Goal: Task Accomplishment & Management: Complete application form

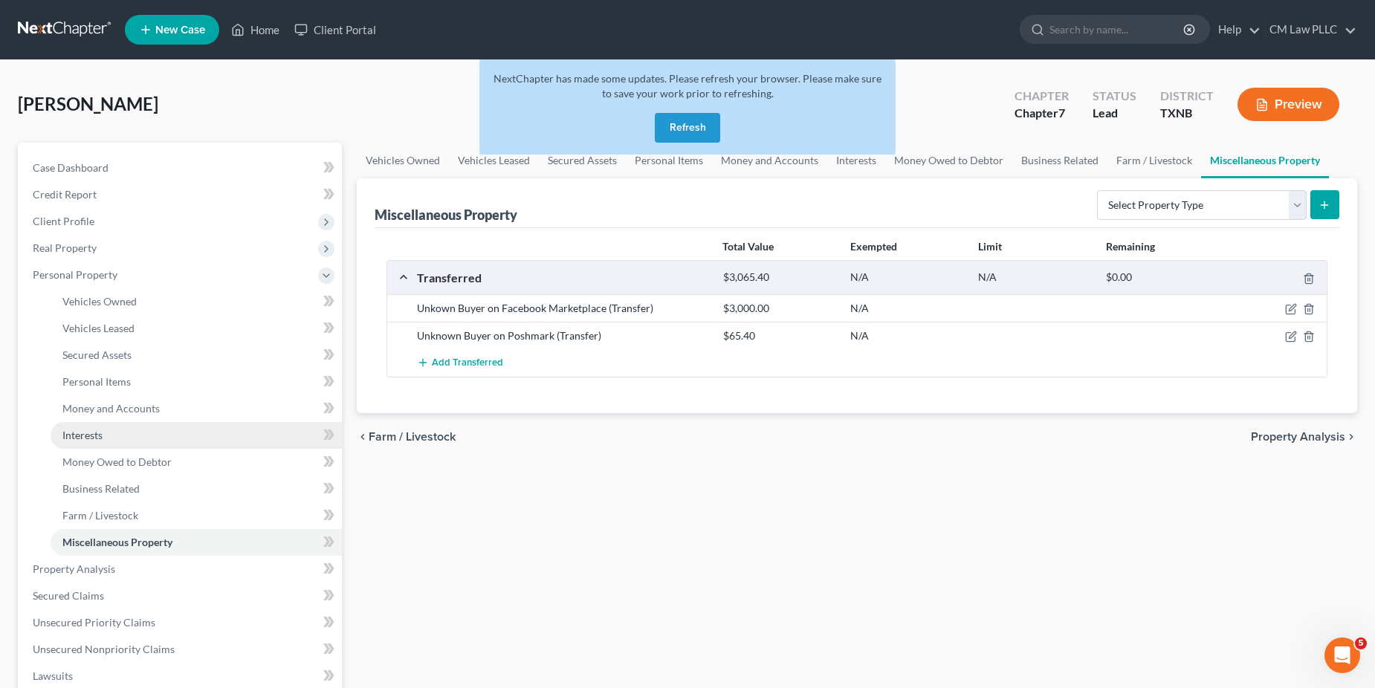
click at [84, 439] on span "Interests" at bounding box center [82, 435] width 40 height 13
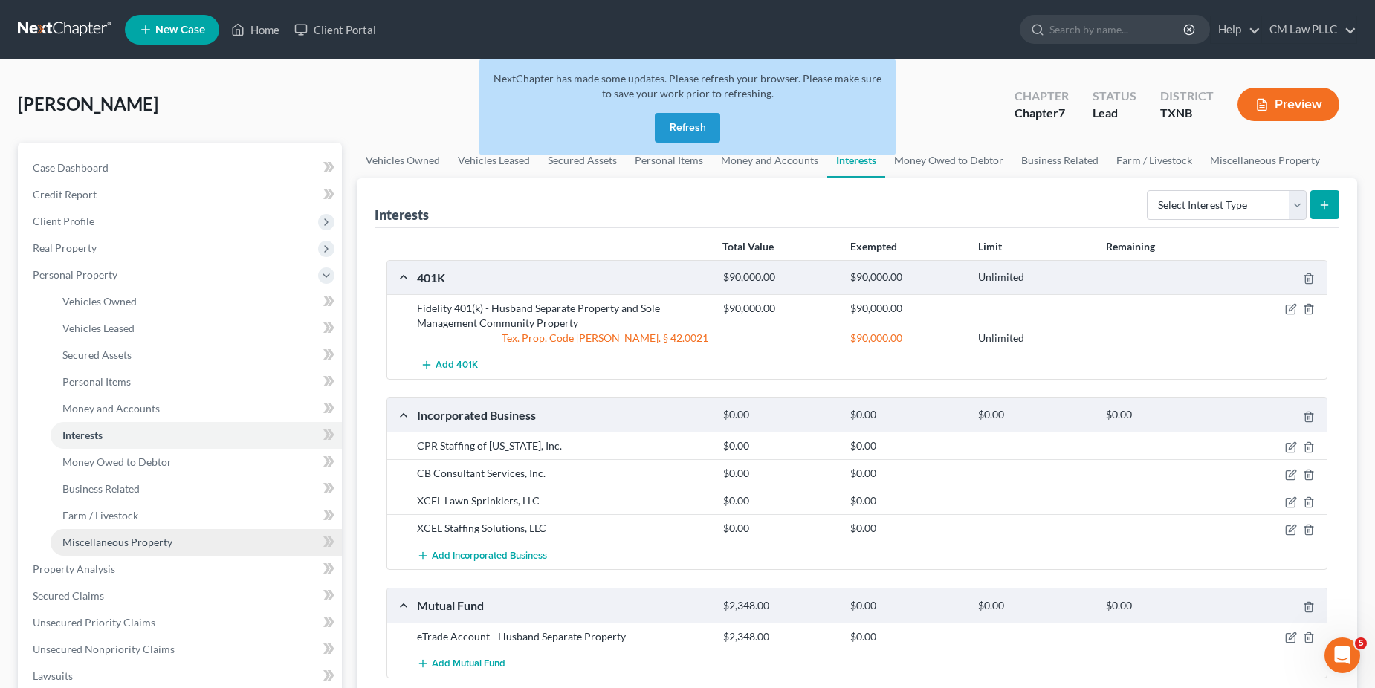
click at [105, 546] on span "Miscellaneous Property" at bounding box center [117, 542] width 110 height 13
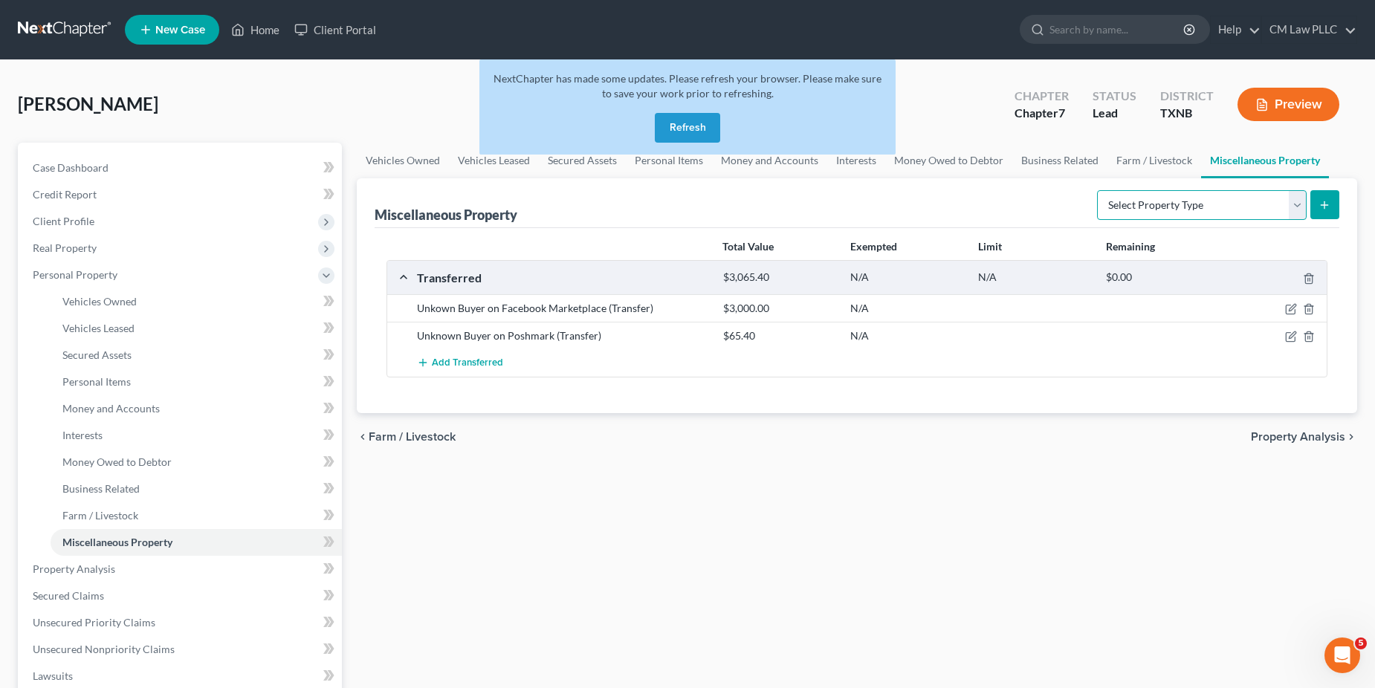
click at [1302, 204] on select "Select Property Type Assigned for Creditor Benefit [DATE] Holding for Another N…" at bounding box center [1202, 205] width 210 height 30
click at [97, 407] on span "Money and Accounts" at bounding box center [110, 408] width 97 height 13
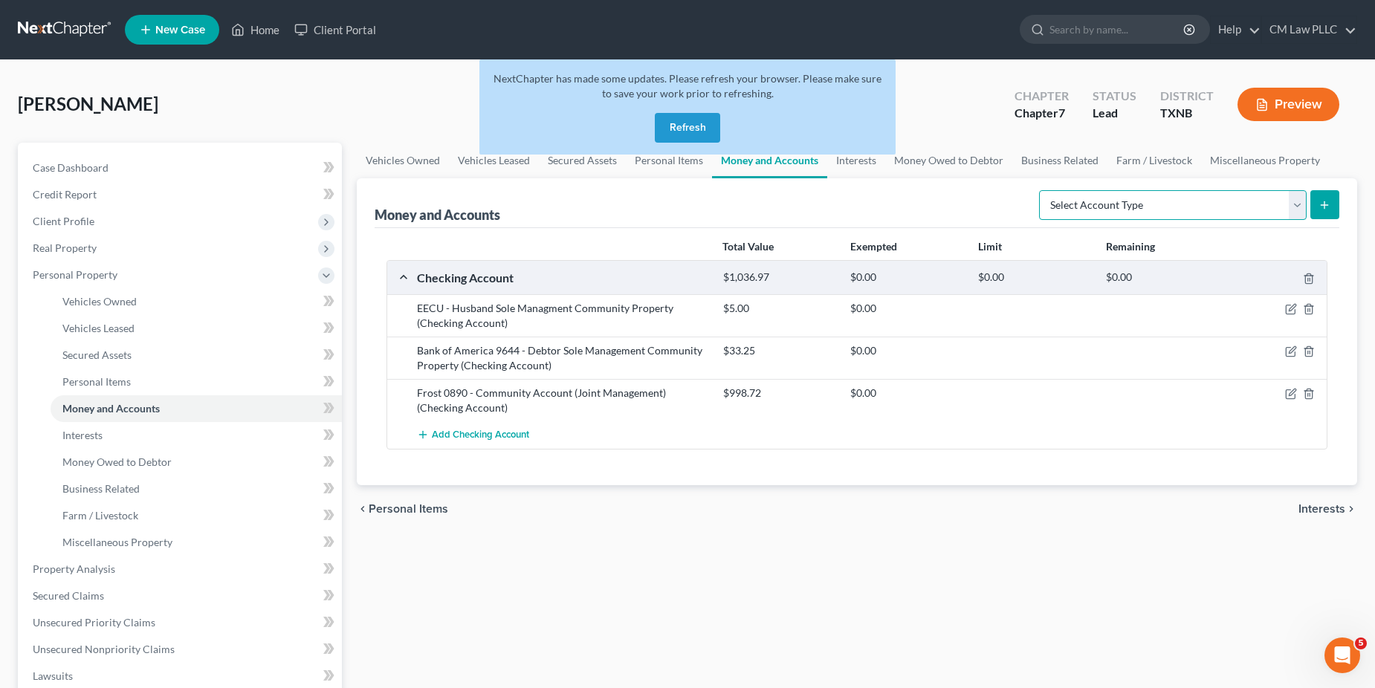
click at [1291, 201] on select "Select Account Type Brokerage Cash on Hand Certificates of Deposit Checking Acc…" at bounding box center [1173, 205] width 268 height 30
select select "money_market"
click at [1042, 190] on select "Select Account Type Brokerage Cash on Hand Certificates of Deposit Checking Acc…" at bounding box center [1173, 205] width 268 height 30
click at [1332, 204] on button "submit" at bounding box center [1325, 204] width 29 height 29
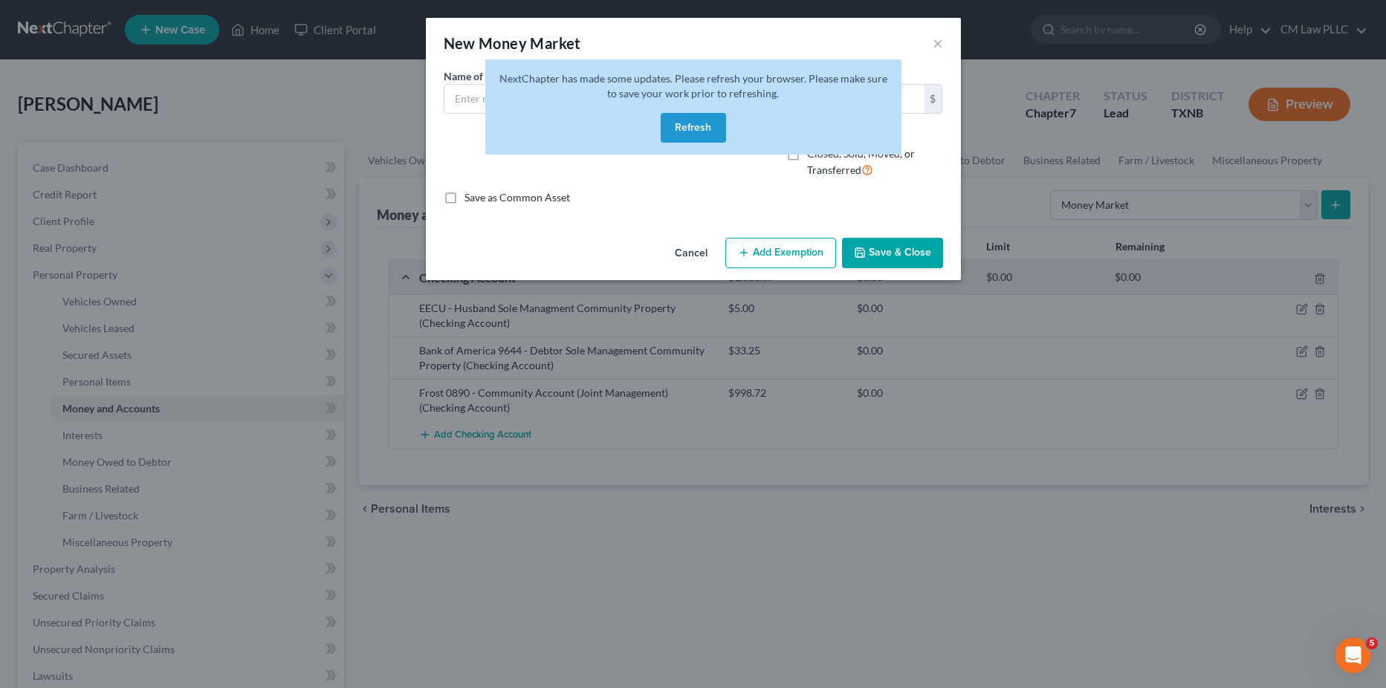
click at [699, 132] on button "Refresh" at bounding box center [693, 128] width 65 height 30
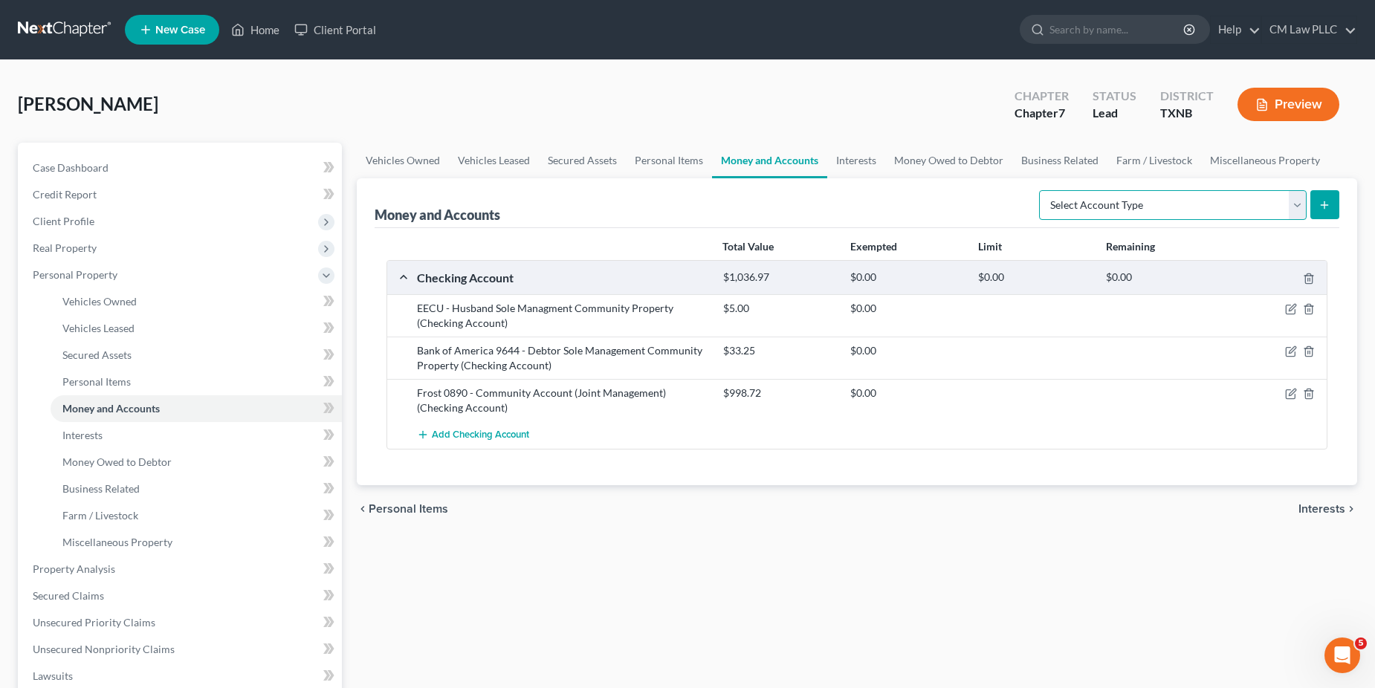
click at [1297, 205] on select "Select Account Type Brokerage Cash on Hand Certificates of Deposit Checking Acc…" at bounding box center [1173, 205] width 268 height 30
select select "money_market"
click at [1042, 190] on select "Select Account Type Brokerage Cash on Hand Certificates of Deposit Checking Acc…" at bounding box center [1173, 205] width 268 height 30
click at [1327, 210] on icon "submit" at bounding box center [1325, 205] width 12 height 12
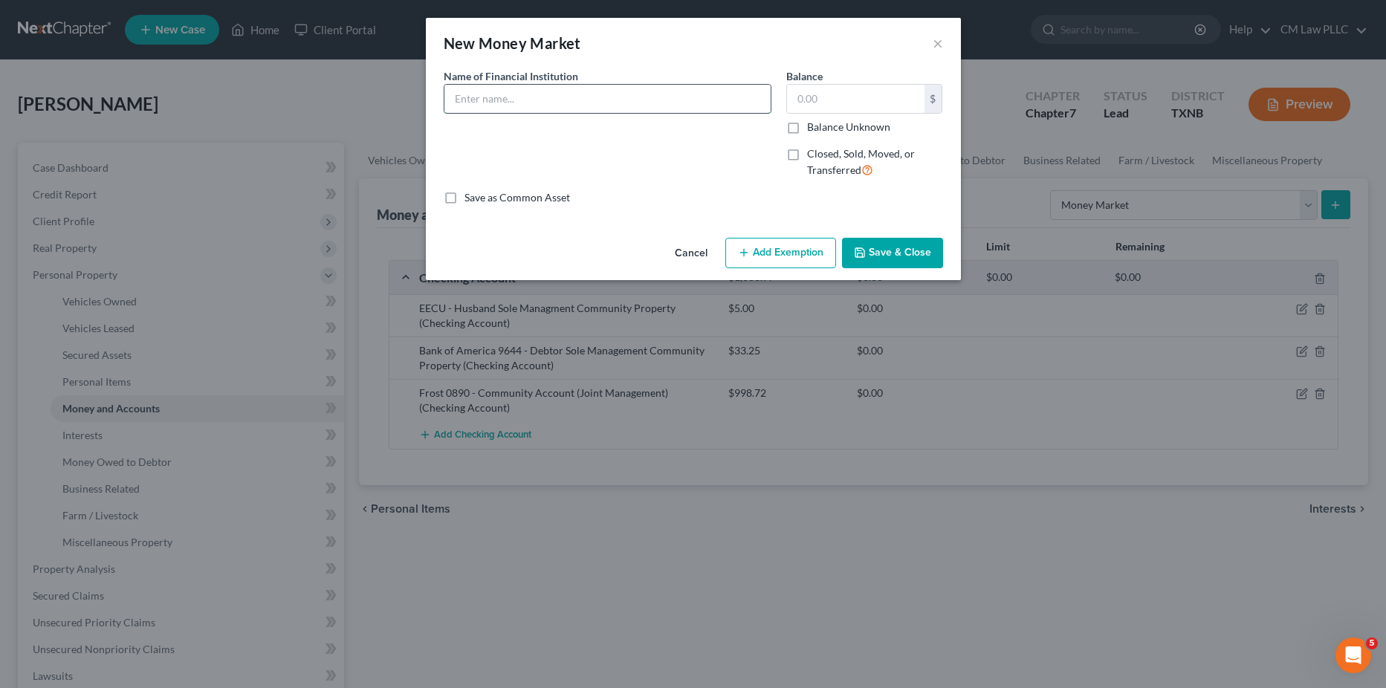
click at [502, 104] on input "text" at bounding box center [608, 99] width 326 height 28
type input "Vanguard"
click at [833, 93] on input "text" at bounding box center [856, 99] width 138 height 28
type input "1,927.27"
click at [807, 154] on label "Closed, Sold, Moved, or Transferred" at bounding box center [875, 162] width 136 height 32
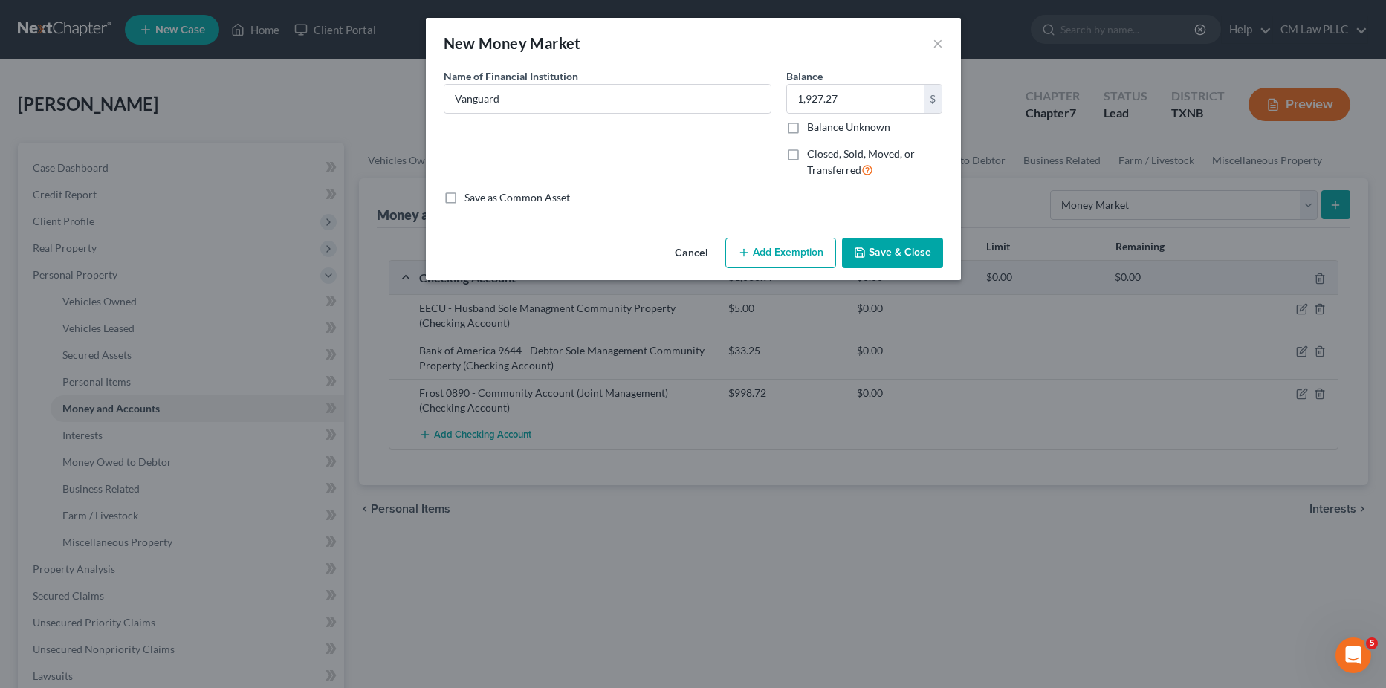
click at [813, 154] on input "Closed, Sold, Moved, or Transferred" at bounding box center [818, 151] width 10 height 10
checkbox input "true"
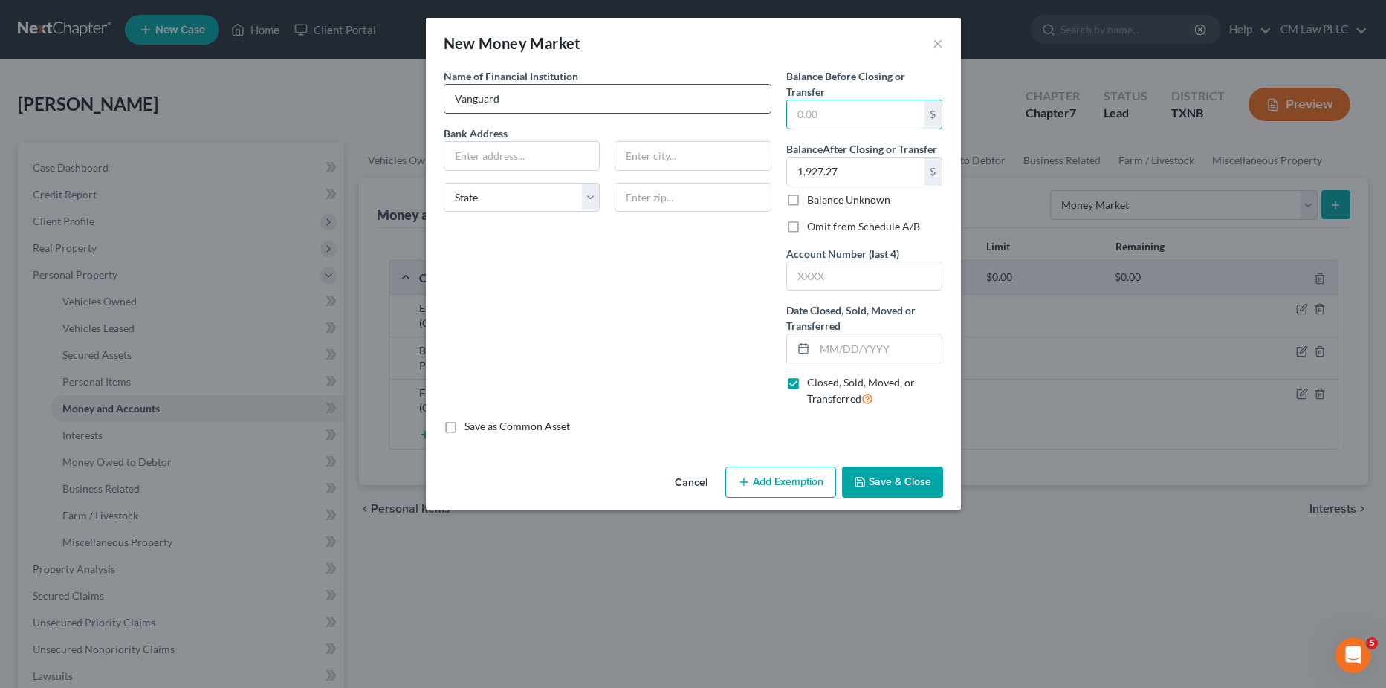
drag, startPoint x: 839, startPoint y: 115, endPoint x: 750, endPoint y: 113, distance: 88.5
click at [752, 113] on div "Name of Financial Institution * Vanguard Bank Address State [US_STATE][GEOGRAPH…" at bounding box center [693, 243] width 514 height 351
type input "1,927.27"
click at [651, 351] on div "Name of Financial Institution * Vanguard Bank Address 1,927.27 State [US_STATE]…" at bounding box center [607, 243] width 343 height 351
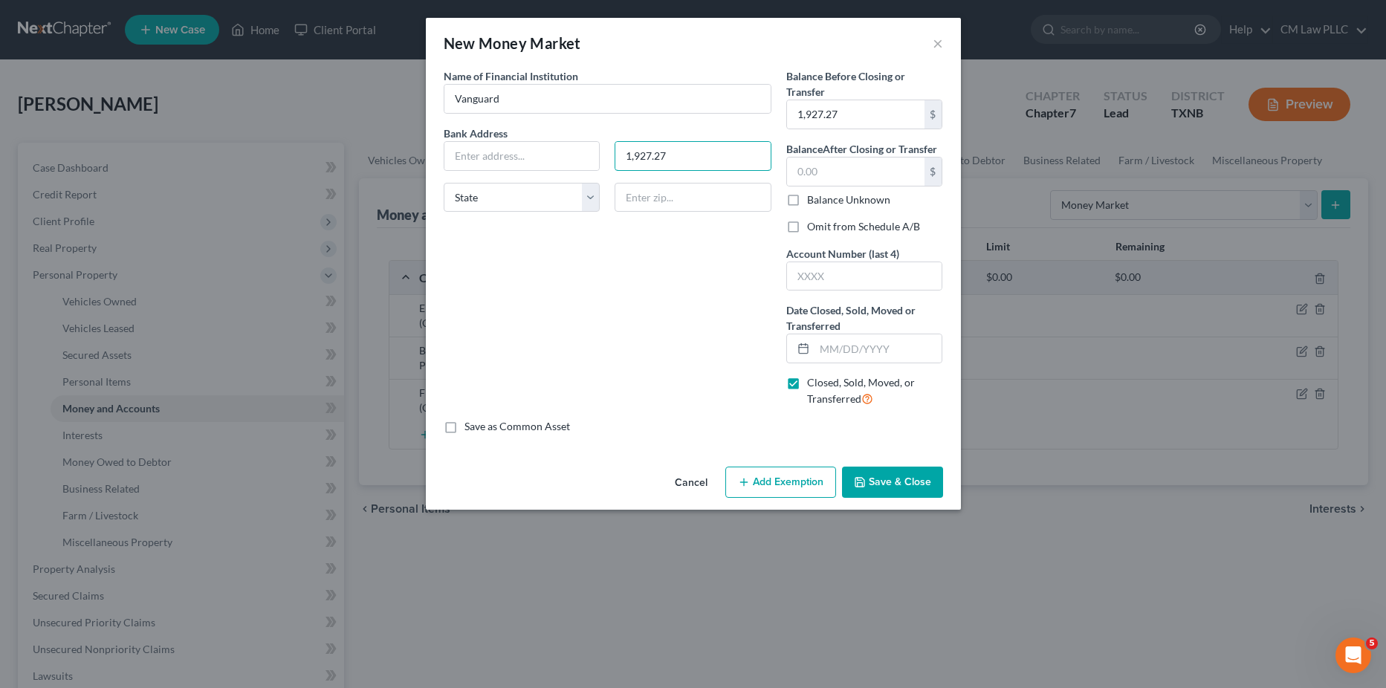
drag, startPoint x: 686, startPoint y: 159, endPoint x: 607, endPoint y: 146, distance: 79.9
click at [607, 146] on div "1,927.27" at bounding box center [693, 156] width 172 height 30
click at [836, 349] on input "text" at bounding box center [879, 349] width 128 height 28
type input "[DATE]"
click at [891, 480] on button "Save & Close" at bounding box center [892, 482] width 101 height 31
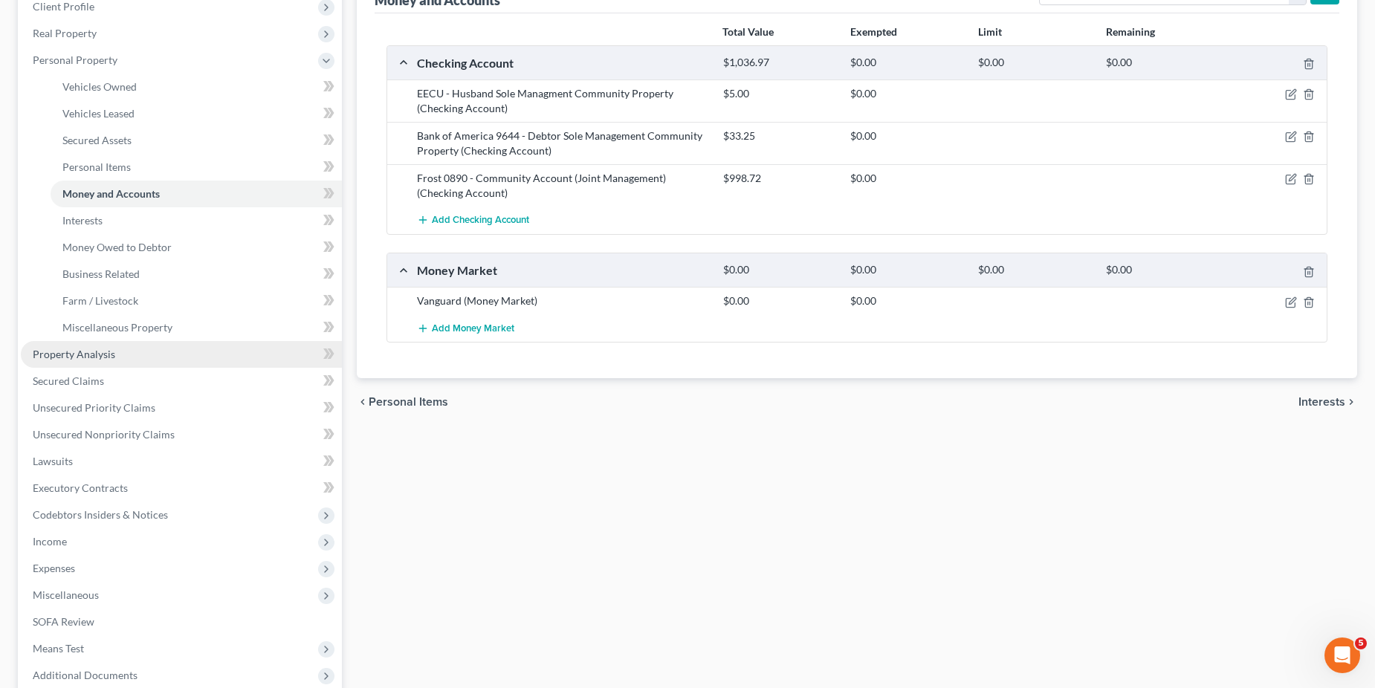
scroll to position [223, 0]
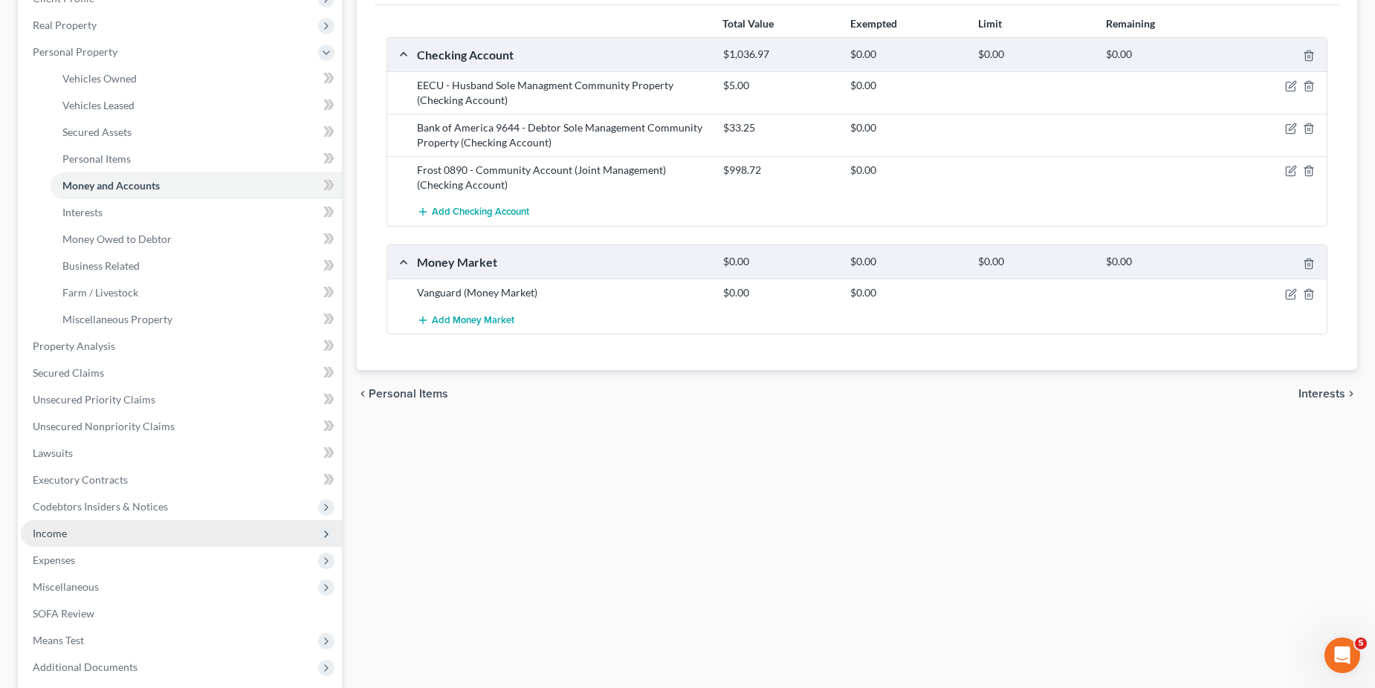
click at [60, 535] on span "Income" at bounding box center [50, 533] width 34 height 13
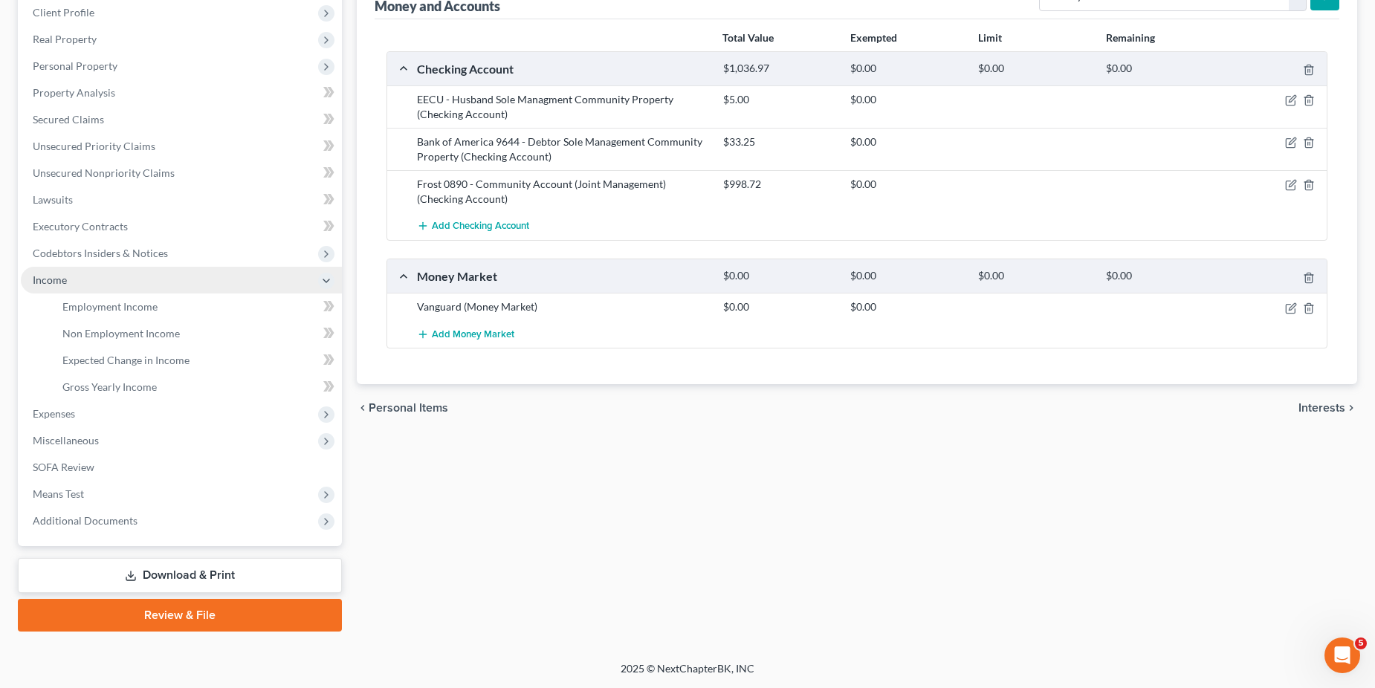
scroll to position [209, 0]
click at [118, 309] on span "Employment Income" at bounding box center [109, 306] width 95 height 13
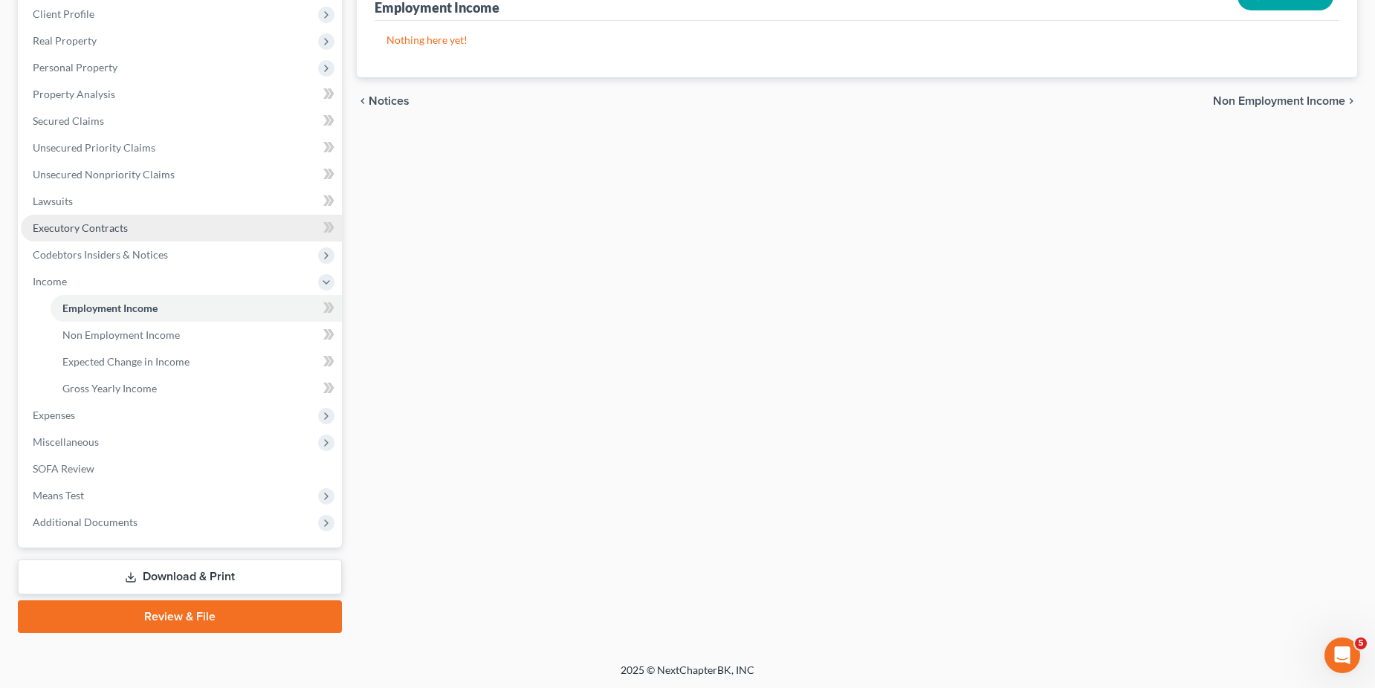
scroll to position [209, 0]
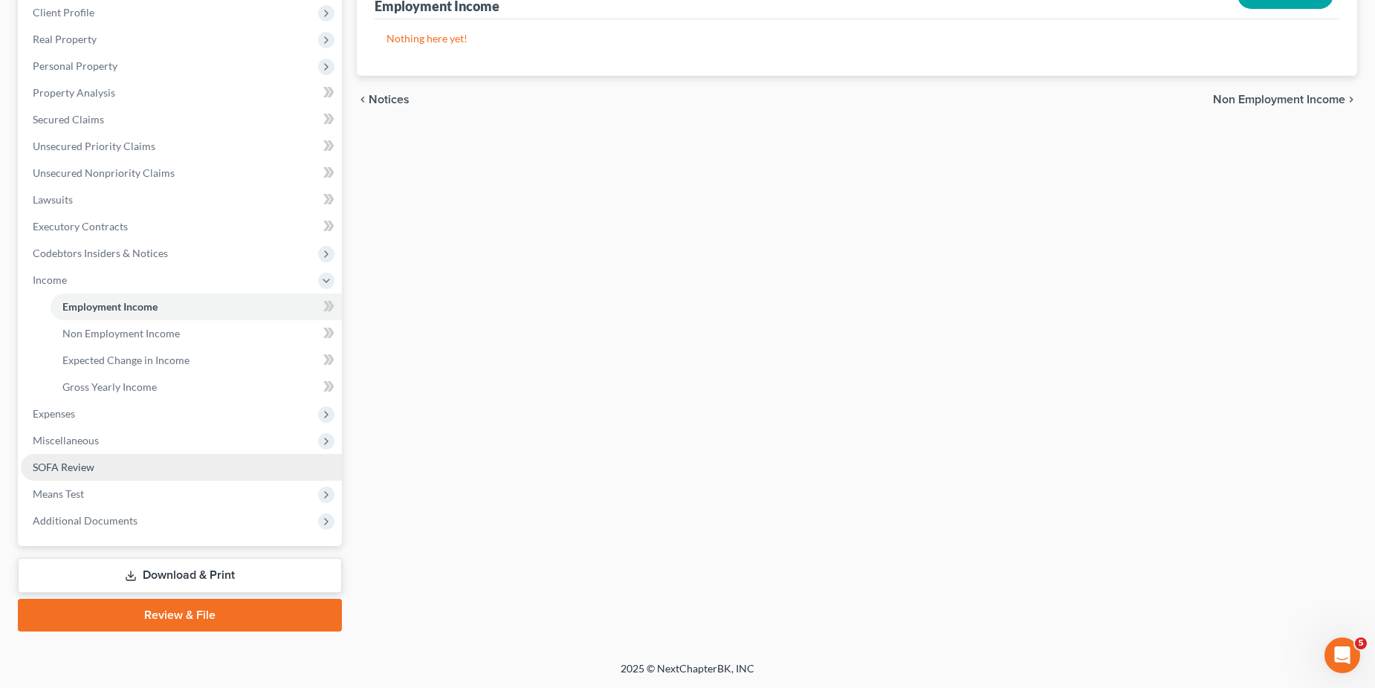
click at [83, 471] on span "SOFA Review" at bounding box center [64, 467] width 62 height 13
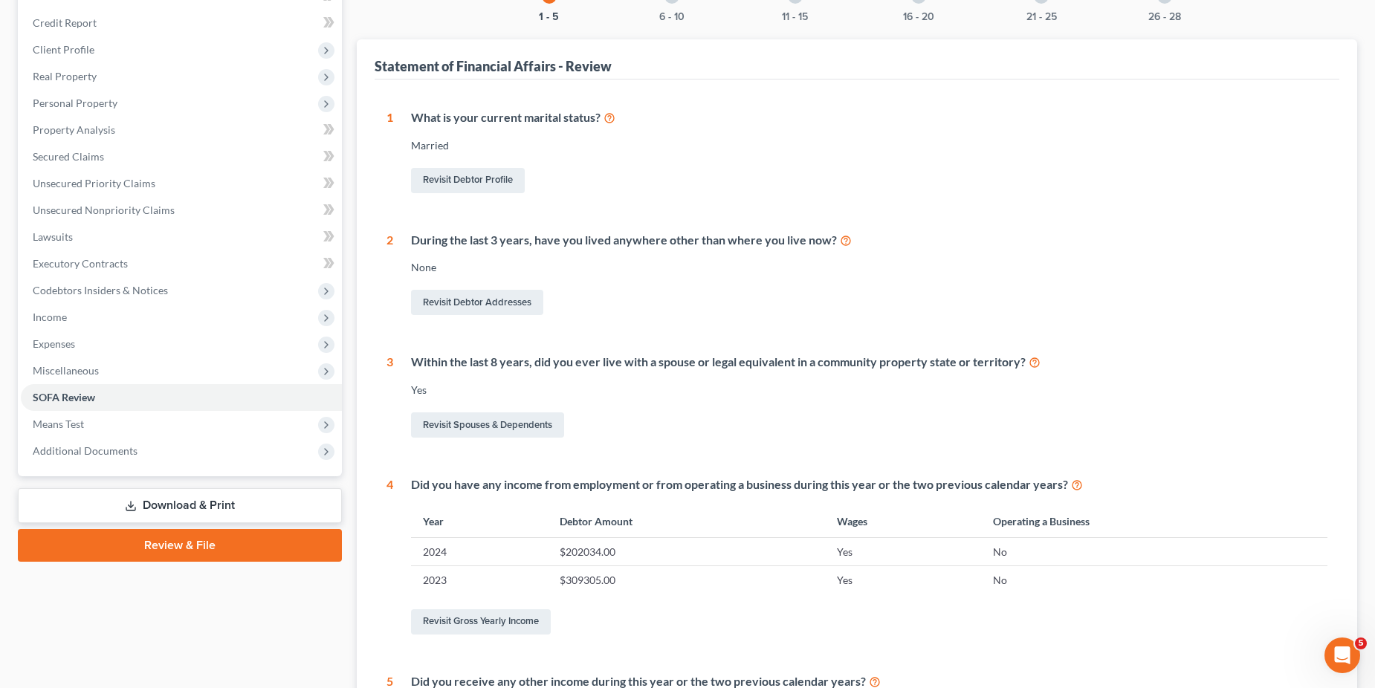
scroll to position [223, 0]
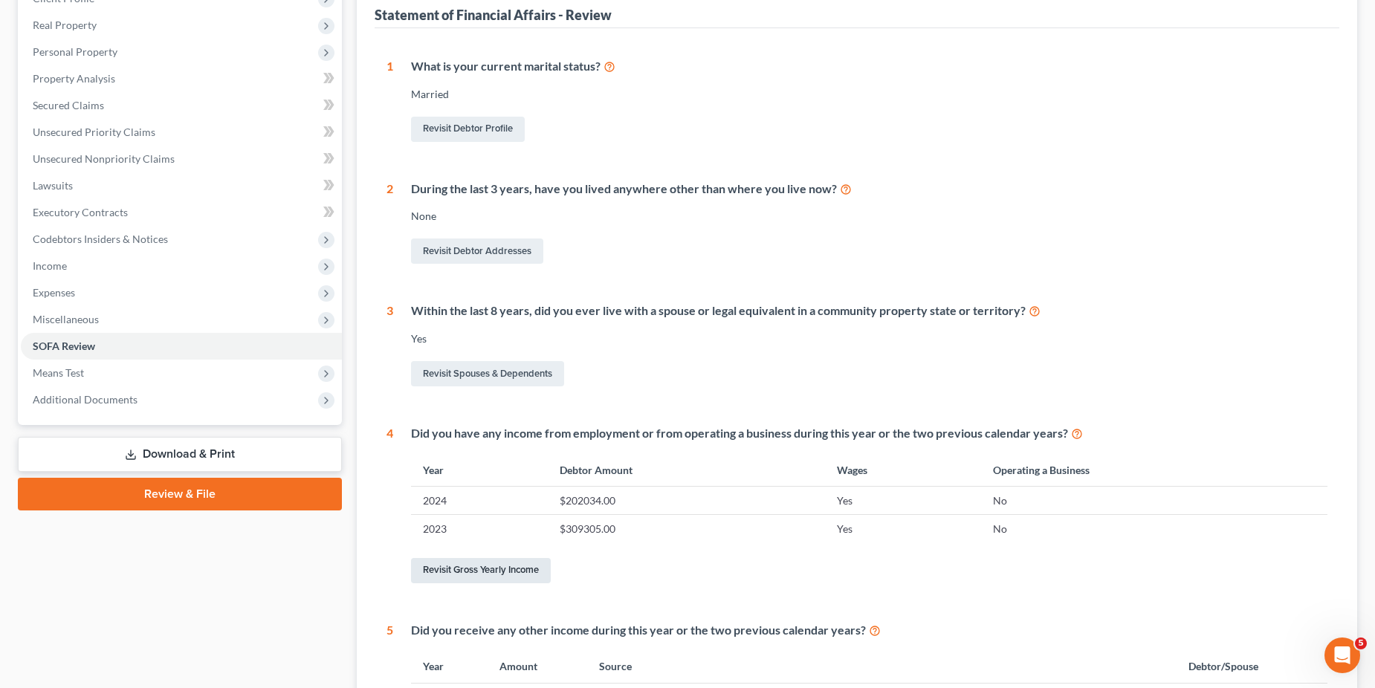
click at [471, 571] on link "Revisit Gross Yearly Income" at bounding box center [481, 570] width 140 height 25
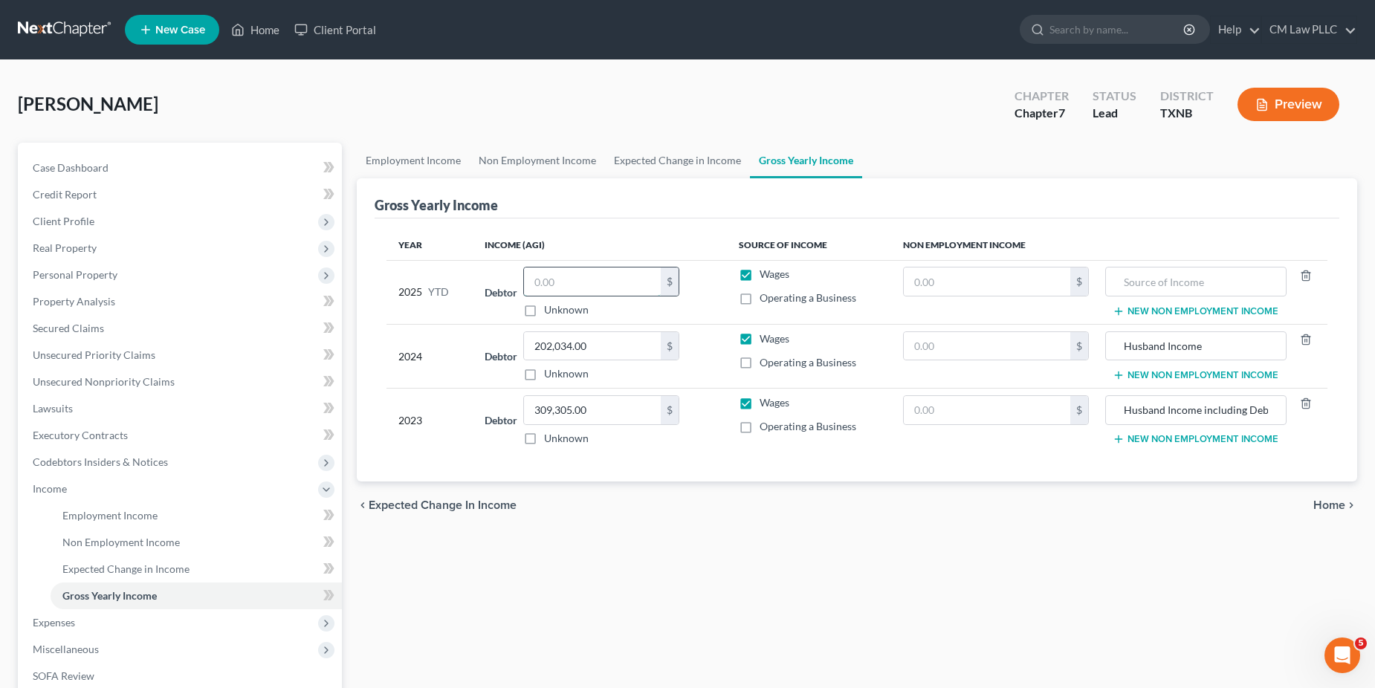
click at [622, 280] on input "text" at bounding box center [592, 282] width 137 height 28
type input "50,829.59"
click at [1151, 280] on input "text" at bounding box center [1196, 282] width 165 height 28
click at [1233, 280] on input "Husband Income - Dayforce through 30/29/25" at bounding box center [1196, 282] width 165 height 28
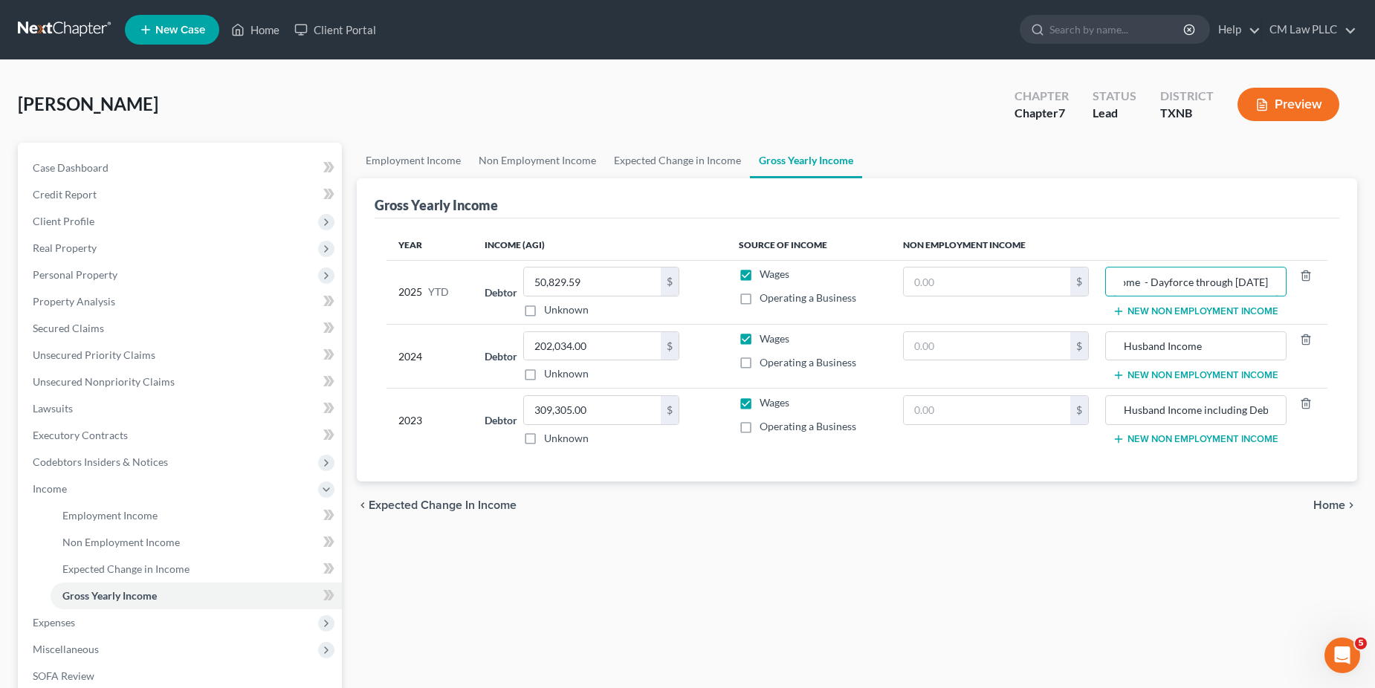
scroll to position [0, 63]
type input "Husband Income - Dayforce through [DATE]"
click at [74, 278] on span "Personal Property" at bounding box center [75, 274] width 85 height 13
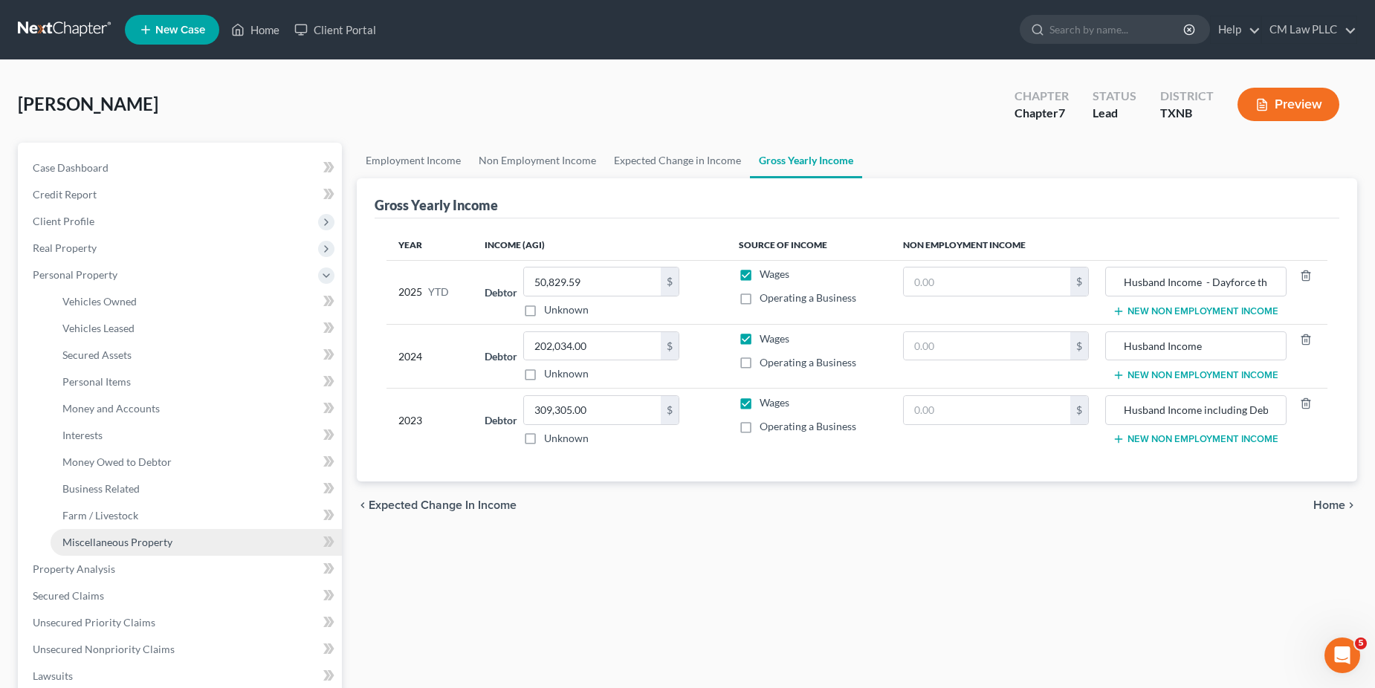
click at [144, 545] on span "Miscellaneous Property" at bounding box center [117, 542] width 110 height 13
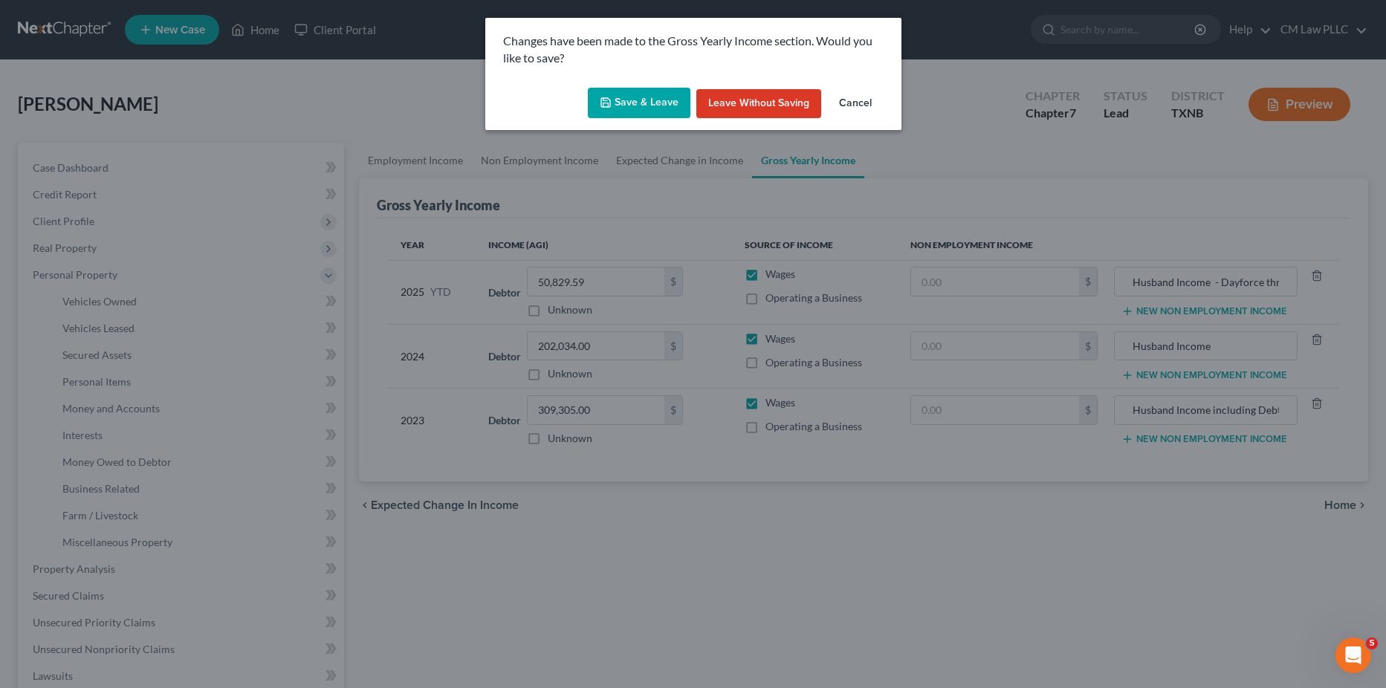
click at [656, 104] on button "Save & Leave" at bounding box center [639, 103] width 103 height 31
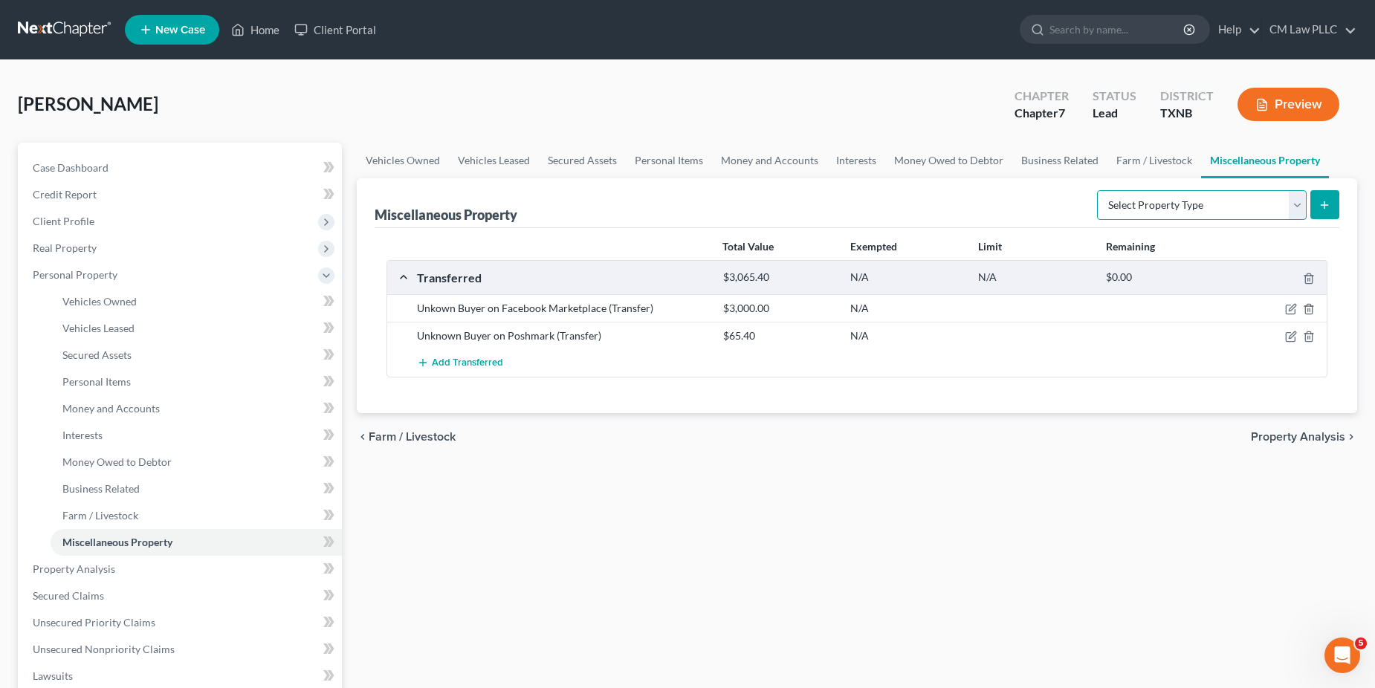
click at [1292, 201] on select "Select Property Type Assigned for Creditor Benefit [DATE] Holding for Another N…" at bounding box center [1202, 205] width 210 height 30
select select "transferred"
click at [1097, 190] on select "Select Property Type Assigned for Creditor Benefit [DATE] Holding for Another N…" at bounding box center [1202, 205] width 210 height 30
click at [458, 360] on span "Add Transferred" at bounding box center [467, 364] width 71 height 12
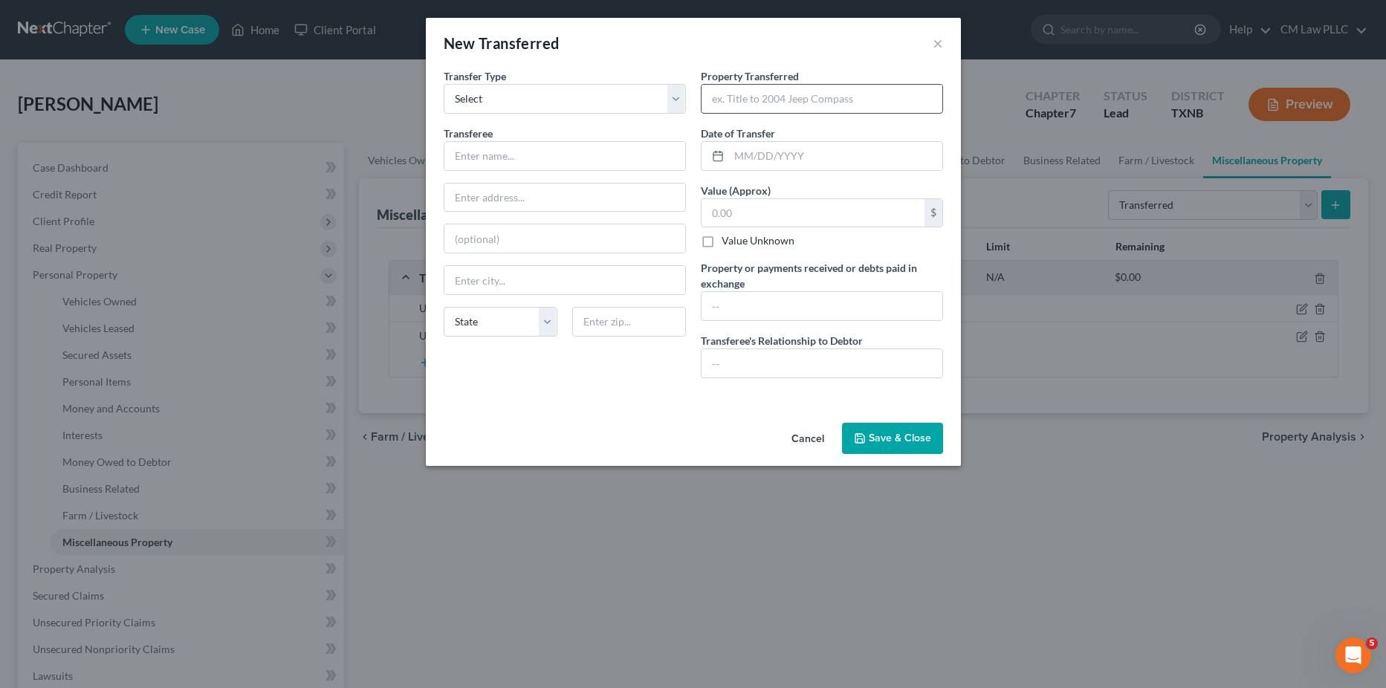
click at [773, 97] on input "text" at bounding box center [822, 99] width 241 height 28
paste input "poshmark $65.40 (clothes) yard love $475.. help put up and take down birthday y…"
type input "poshmark $65.40 (clothes) yard love $475.. help put up and take down birthday y…"
click at [558, 97] on select "Select Ordinary ([DATE]) [DATE]" at bounding box center [565, 99] width 242 height 30
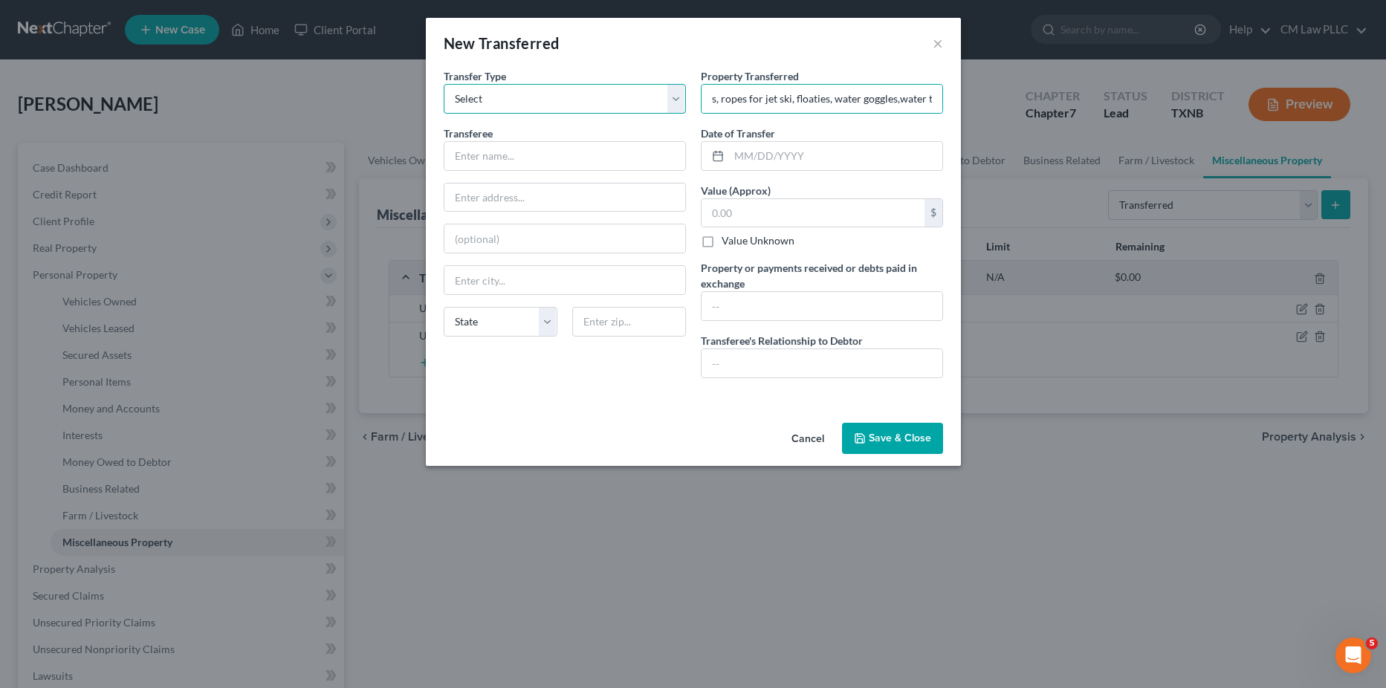
scroll to position [0, 0]
select select "Ordinary ([DATE])"
click at [444, 84] on select "Select Ordinary ([DATE]) [DATE]" at bounding box center [565, 99] width 242 height 30
click at [520, 164] on input "text" at bounding box center [565, 156] width 241 height 28
type input "Misc. Facebook Market Buyers"
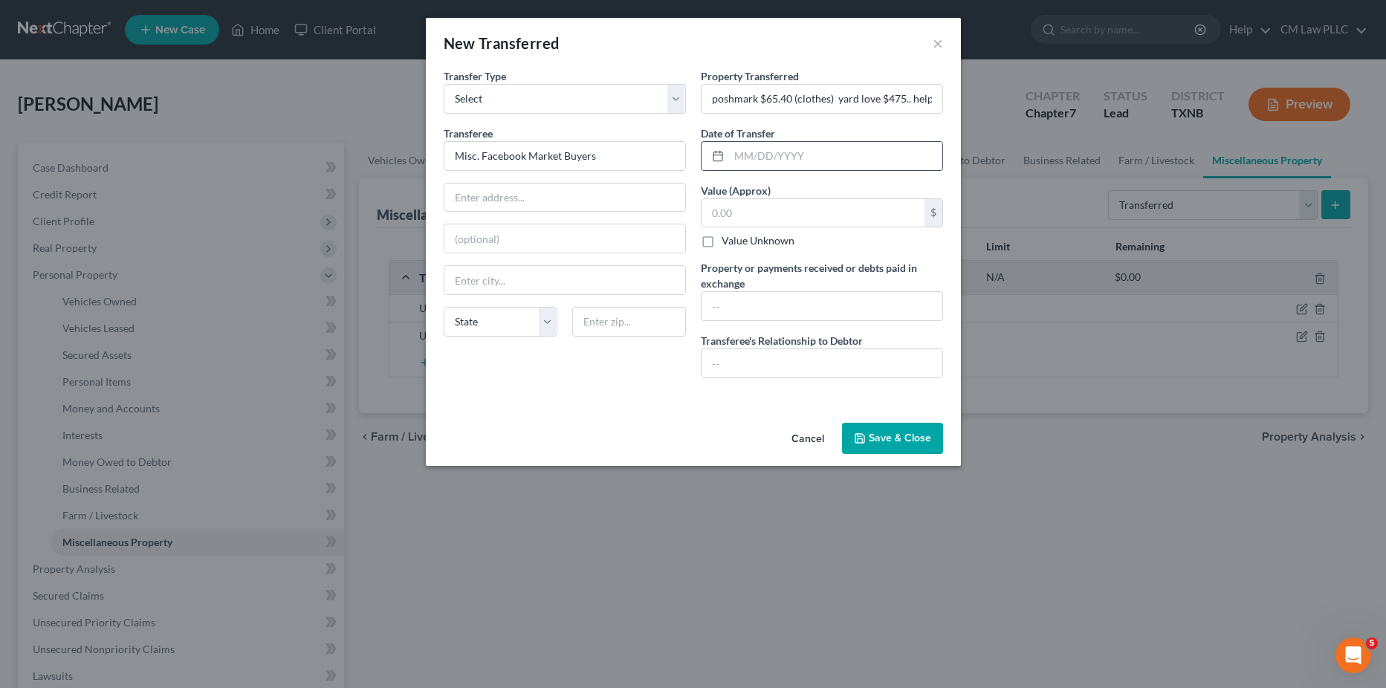
click at [765, 161] on input "text" at bounding box center [835, 156] width 213 height 28
type input "[DATE]"
click at [796, 215] on input "text" at bounding box center [813, 213] width 223 height 28
type input "2,010"
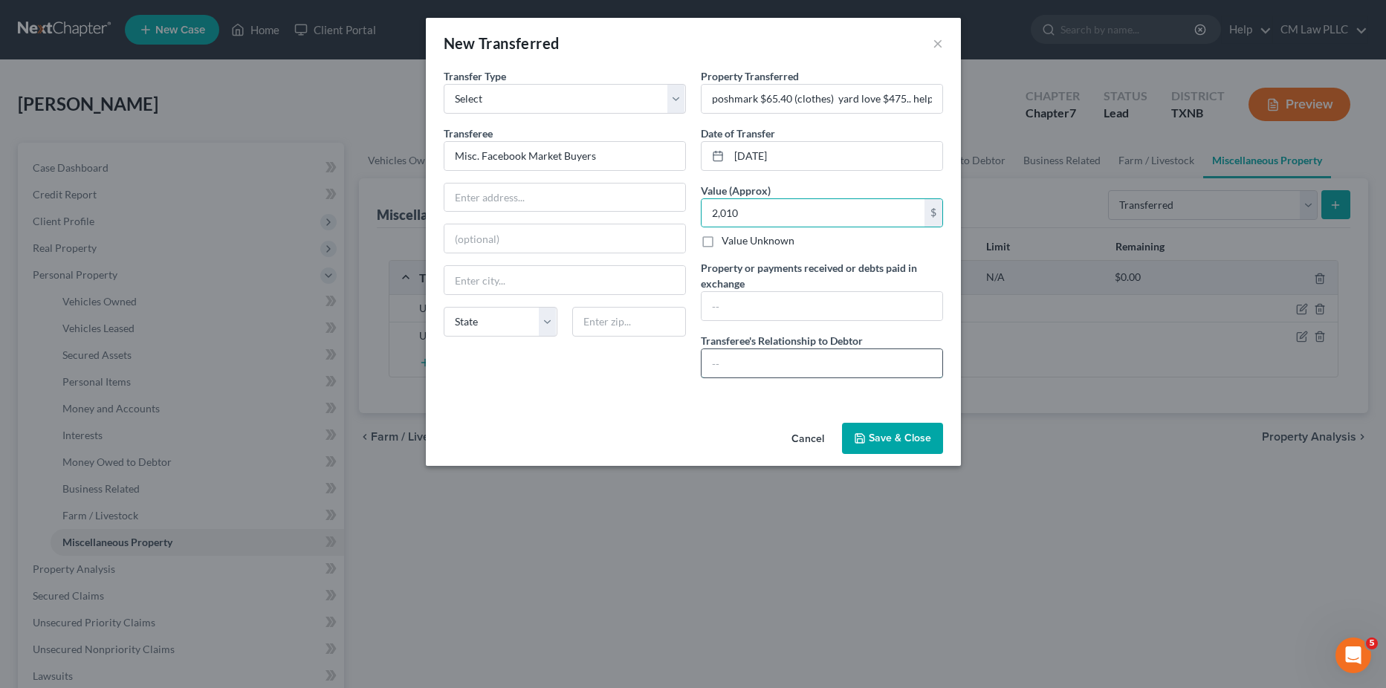
click at [773, 364] on input "text" at bounding box center [822, 363] width 241 height 28
type input "Arms length"
click at [875, 433] on button "Save & Close" at bounding box center [892, 438] width 101 height 31
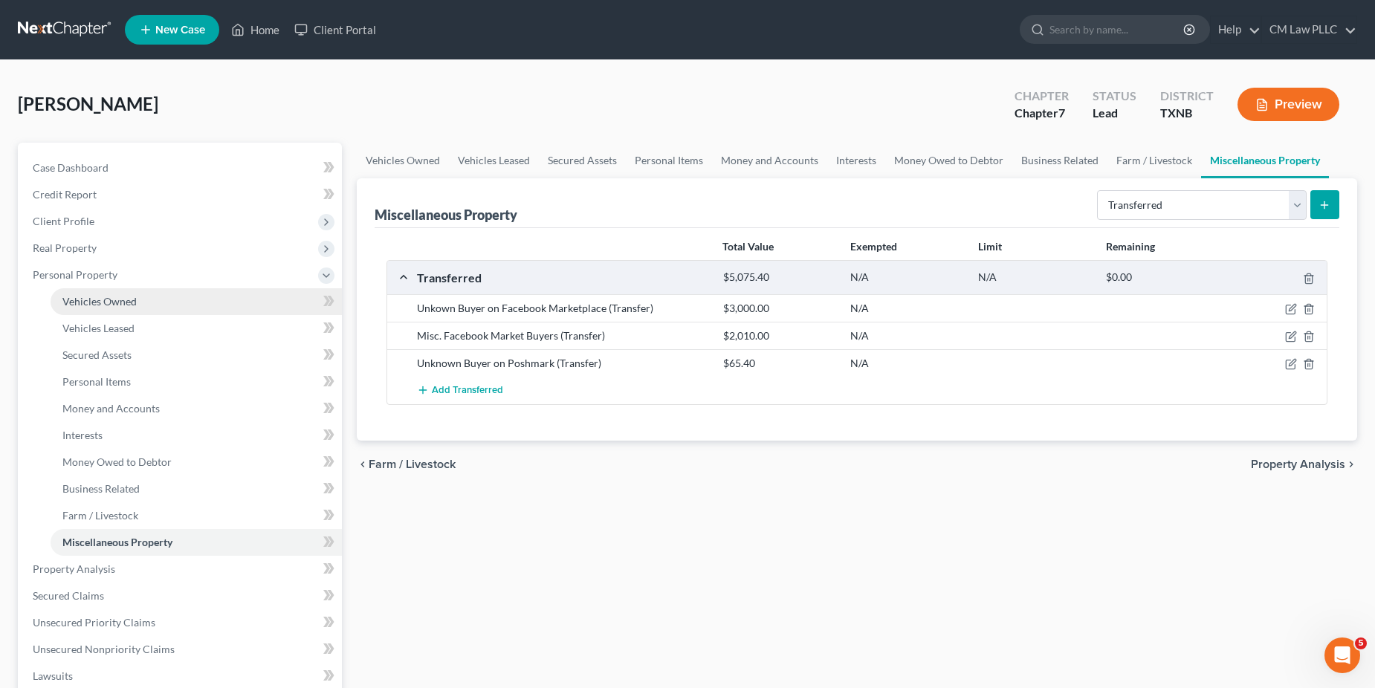
click at [137, 300] on link "Vehicles Owned" at bounding box center [196, 301] width 291 height 27
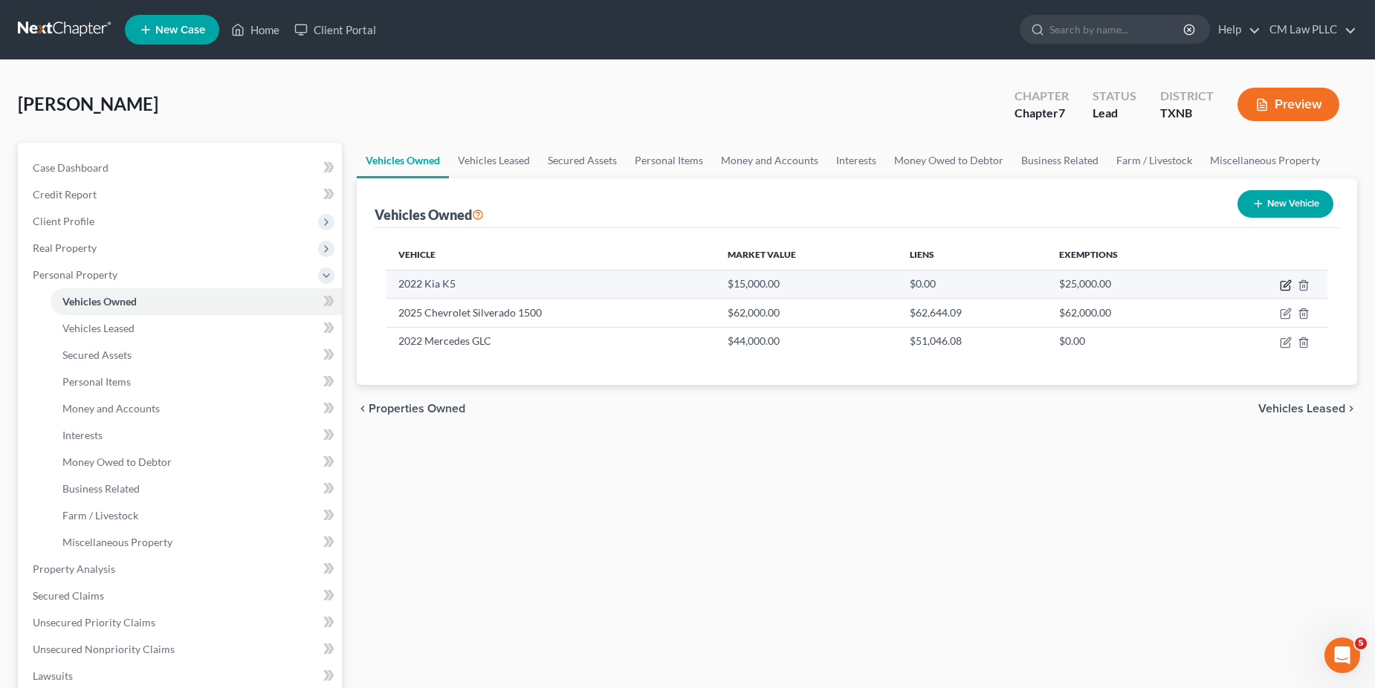
click at [1283, 283] on icon "button" at bounding box center [1286, 286] width 12 height 12
select select "0"
select select "4"
select select "1"
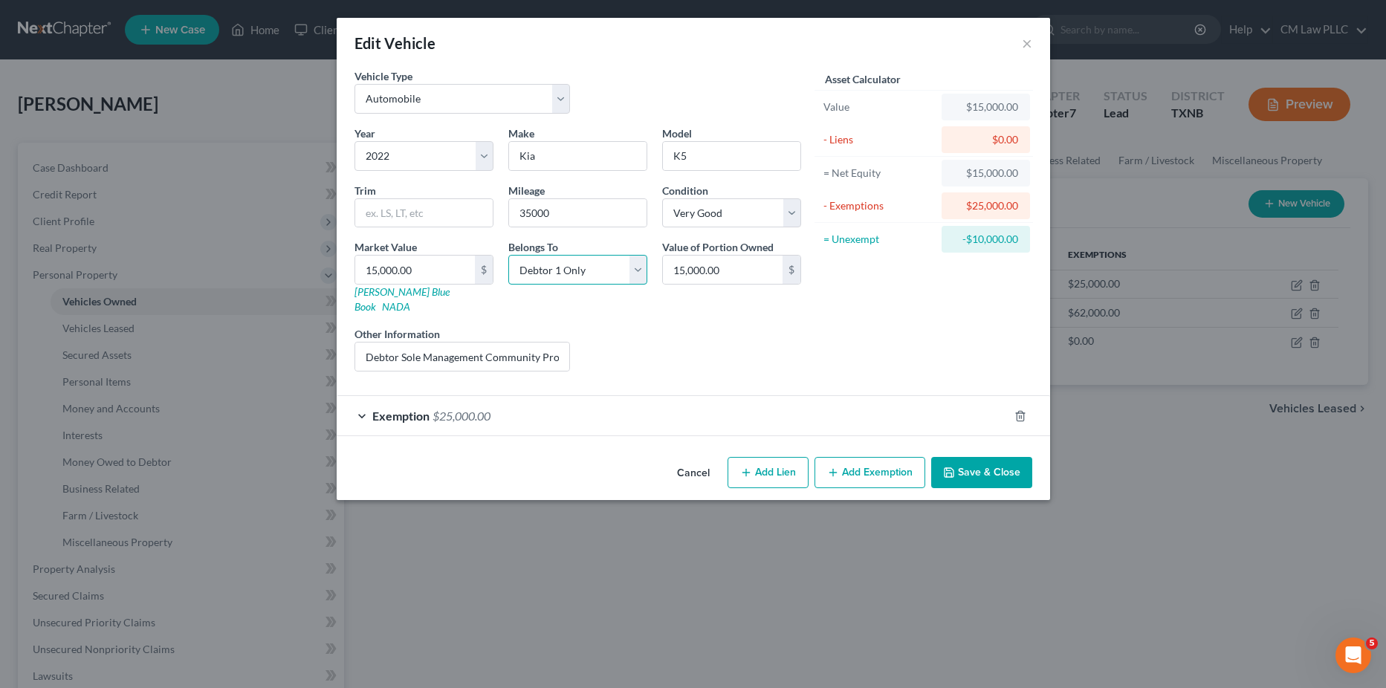
click at [633, 270] on select "Select Debtor 1 Only Debtor 2 Only Debtor 1 And Debtor 2 Only At Least One Of T…" at bounding box center [578, 270] width 139 height 30
select select "3"
click at [509, 255] on select "Select Debtor 1 Only Debtor 2 Only Debtor 1 And Debtor 2 Only At Least One Of T…" at bounding box center [578, 270] width 139 height 30
click at [974, 459] on button "Save & Close" at bounding box center [982, 472] width 101 height 31
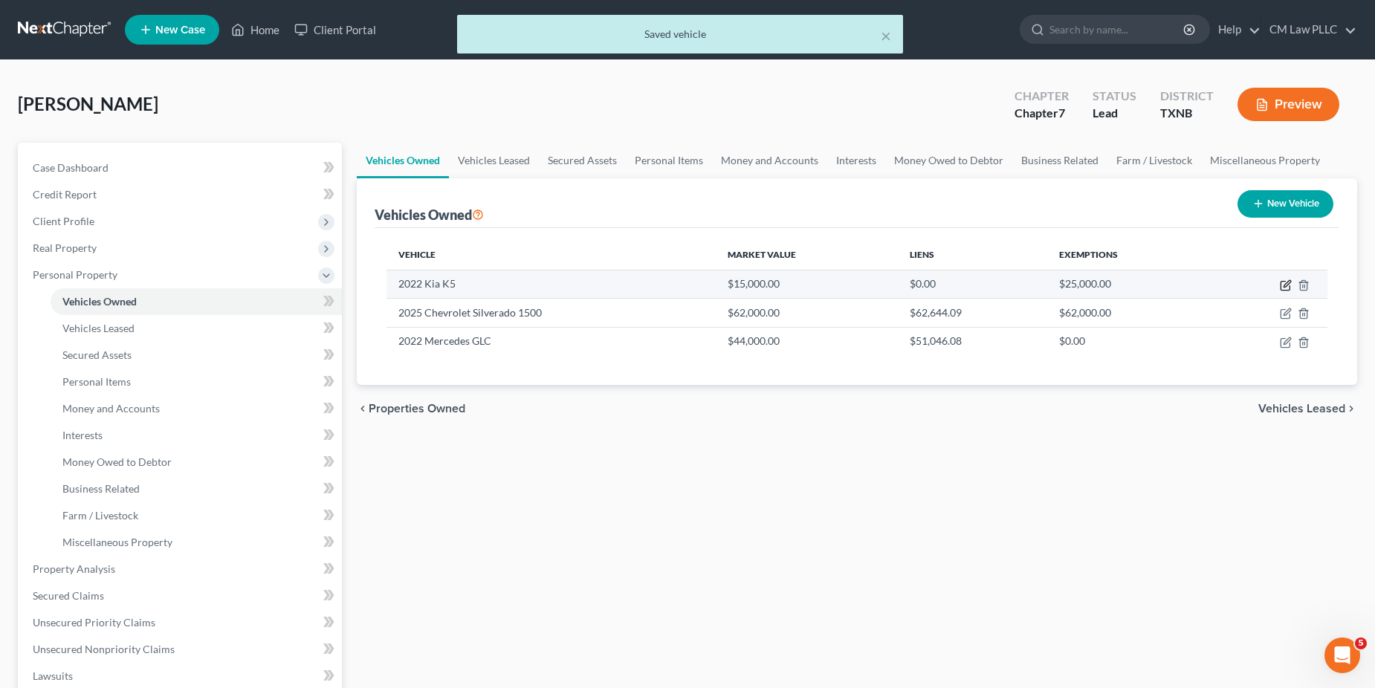
click at [1290, 286] on icon "button" at bounding box center [1285, 286] width 9 height 9
select select "0"
select select "4"
select select "1"
select select "3"
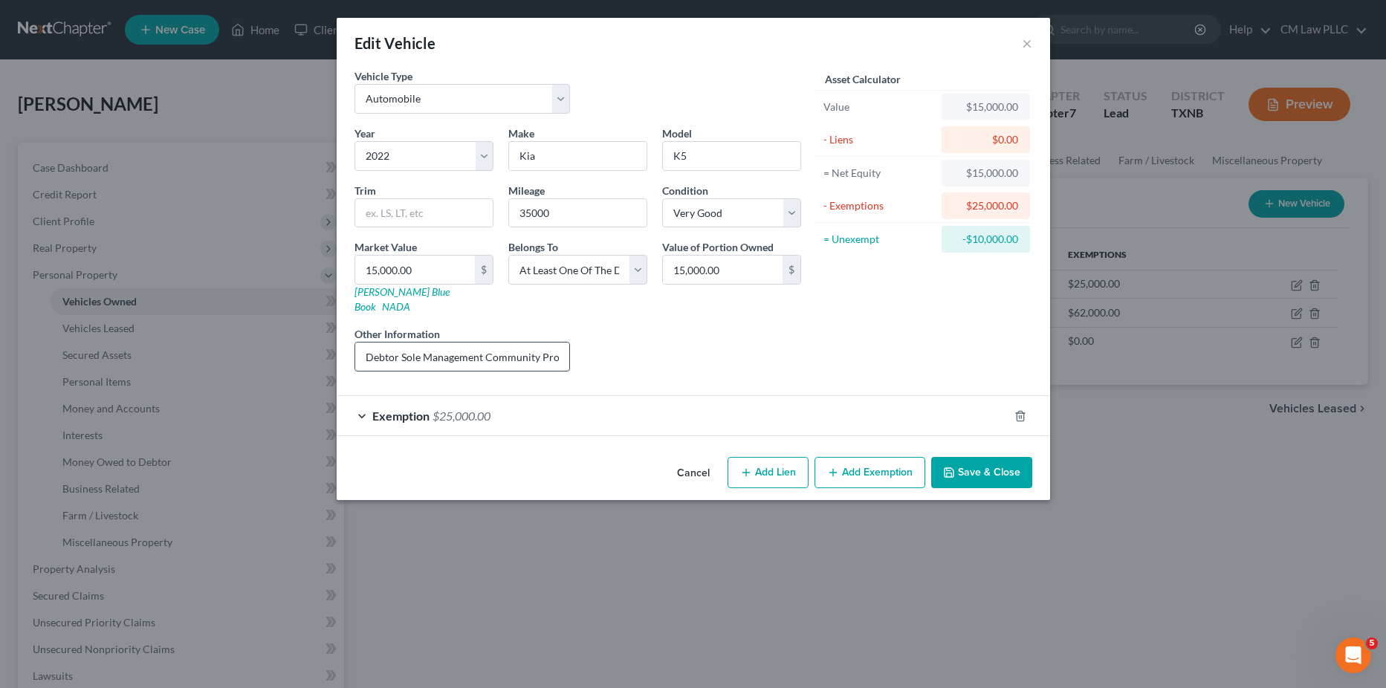
click at [488, 344] on input "Debtor Sole Management Community Property joint tilted with Son" at bounding box center [462, 357] width 215 height 28
click at [563, 345] on input "Debtor Sole Management Community Property joint tilted with Son" at bounding box center [462, 357] width 215 height 28
click at [552, 343] on input "Debtor Sole Management Community Property joint tilted with Son" at bounding box center [462, 357] width 215 height 28
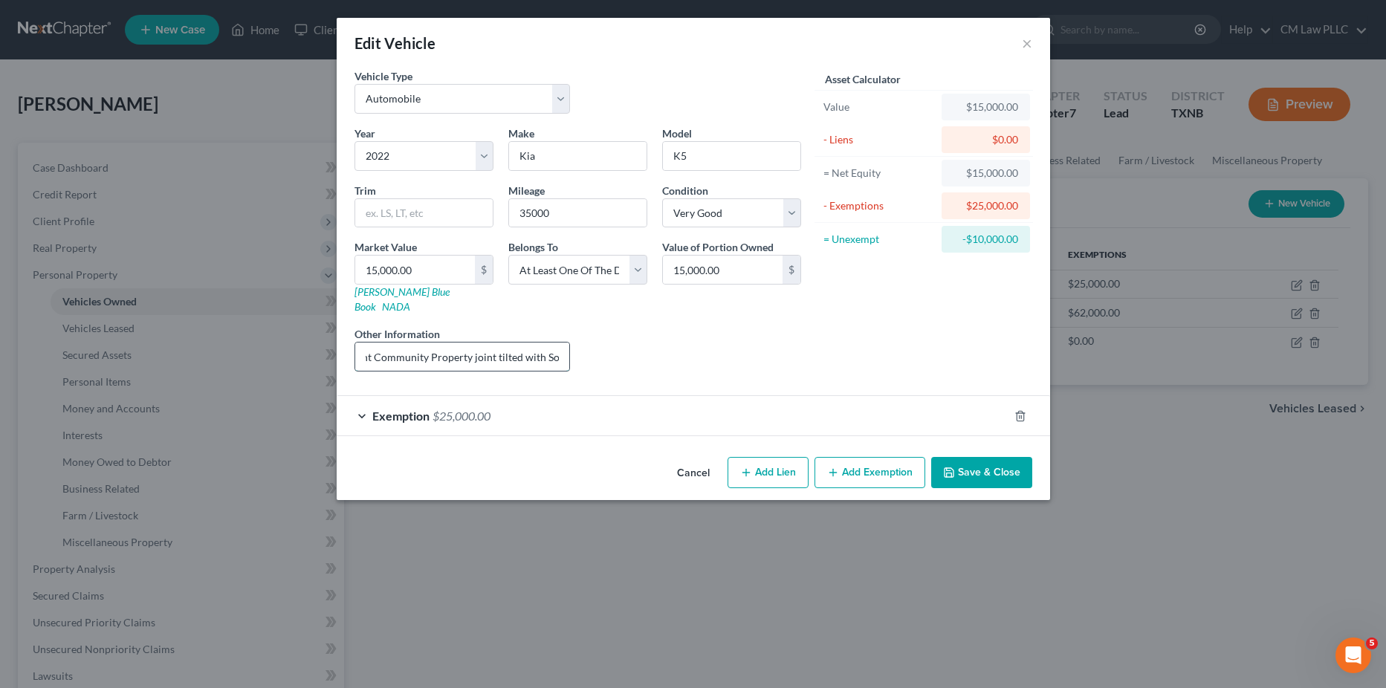
click at [555, 343] on input "Debtor Sole Management Community Property joint tilted with Son" at bounding box center [462, 357] width 215 height 28
click at [557, 343] on input "Debtor Sole Management Community Property joint tilted with Son" at bounding box center [462, 357] width 215 height 28
click at [544, 343] on input "Debtor Sole Management Community Property joint tilted with Son" at bounding box center [462, 357] width 215 height 28
click at [1003, 457] on button "Save & Close" at bounding box center [982, 472] width 101 height 31
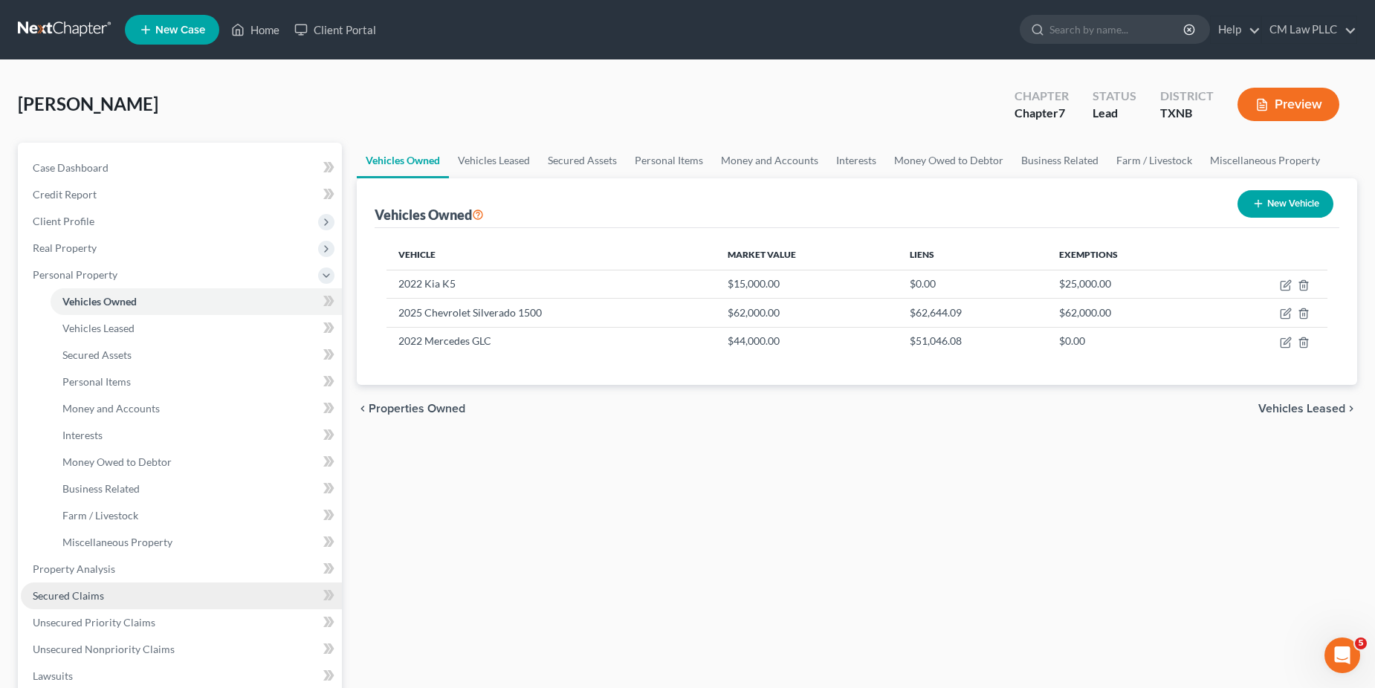
click at [71, 586] on link "Secured Claims" at bounding box center [181, 596] width 321 height 27
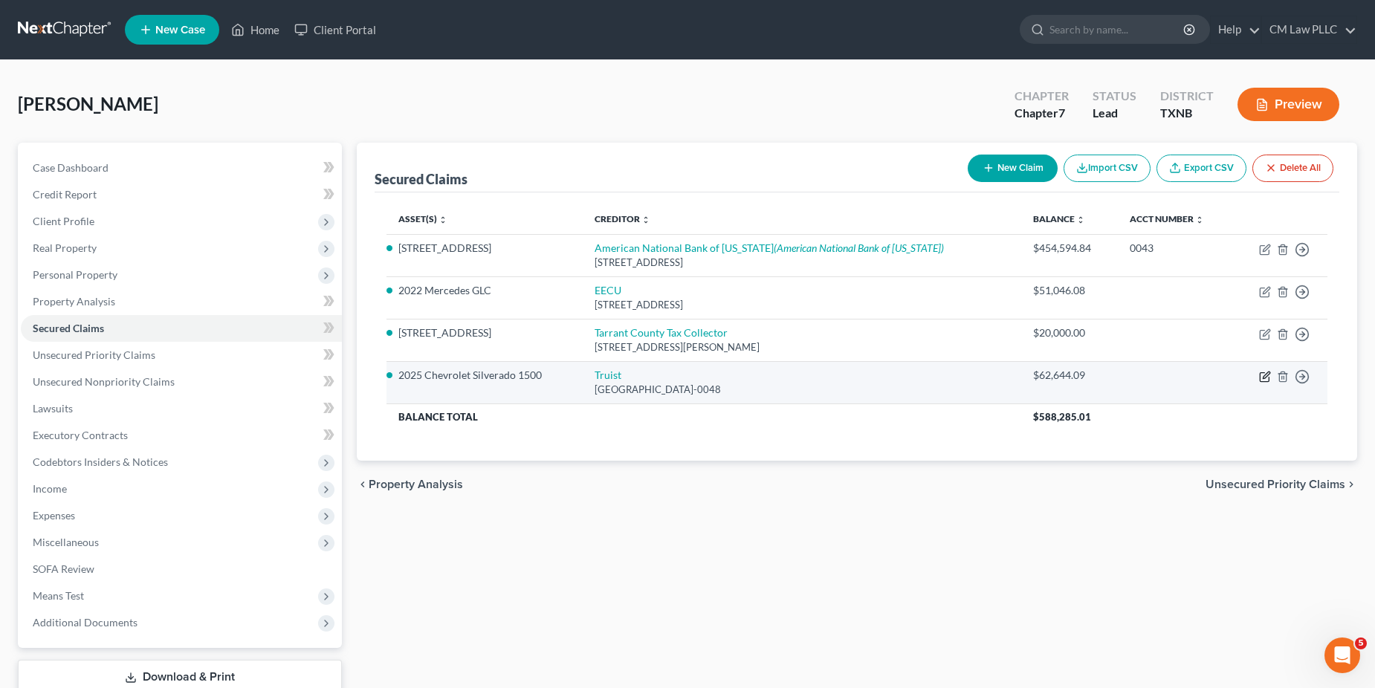
click at [1267, 376] on icon "button" at bounding box center [1266, 375] width 7 height 7
select select "28"
select select "0"
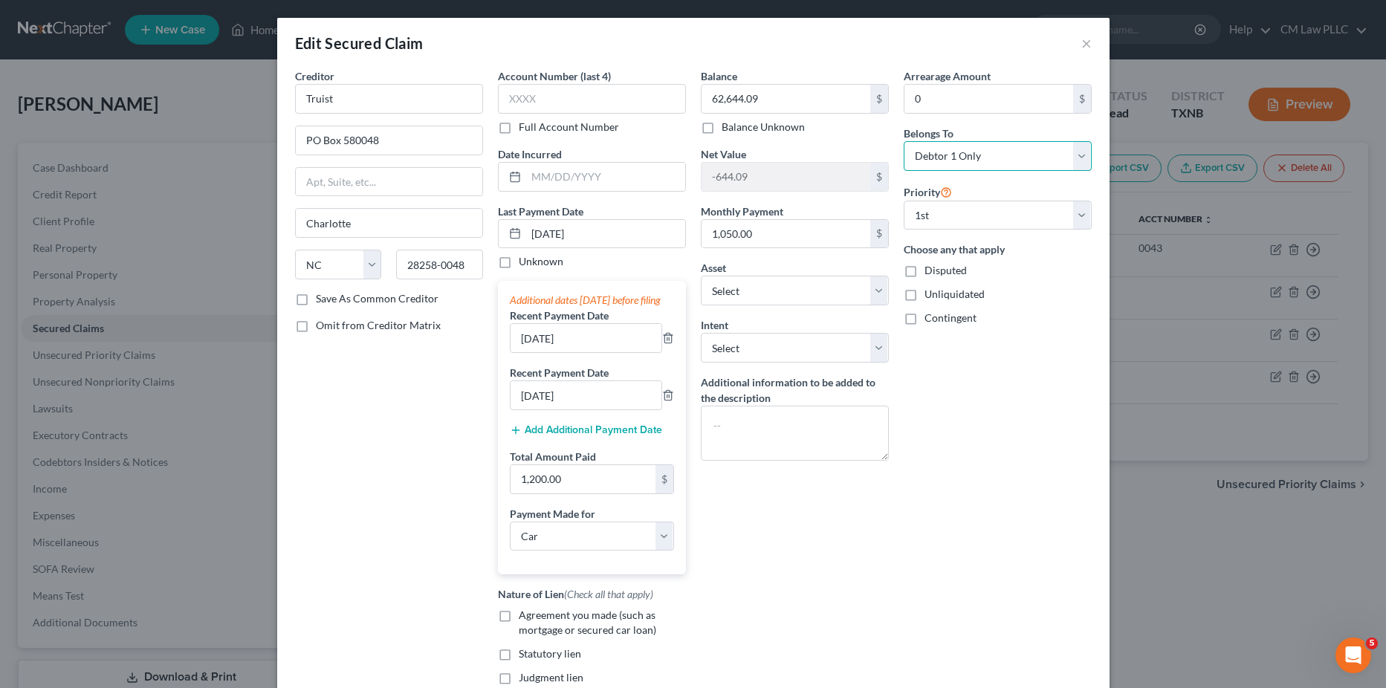
click at [1078, 157] on select "Select Debtor 1 Only Debtor 2 Only Debtor 1 And Debtor 2 Only At Least One Of T…" at bounding box center [998, 156] width 188 height 30
select select "4"
click at [904, 141] on select "Select Debtor 1 Only Debtor 2 Only Debtor 1 And Debtor 2 Only At Least One Of T…" at bounding box center [998, 156] width 188 height 30
click at [1076, 149] on select "Select Debtor 1 Only Debtor 2 Only Debtor 1 And Debtor 2 Only At Least One Of T…" at bounding box center [998, 156] width 188 height 30
click at [904, 141] on select "Select Debtor 1 Only Debtor 2 Only Debtor 1 And Debtor 2 Only At Least One Of T…" at bounding box center [998, 156] width 188 height 30
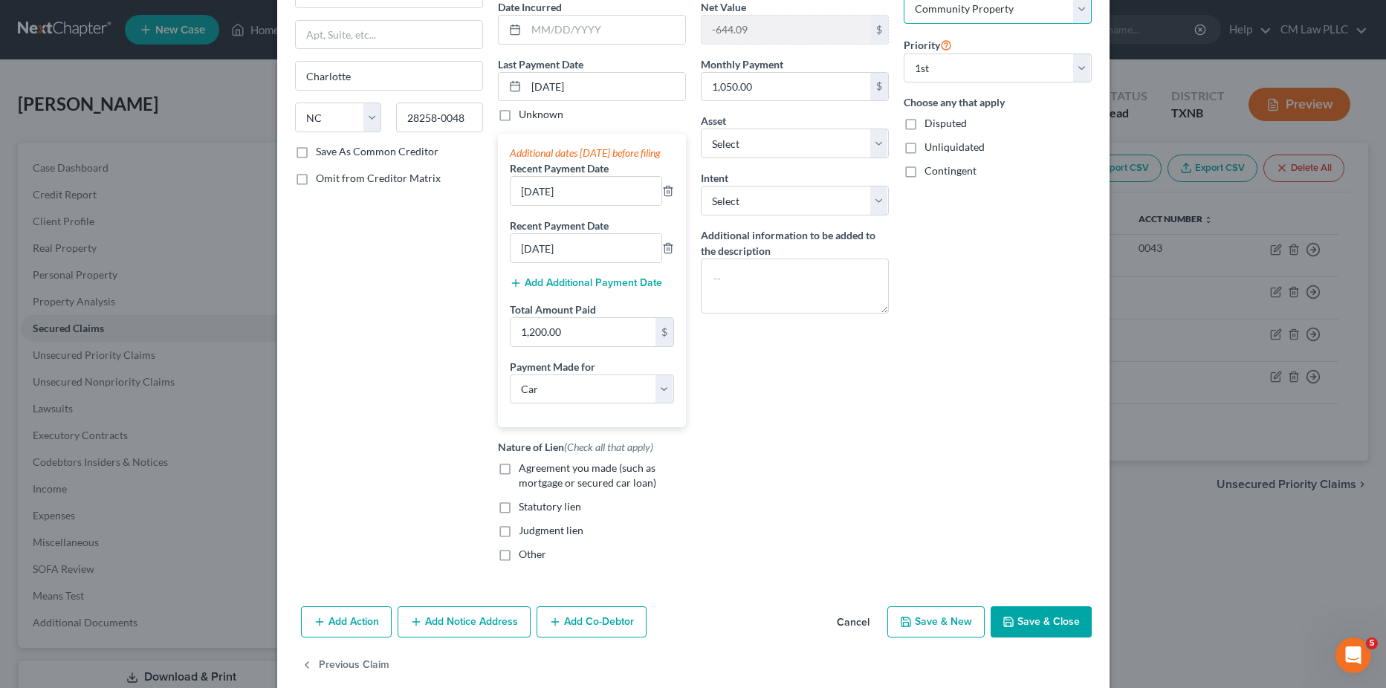
scroll to position [149, 0]
click at [519, 485] on label "Agreement you made (such as mortgage or secured car loan)" at bounding box center [602, 474] width 167 height 30
click at [525, 469] on input "Agreement you made (such as mortgage or secured car loan)" at bounding box center [530, 464] width 10 height 10
checkbox input "true"
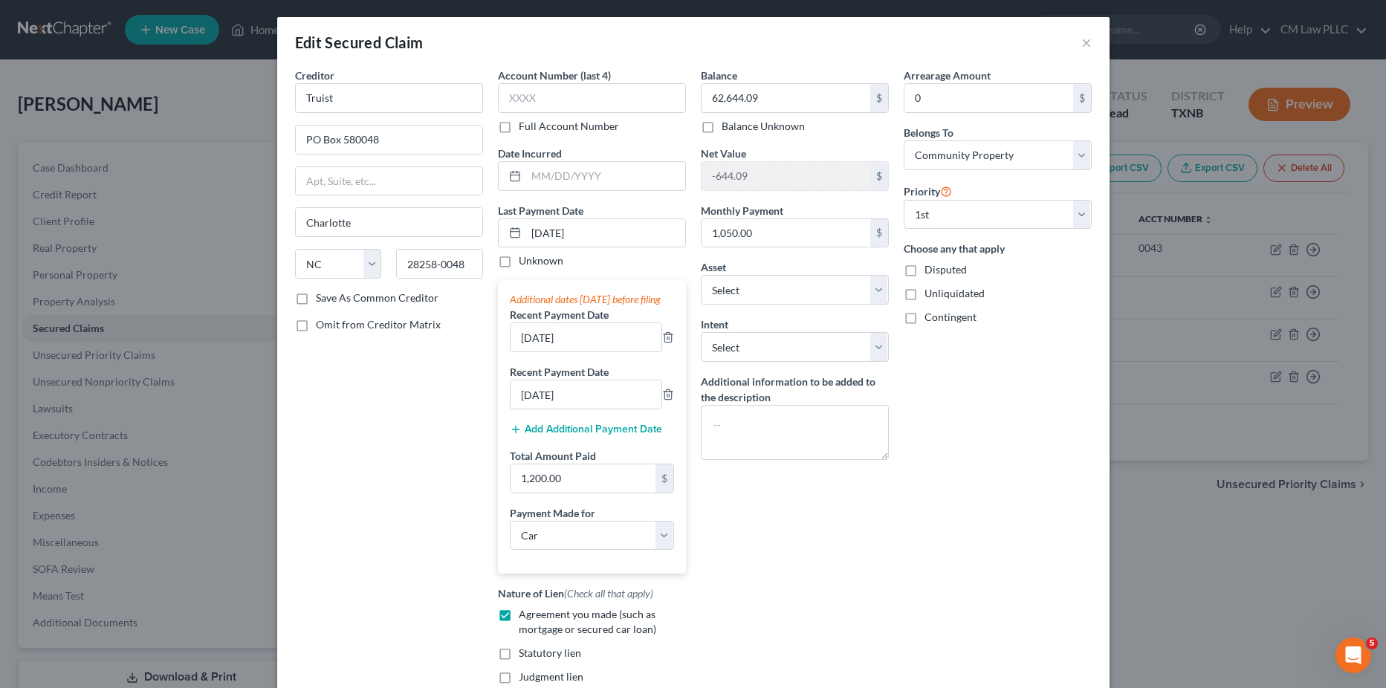
scroll to position [0, 0]
click at [925, 276] on label "Disputed" at bounding box center [946, 270] width 42 height 15
click at [931, 273] on input "Disputed" at bounding box center [936, 268] width 10 height 10
checkbox input "true"
click at [729, 422] on textarea at bounding box center [795, 433] width 188 height 55
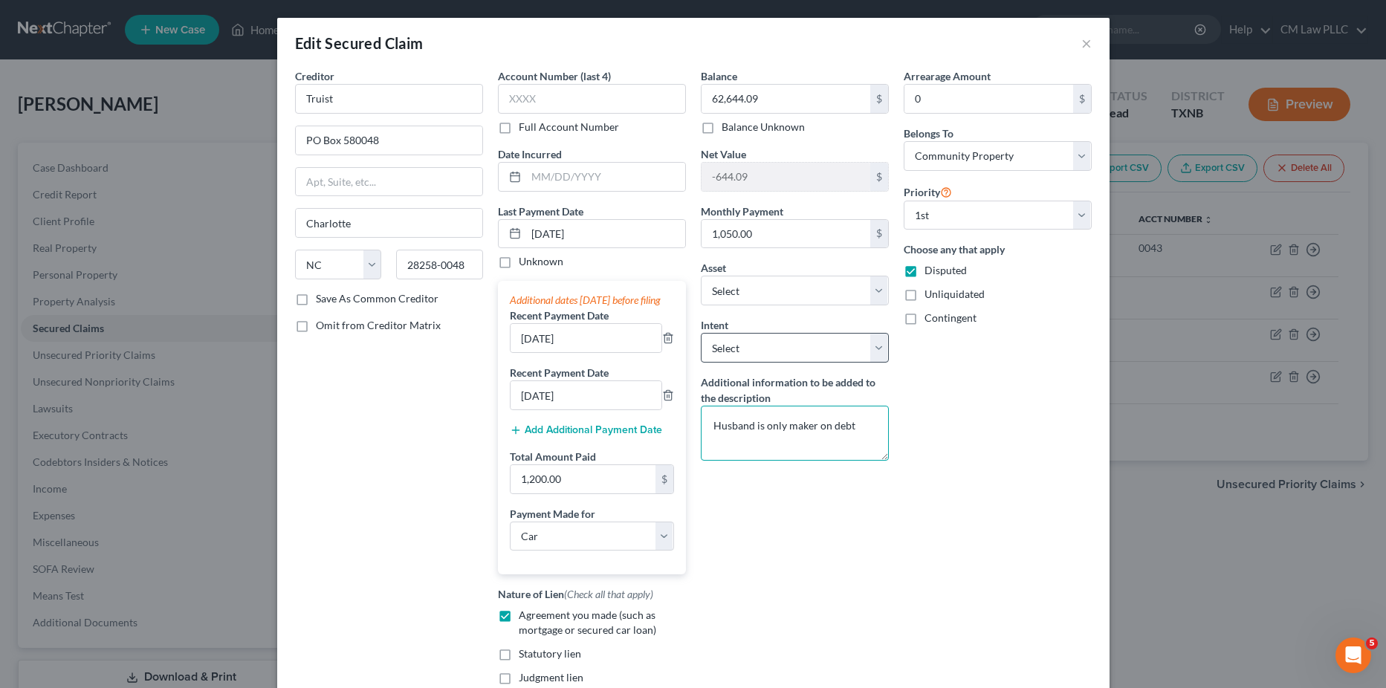
type textarea "Husband is only maker on debt"
click at [874, 349] on select "Select Surrender Redeem Reaffirm Avoid Other" at bounding box center [795, 348] width 188 height 30
select select "2"
click at [701, 333] on select "Select Surrender Redeem Reaffirm Avoid Other" at bounding box center [795, 348] width 188 height 30
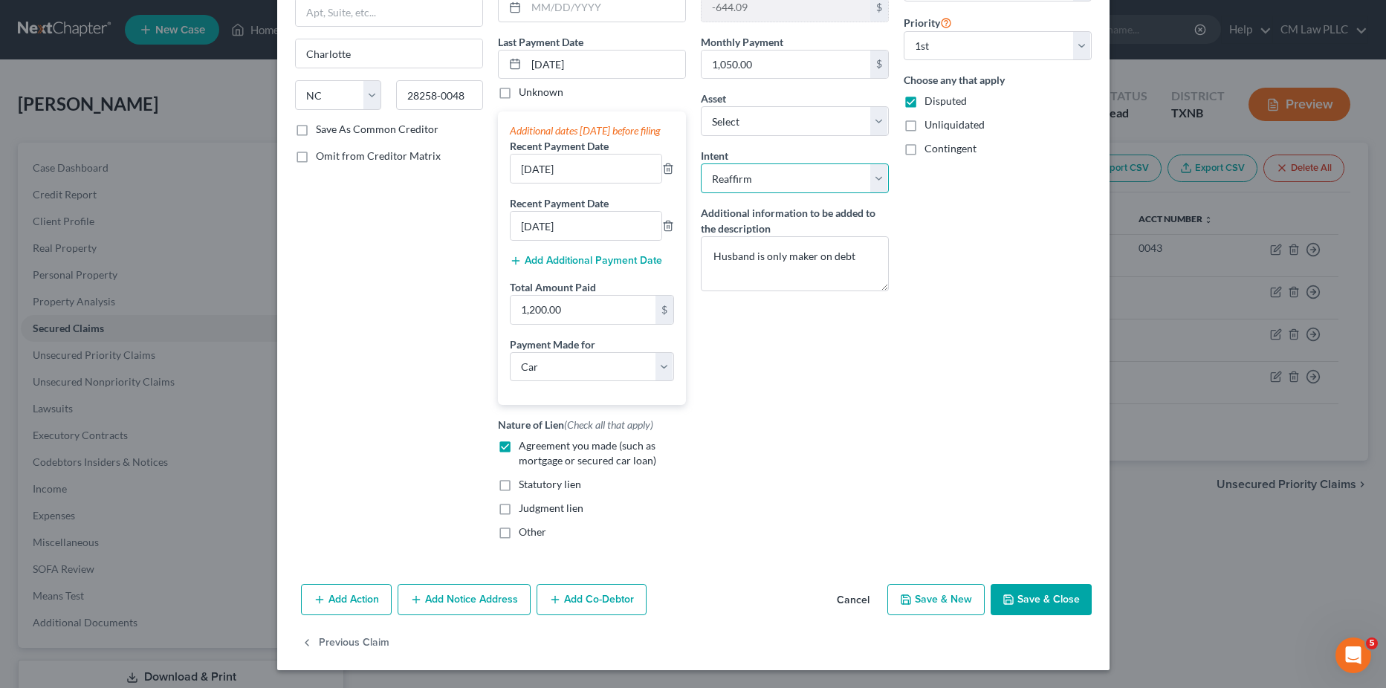
scroll to position [184, 0]
click at [1028, 605] on button "Save & Close" at bounding box center [1041, 599] width 101 height 31
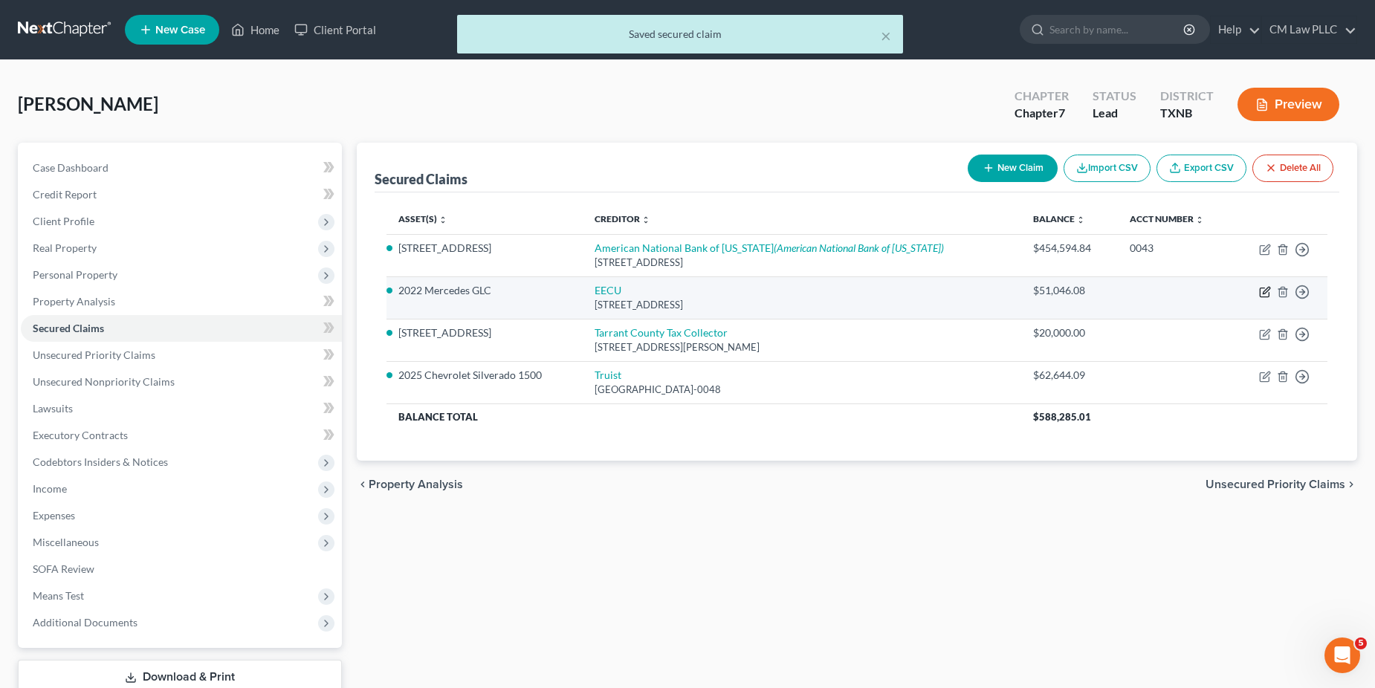
click at [1265, 291] on icon "button" at bounding box center [1266, 290] width 7 height 7
select select "45"
select select "0"
select select "4"
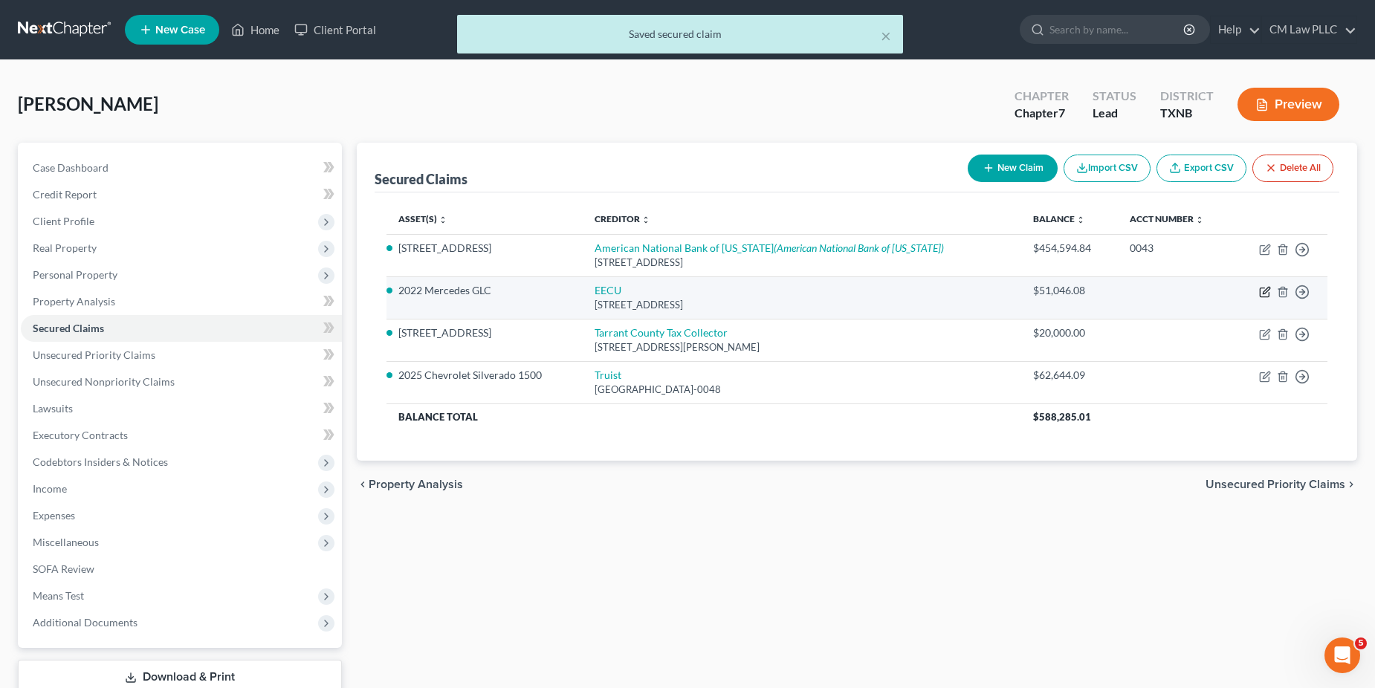
select select "0"
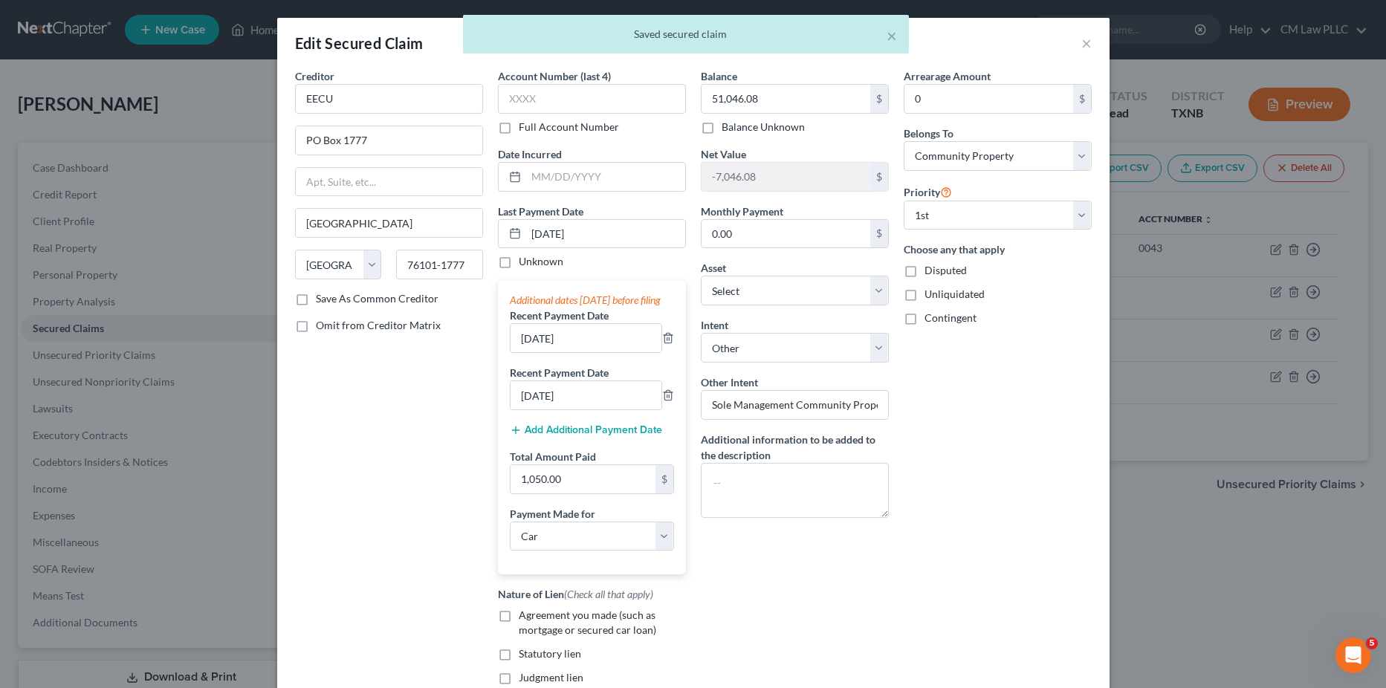
click at [925, 271] on label "Disputed" at bounding box center [946, 270] width 42 height 15
click at [931, 271] on input "Disputed" at bounding box center [936, 268] width 10 height 10
checkbox input "true"
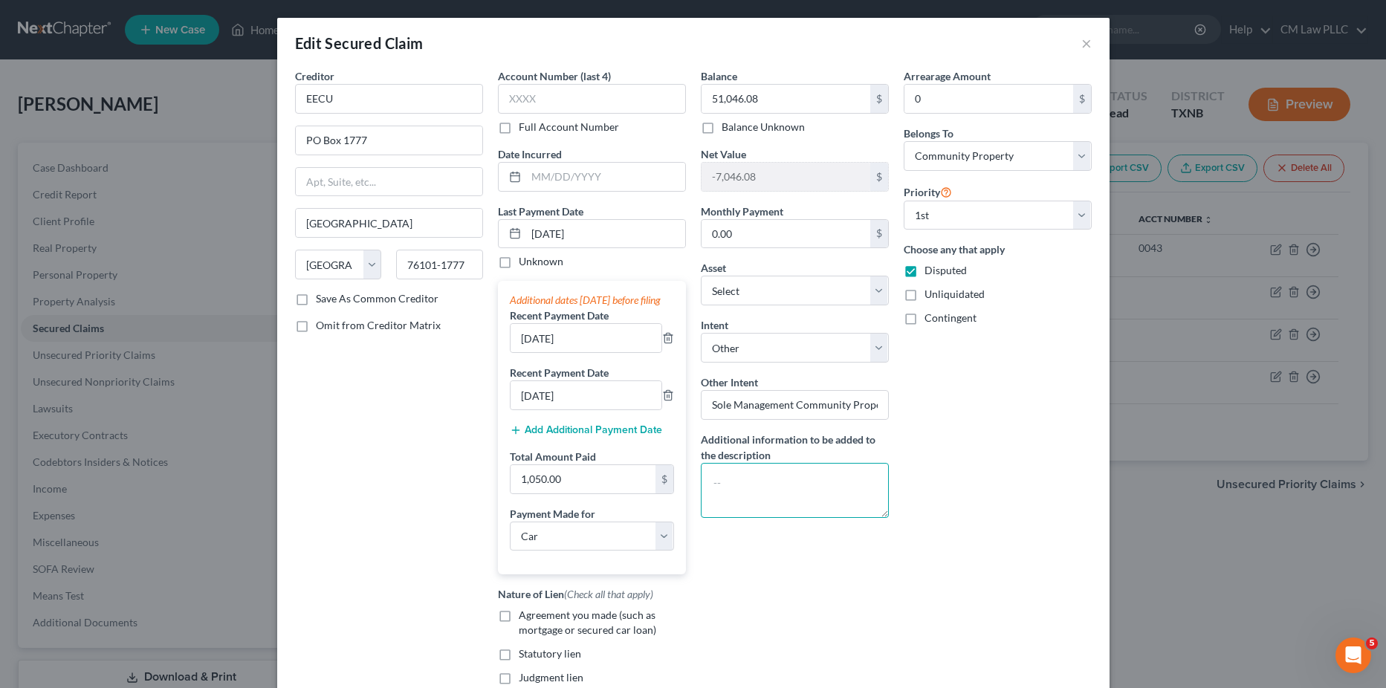
click at [732, 473] on textarea at bounding box center [795, 490] width 188 height 55
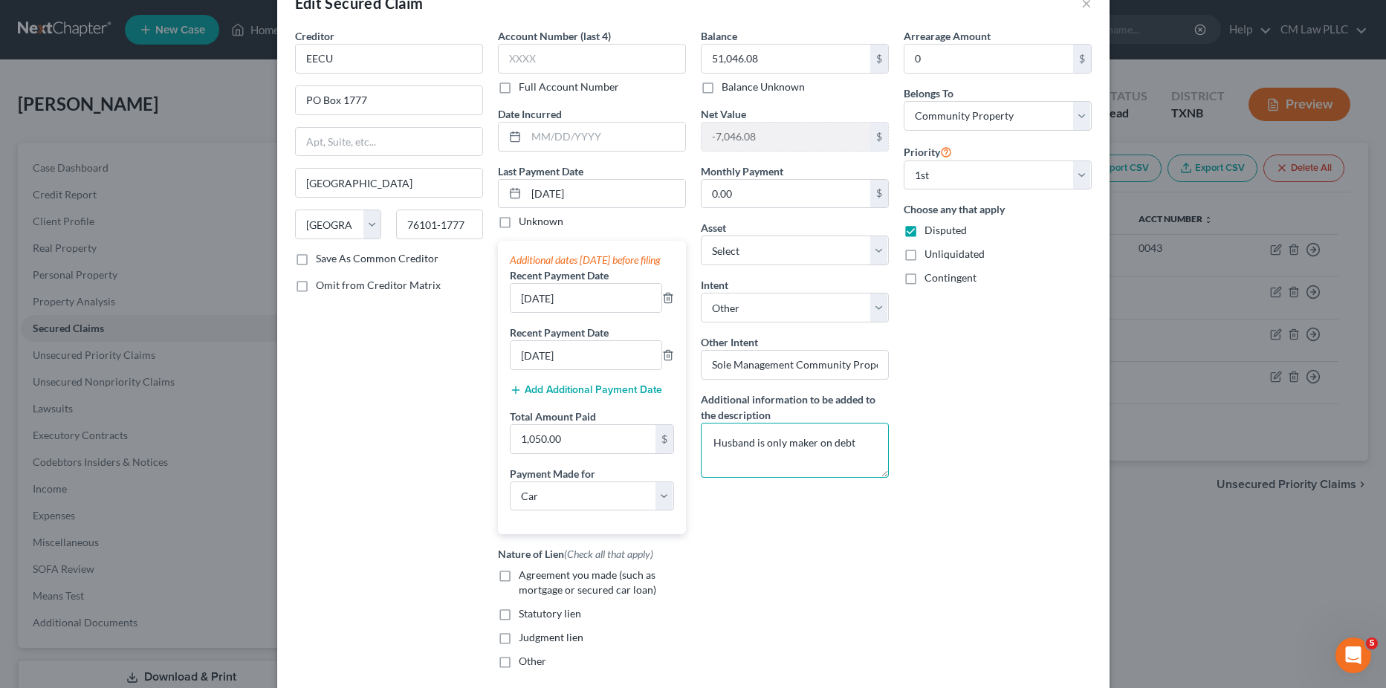
scroll to position [74, 0]
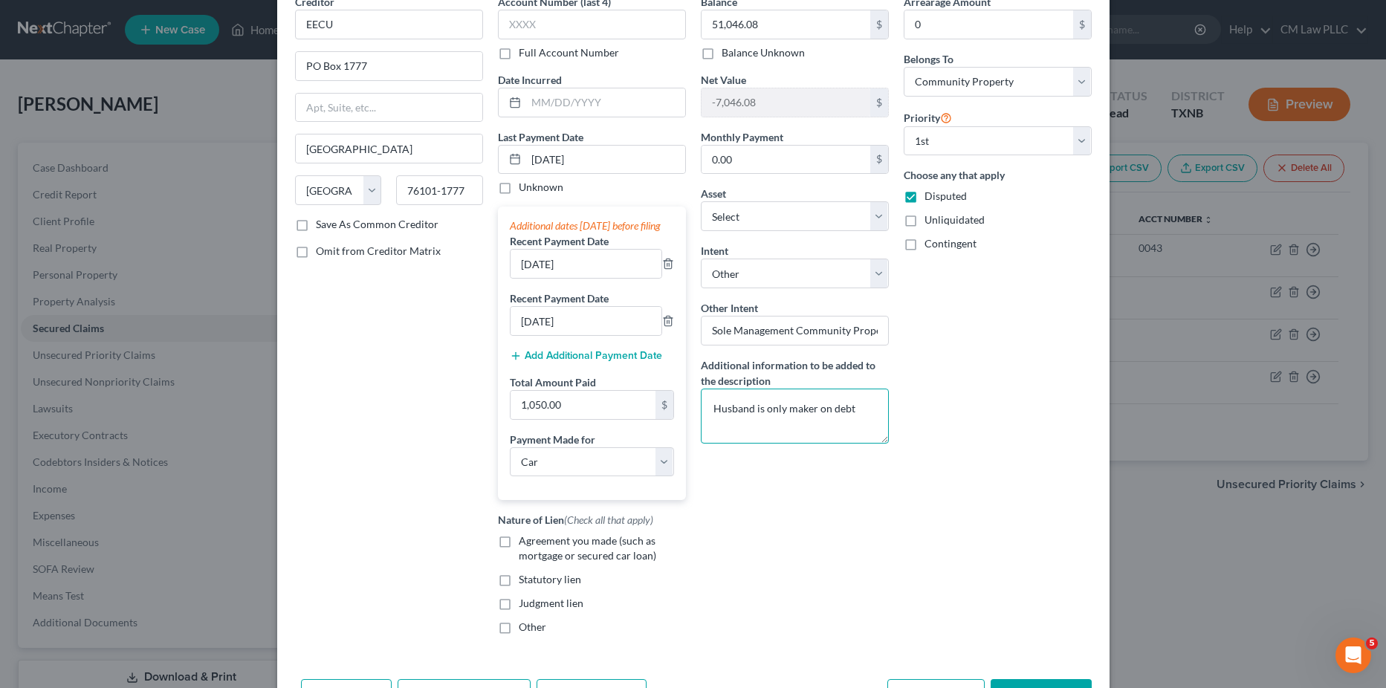
type textarea "Husband is only maker on debt"
click at [519, 558] on label "Agreement you made (such as mortgage or secured car loan)" at bounding box center [602, 549] width 167 height 30
click at [525, 543] on input "Agreement you made (such as mortgage or secured car loan)" at bounding box center [530, 539] width 10 height 10
checkbox input "true"
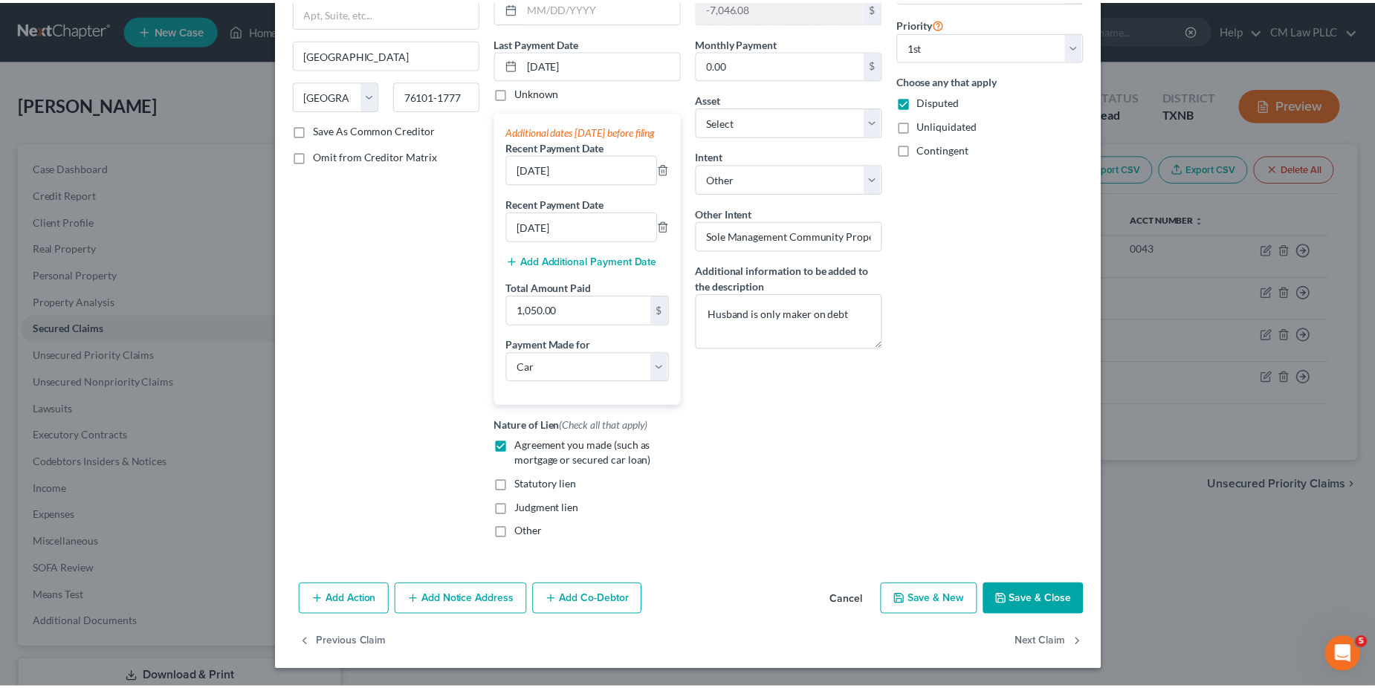
scroll to position [184, 0]
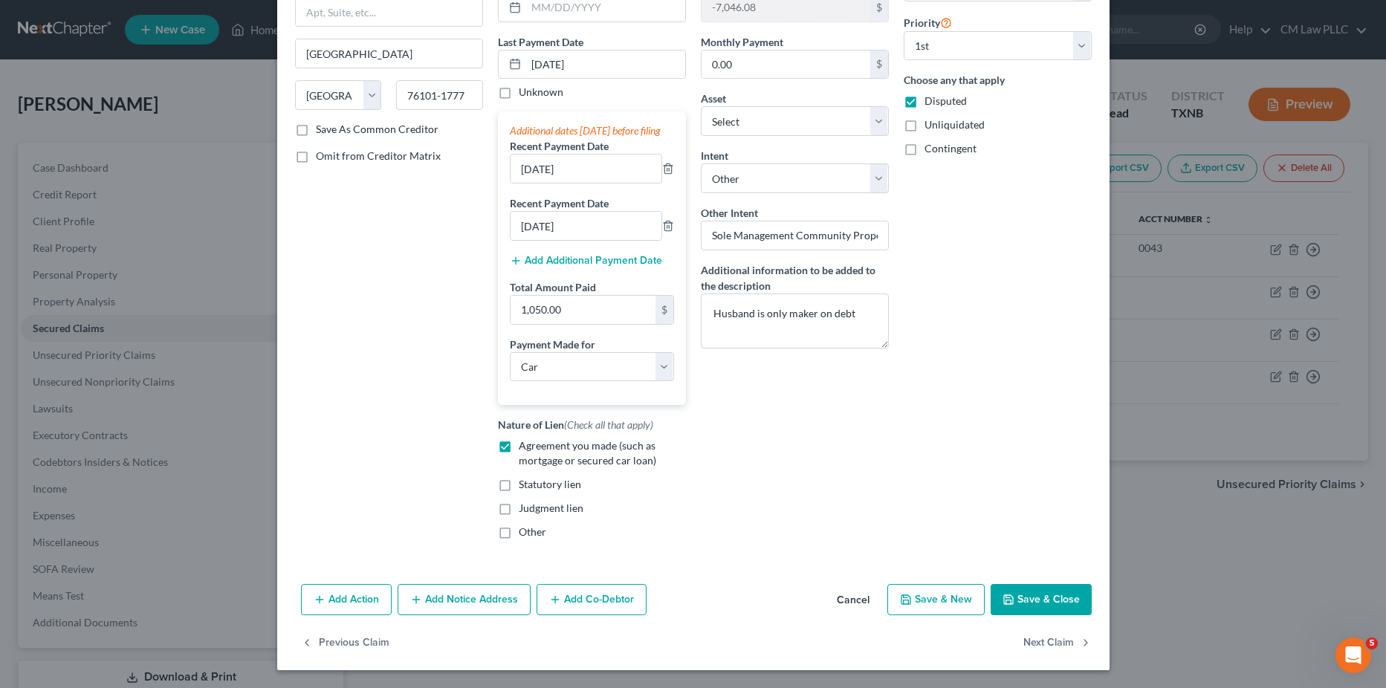
drag, startPoint x: 1023, startPoint y: 601, endPoint x: 1007, endPoint y: 577, distance: 29.5
click at [1023, 601] on button "Save & Close" at bounding box center [1041, 599] width 101 height 31
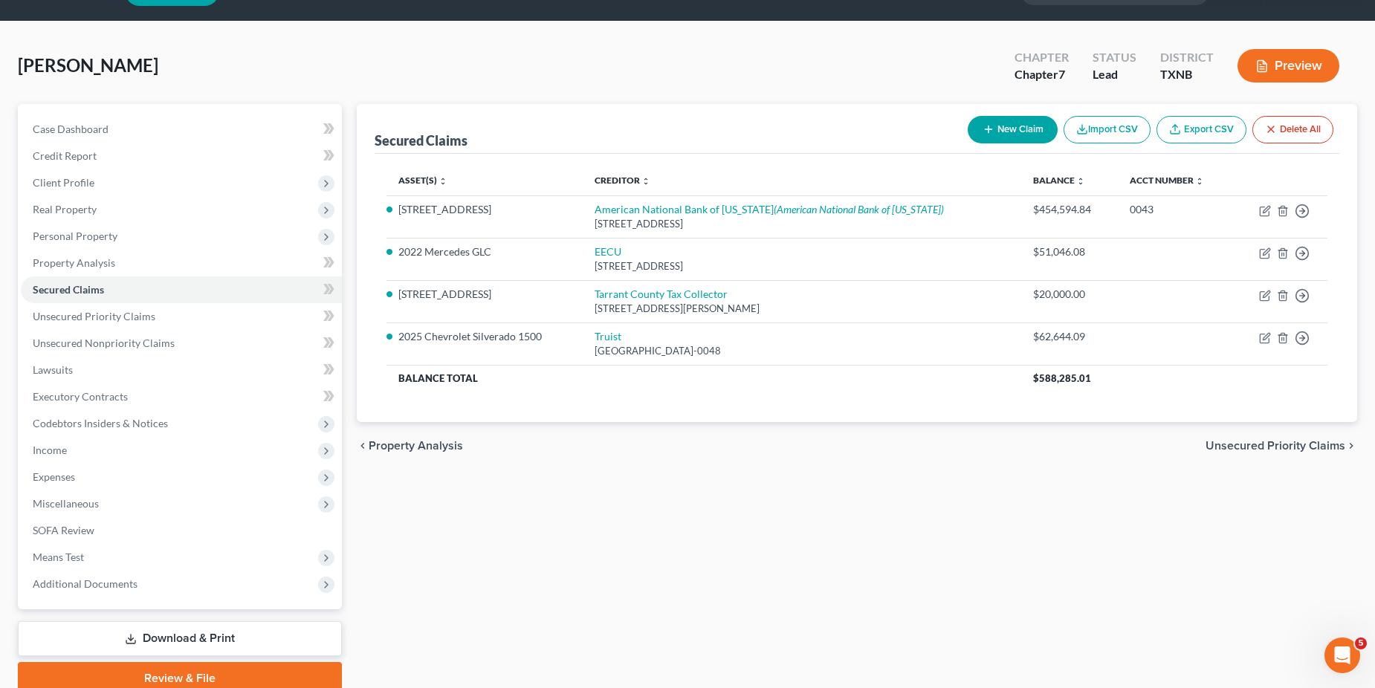
scroll to position [74, 0]
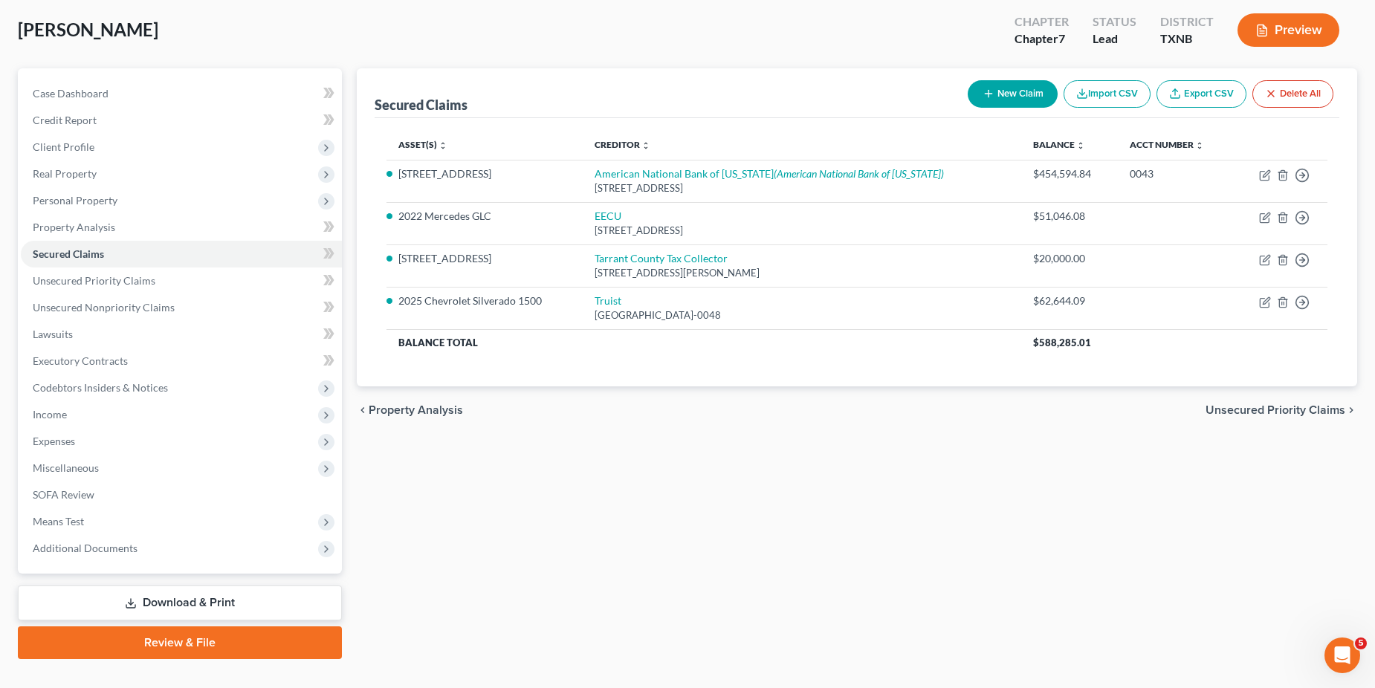
drag, startPoint x: 174, startPoint y: 605, endPoint x: 183, endPoint y: 601, distance: 9.7
click at [174, 605] on link "Download & Print" at bounding box center [180, 603] width 324 height 35
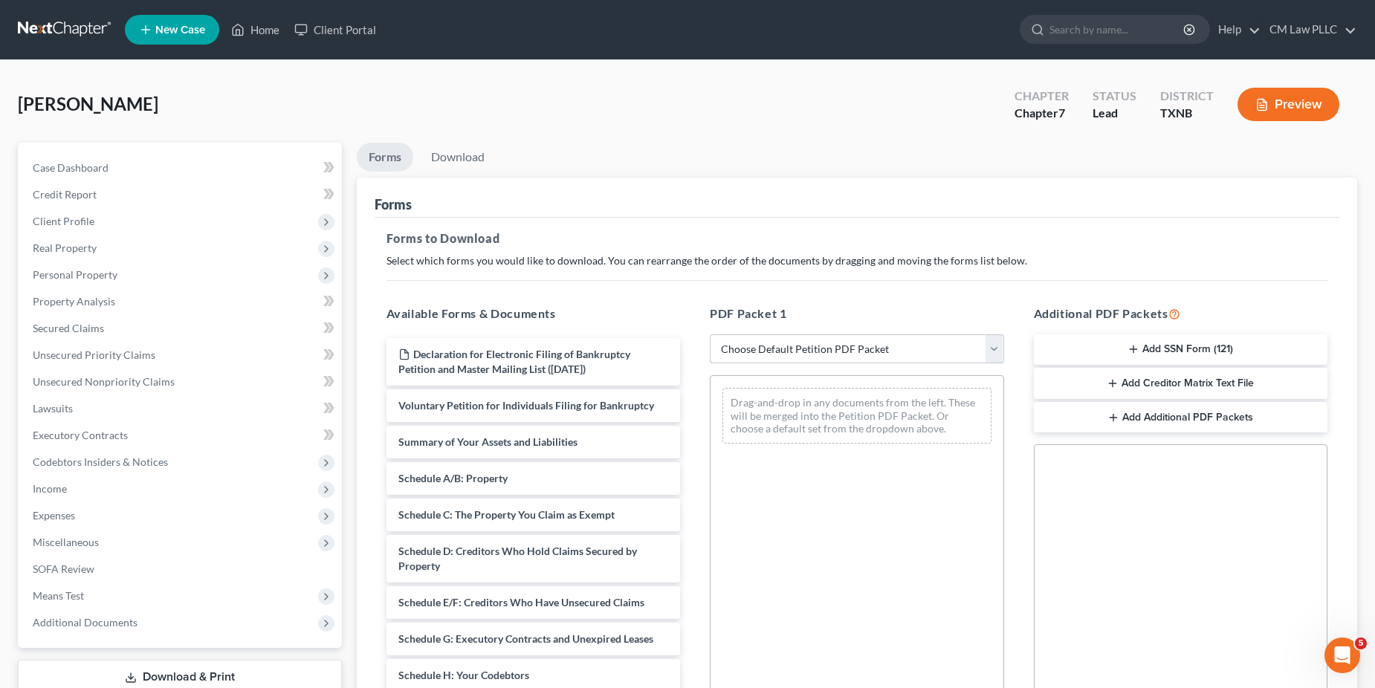
drag, startPoint x: 998, startPoint y: 349, endPoint x: 981, endPoint y: 350, distance: 17.1
click at [998, 349] on select "Choose Default Petition PDF Packet Complete Bankruptcy Petition (all forms and …" at bounding box center [857, 350] width 294 height 30
select select "0"
click at [710, 335] on select "Choose Default Petition PDF Packet Complete Bankruptcy Petition (all forms and …" at bounding box center [857, 350] width 294 height 30
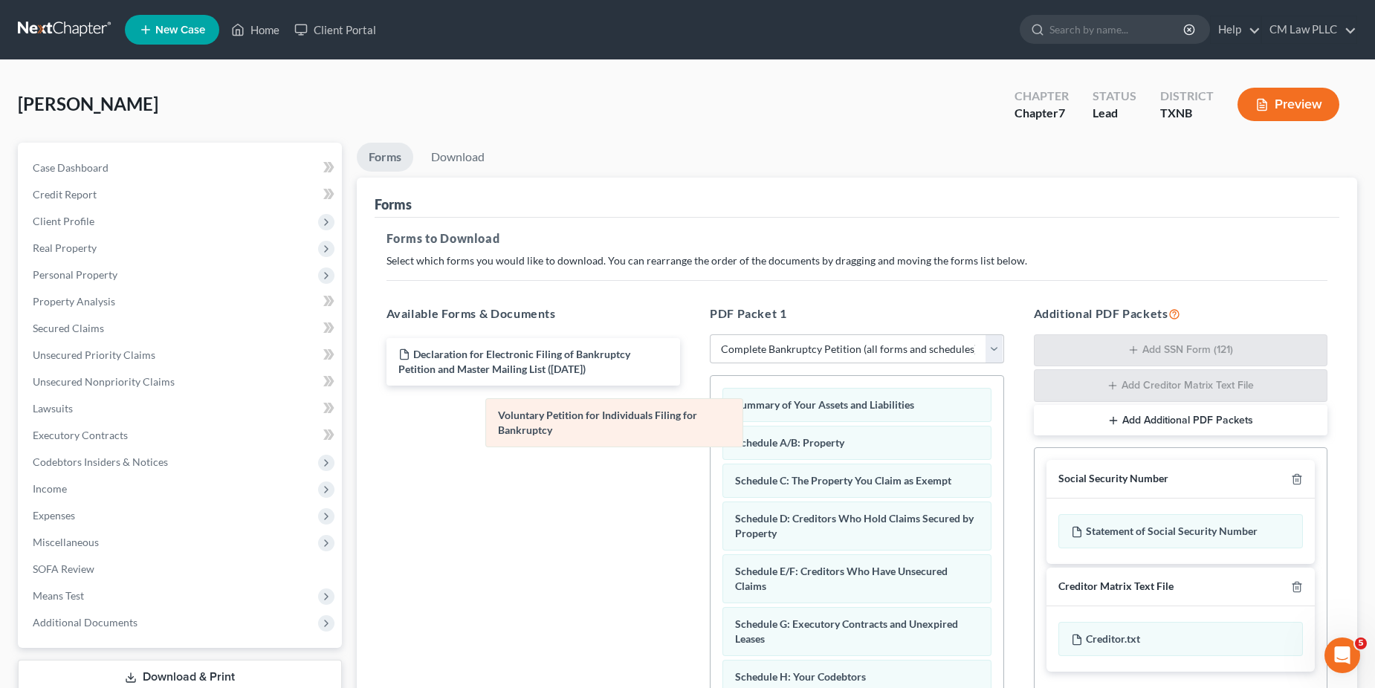
drag, startPoint x: 850, startPoint y: 411, endPoint x: 445, endPoint y: 444, distance: 405.7
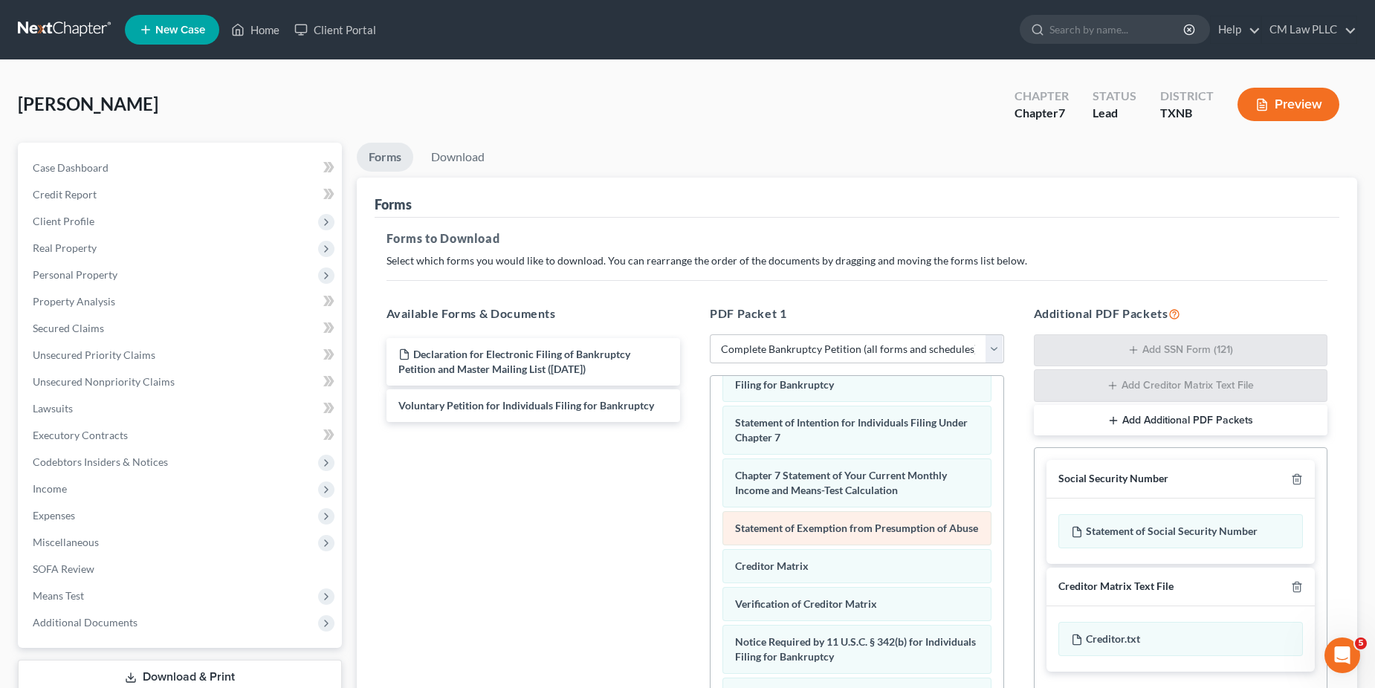
scroll to position [74, 0]
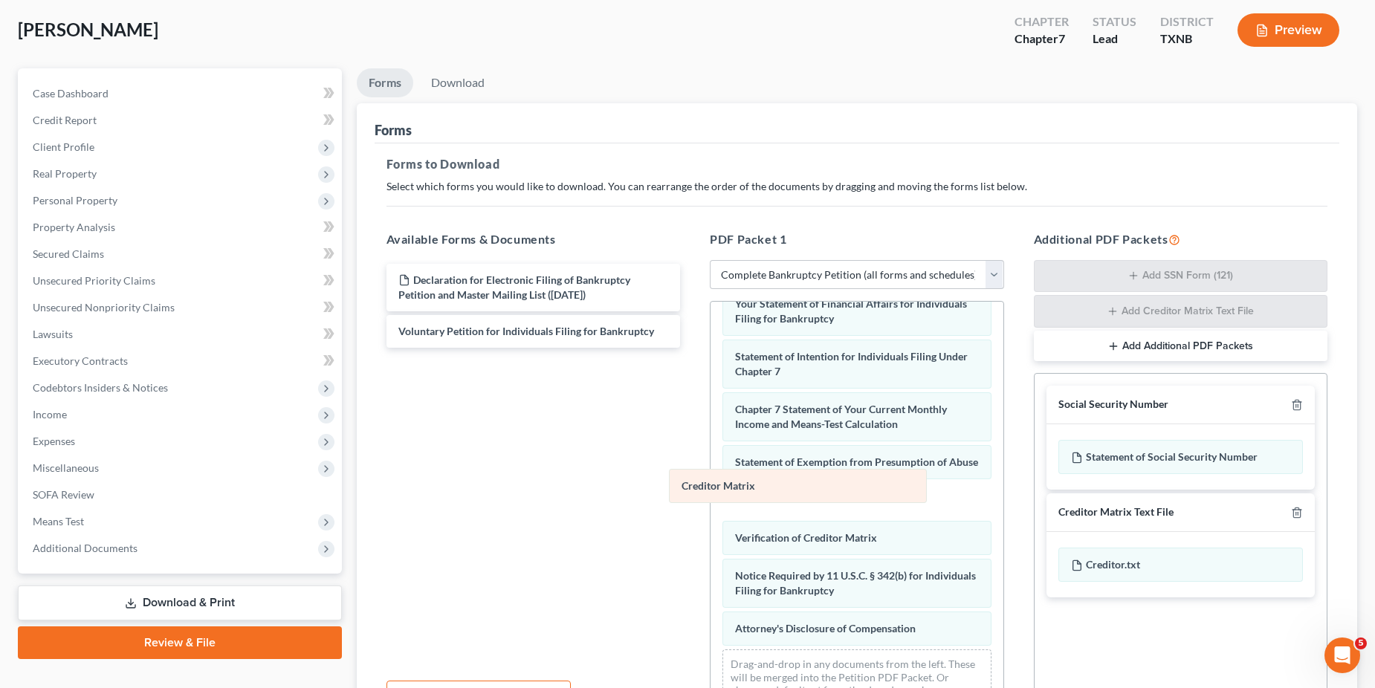
drag, startPoint x: 782, startPoint y: 498, endPoint x: 584, endPoint y: 474, distance: 199.2
click at [711, 471] on div "Creditor Matrix Summary of Your Assets and Liabilities Schedule A/B: Property S…" at bounding box center [857, 284] width 293 height 866
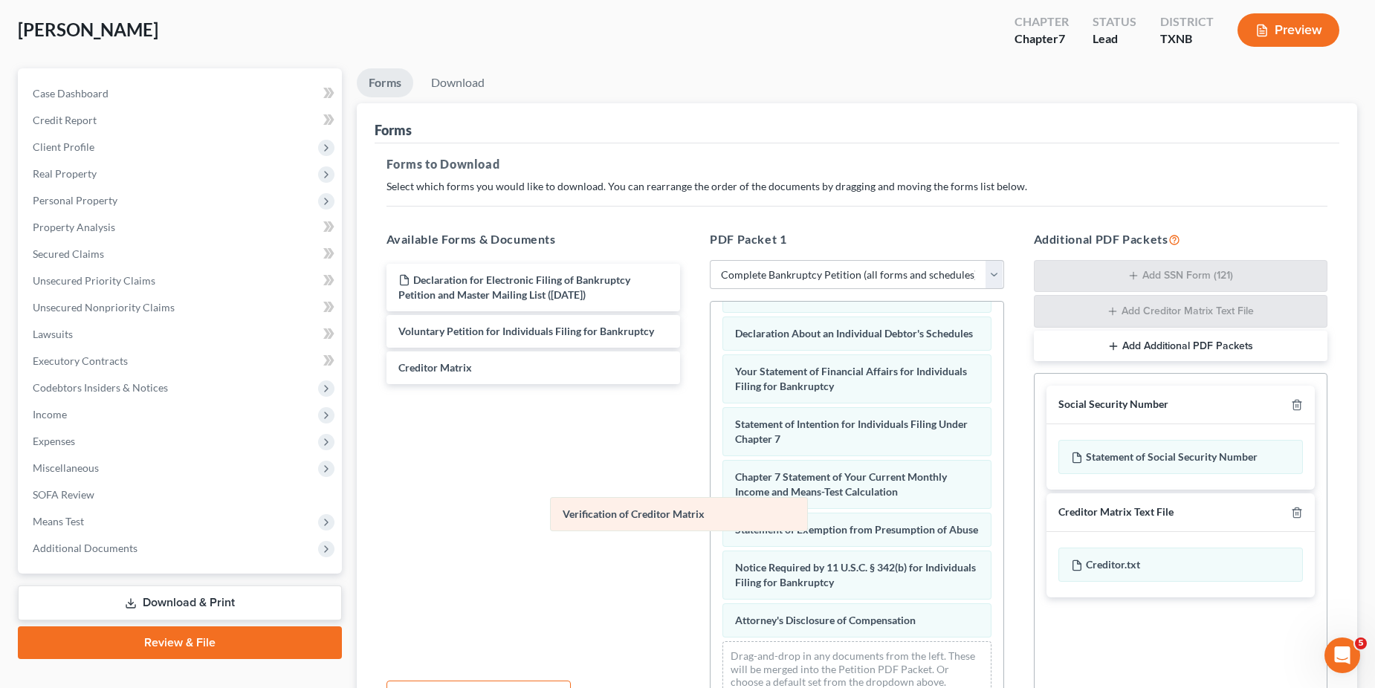
scroll to position [413, 0]
drag, startPoint x: 801, startPoint y: 523, endPoint x: 562, endPoint y: 497, distance: 240.1
click at [711, 497] on div "Verification of Creditor Matrix Summary of Your Assets and Liabilities Schedule…" at bounding box center [857, 314] width 293 height 790
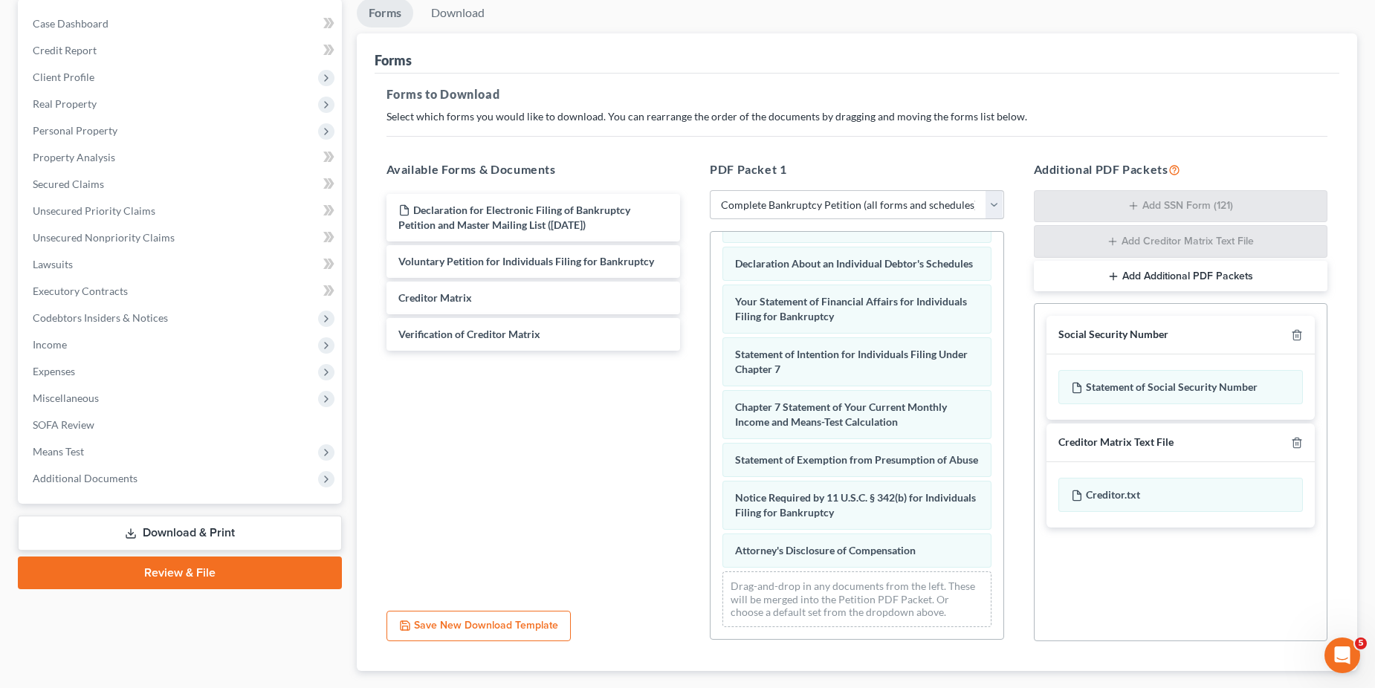
scroll to position [0, 0]
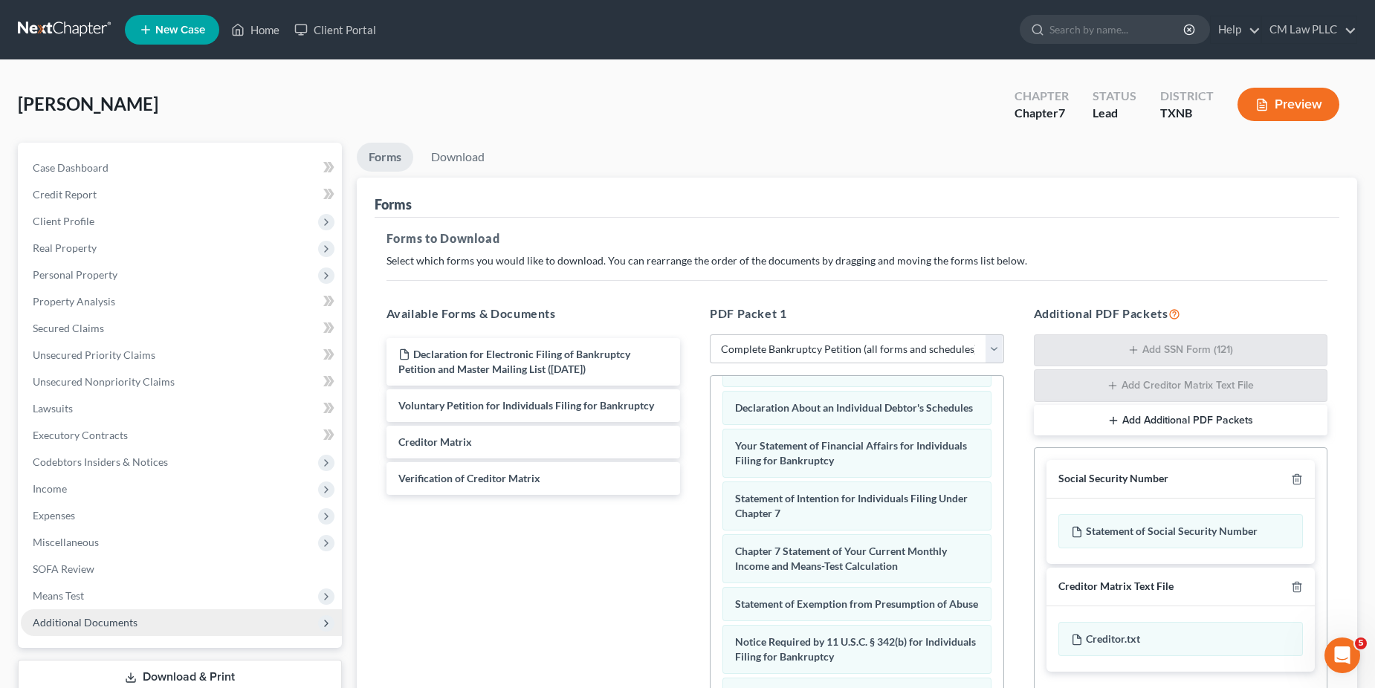
click at [123, 625] on span "Additional Documents" at bounding box center [85, 622] width 105 height 13
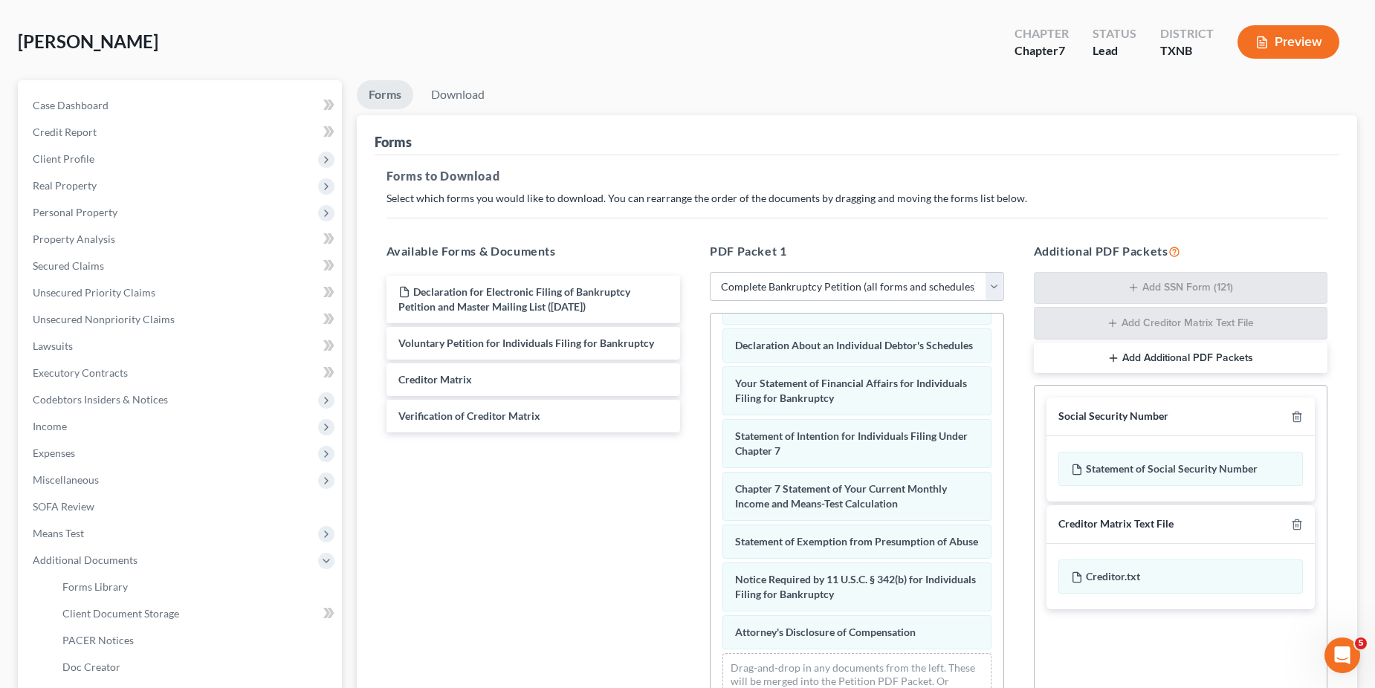
scroll to position [223, 0]
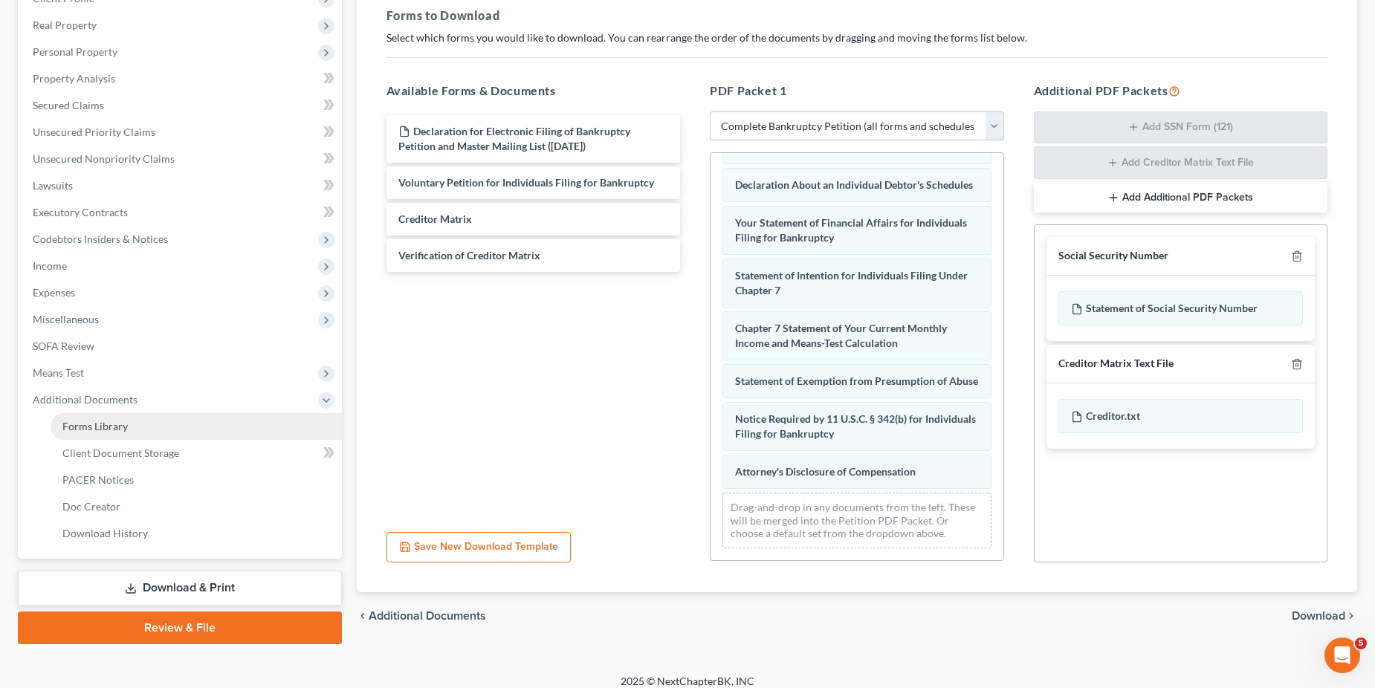
click at [110, 423] on span "Forms Library" at bounding box center [94, 426] width 65 height 13
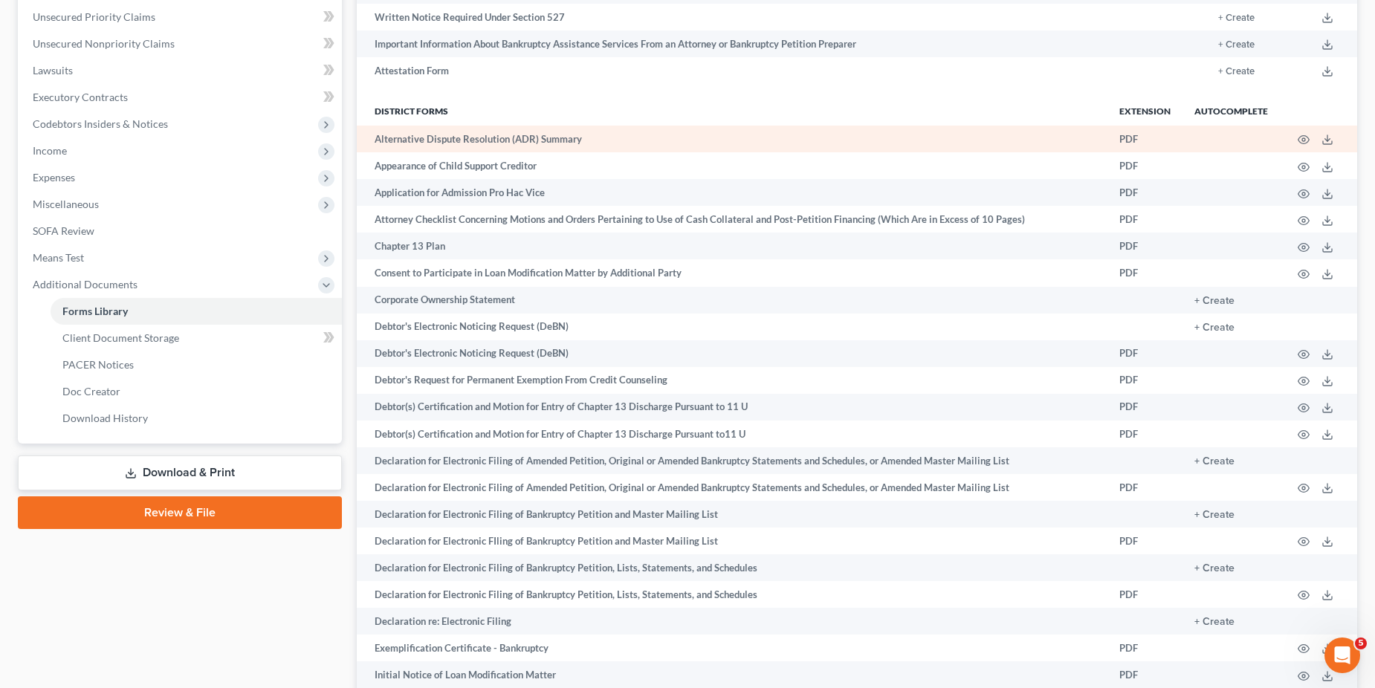
scroll to position [372, 0]
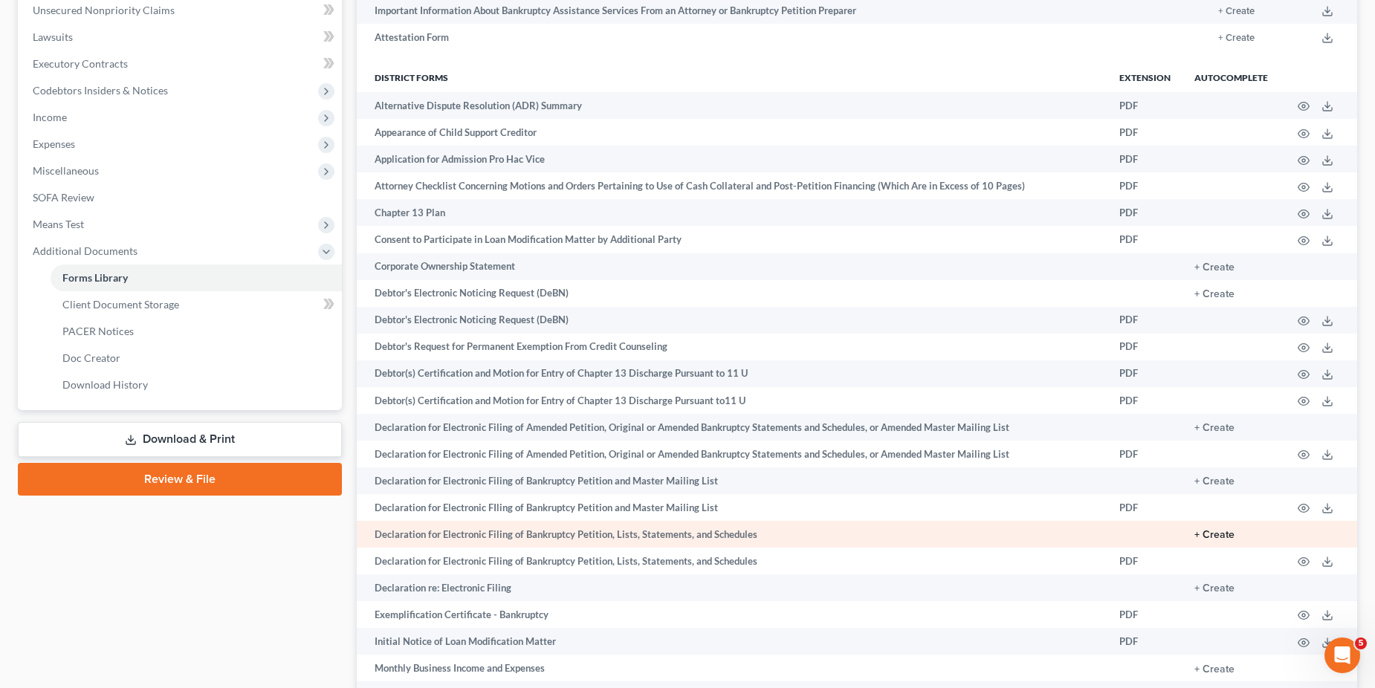
click at [1213, 533] on button "+ Create" at bounding box center [1215, 535] width 40 height 10
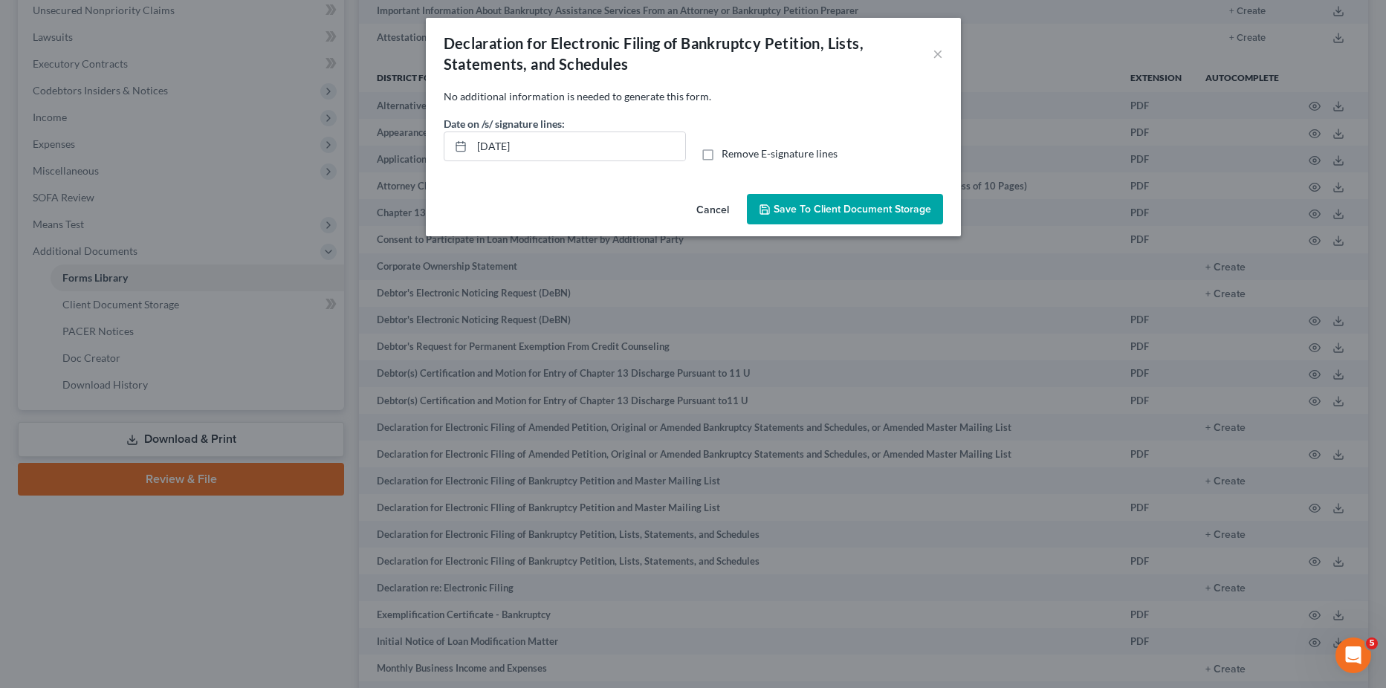
click at [722, 156] on label "Remove E-signature lines" at bounding box center [780, 153] width 116 height 15
click at [728, 156] on input "Remove E-signature lines" at bounding box center [733, 151] width 10 height 10
checkbox input "true"
click at [845, 210] on span "Save to Client Document Storage" at bounding box center [853, 209] width 158 height 13
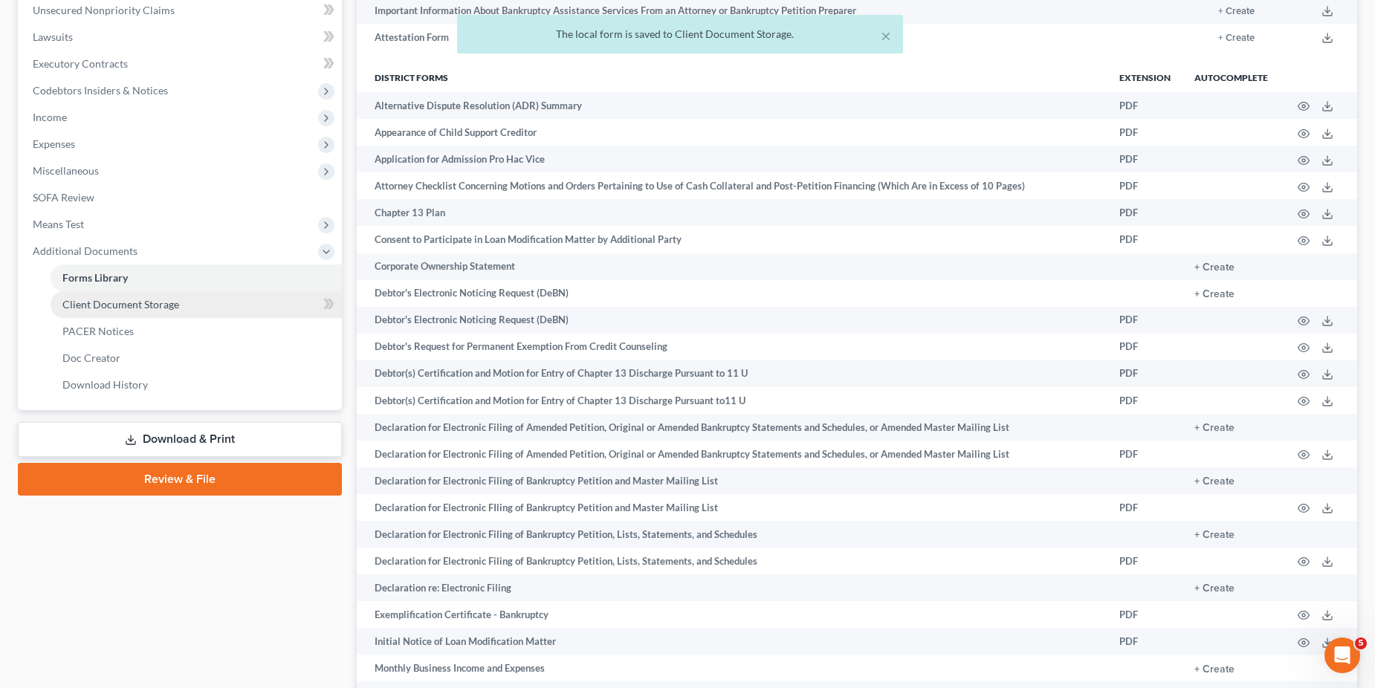
click at [179, 434] on link "Download & Print" at bounding box center [180, 439] width 324 height 35
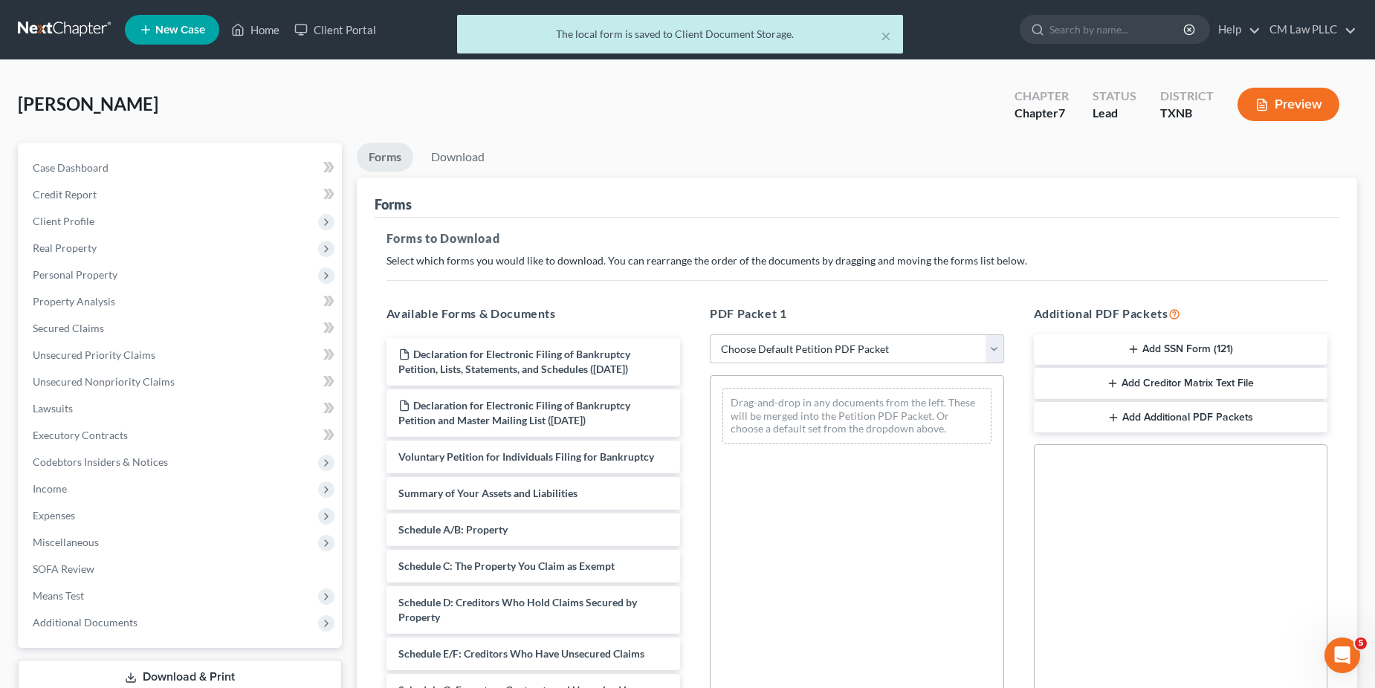
click at [996, 351] on select "Choose Default Petition PDF Packet Complete Bankruptcy Petition (all forms and …" at bounding box center [857, 350] width 294 height 30
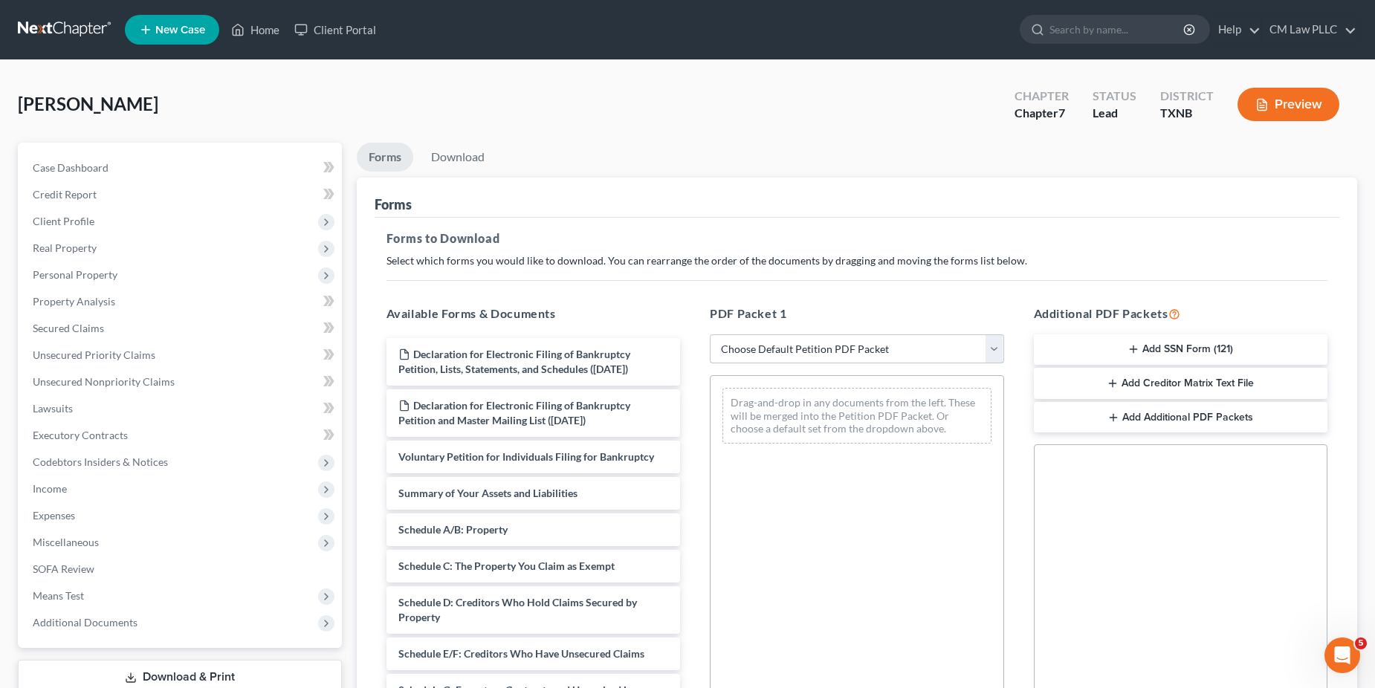
select select "0"
click at [710, 335] on select "Choose Default Petition PDF Packet Complete Bankruptcy Petition (all forms and …" at bounding box center [857, 350] width 294 height 30
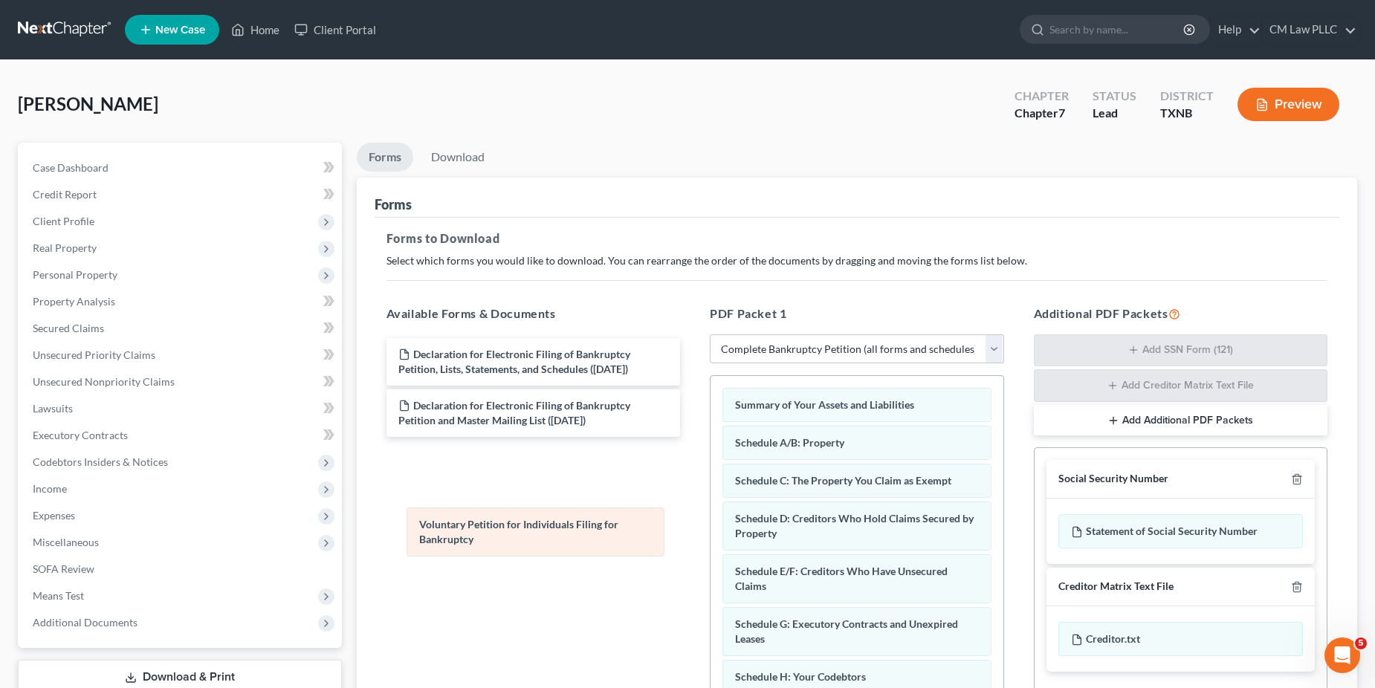
drag, startPoint x: 835, startPoint y: 410, endPoint x: 494, endPoint y: 539, distance: 364.2
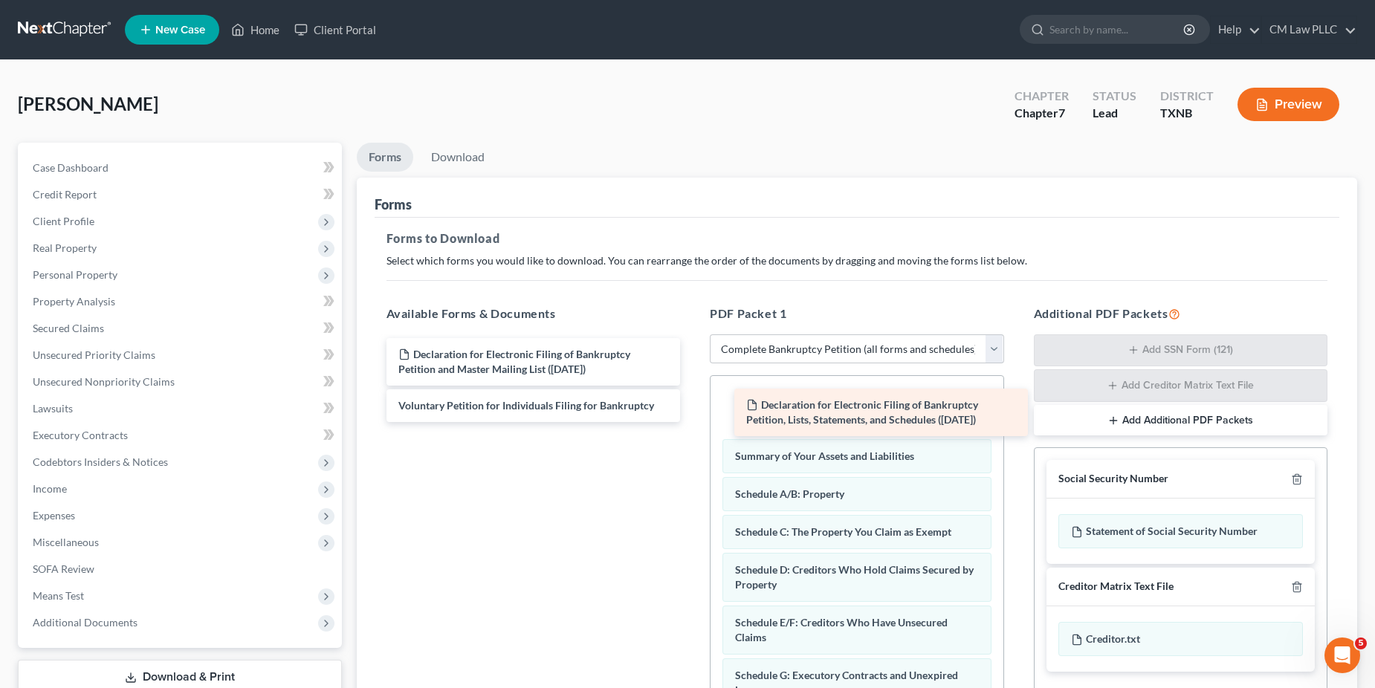
drag, startPoint x: 498, startPoint y: 360, endPoint x: 846, endPoint y: 410, distance: 351.6
click at [693, 410] on div "Declaration for Electronic Filing of Bankruptcy Petition, Lists, Statements, an…" at bounding box center [534, 380] width 318 height 84
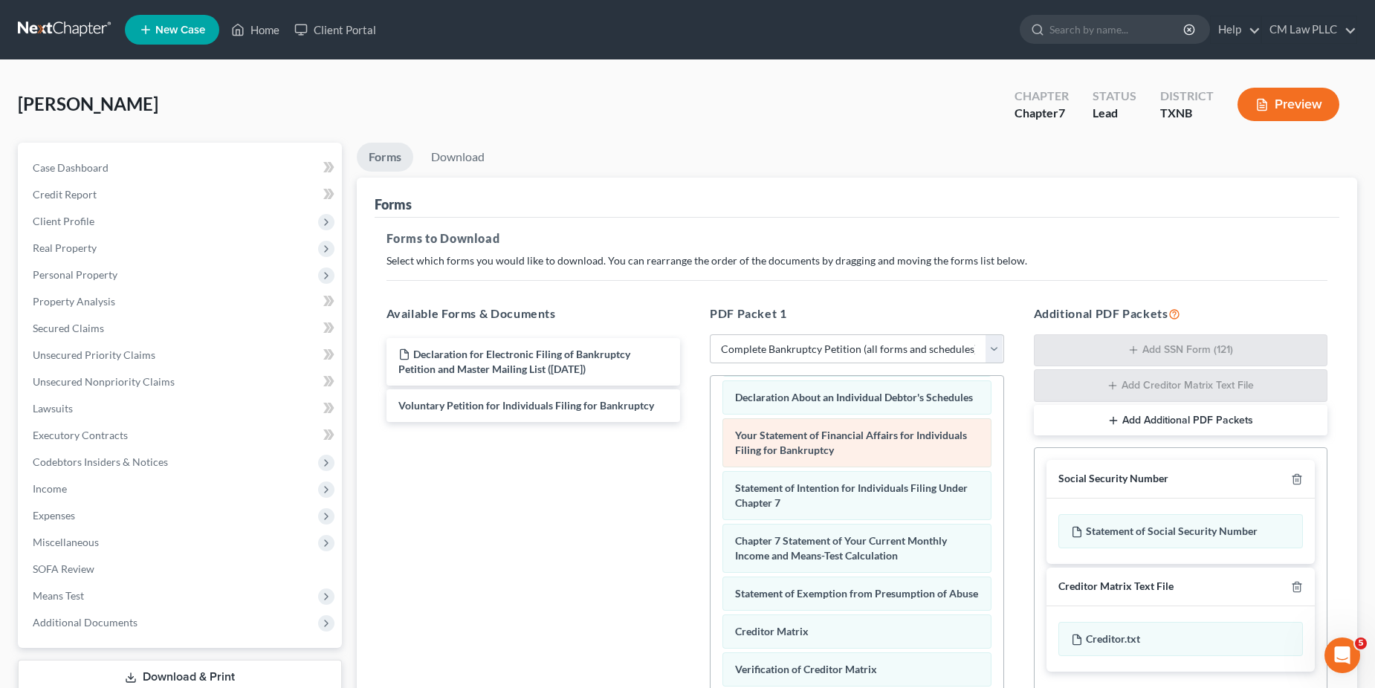
scroll to position [520, 0]
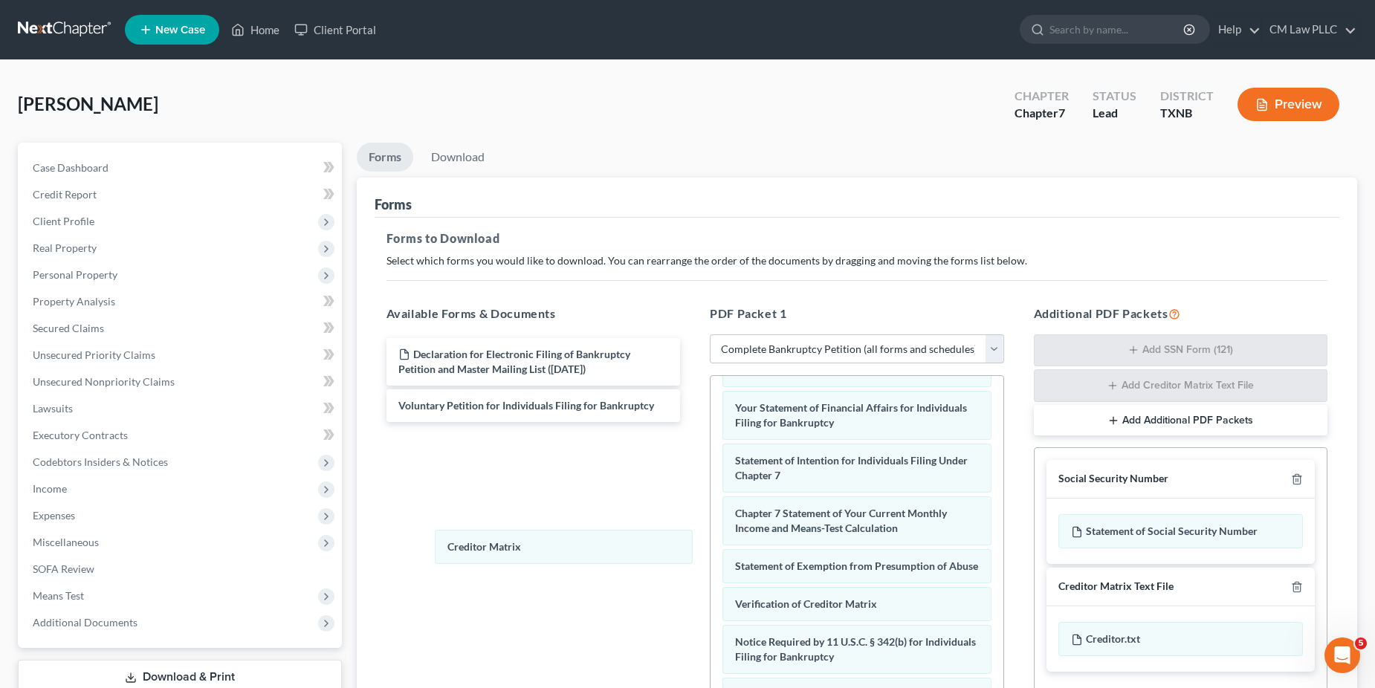
drag, startPoint x: 804, startPoint y: 598, endPoint x: 453, endPoint y: 533, distance: 357.5
click at [711, 527] on div "Creditor Matrix Declaration for Electronic Filing of Bankruptcy Petition, Lists…" at bounding box center [857, 343] width 293 height 881
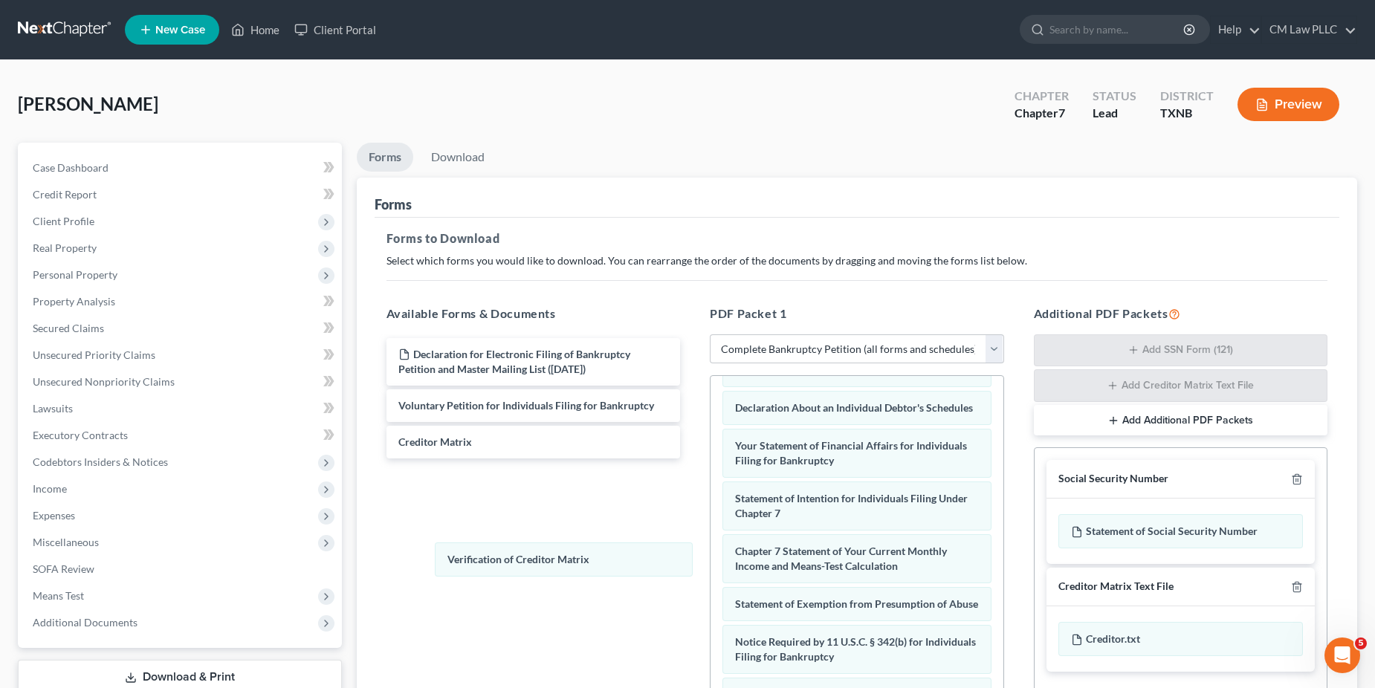
scroll to position [480, 0]
drag, startPoint x: 766, startPoint y: 598, endPoint x: 496, endPoint y: 561, distance: 272.3
click at [711, 543] on div "Verification of Creditor Matrix Declaration for Electronic Filing of Bankruptcy…" at bounding box center [857, 362] width 293 height 843
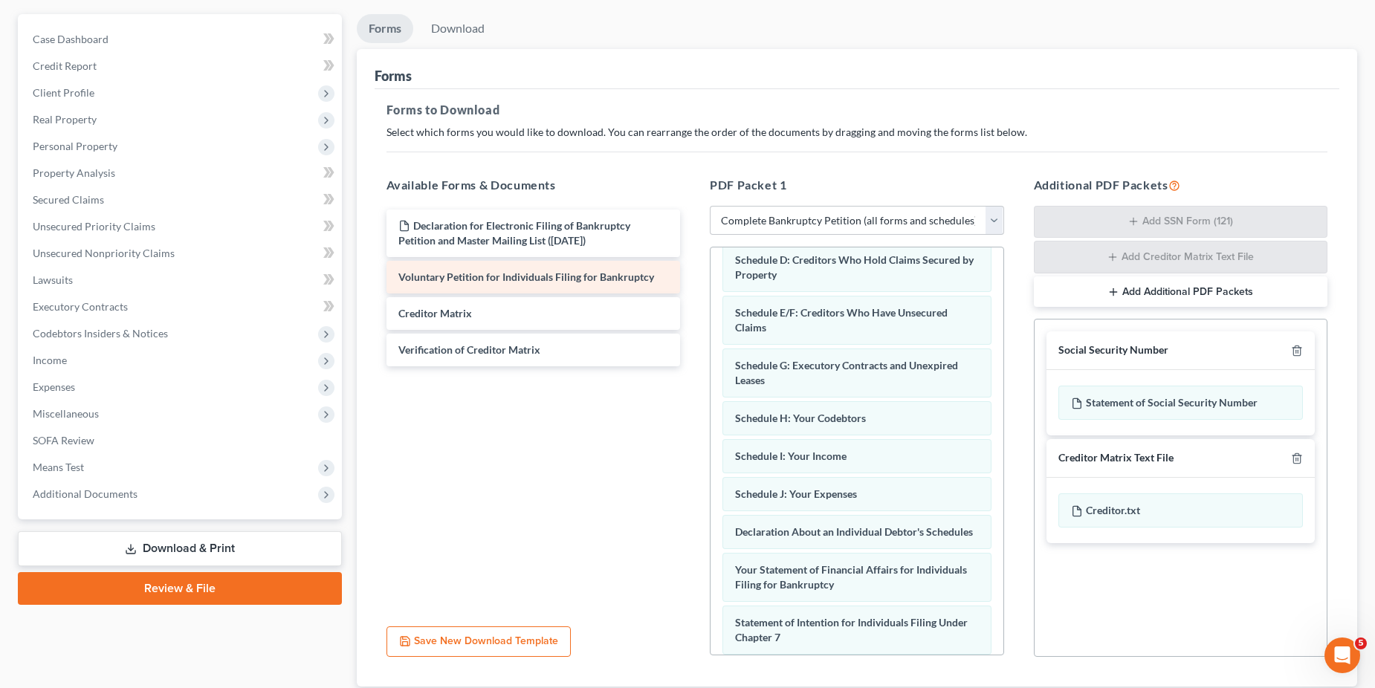
scroll to position [0, 0]
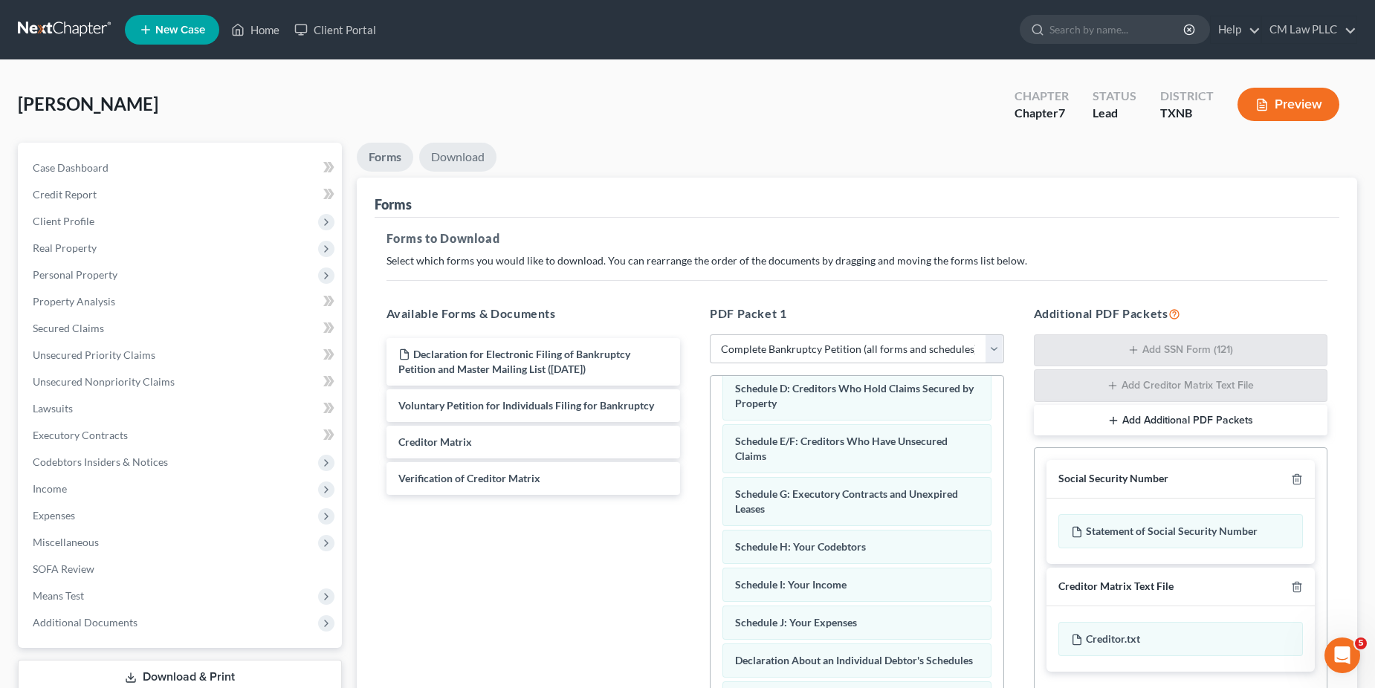
drag, startPoint x: 445, startPoint y: 163, endPoint x: 534, endPoint y: 226, distance: 109.3
click at [445, 163] on link "Download" at bounding box center [457, 157] width 77 height 29
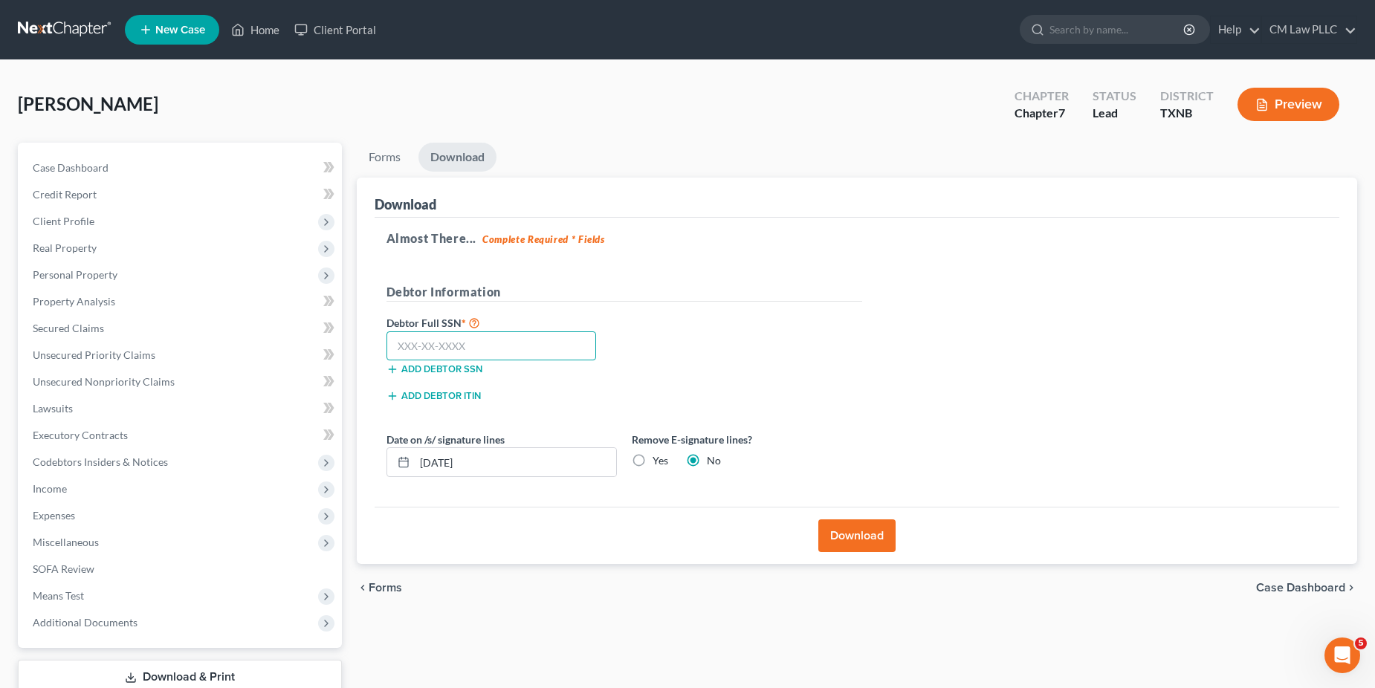
click at [445, 342] on input "text" at bounding box center [492, 347] width 210 height 30
click at [422, 370] on button "Add debtor SSN" at bounding box center [435, 370] width 96 height 12
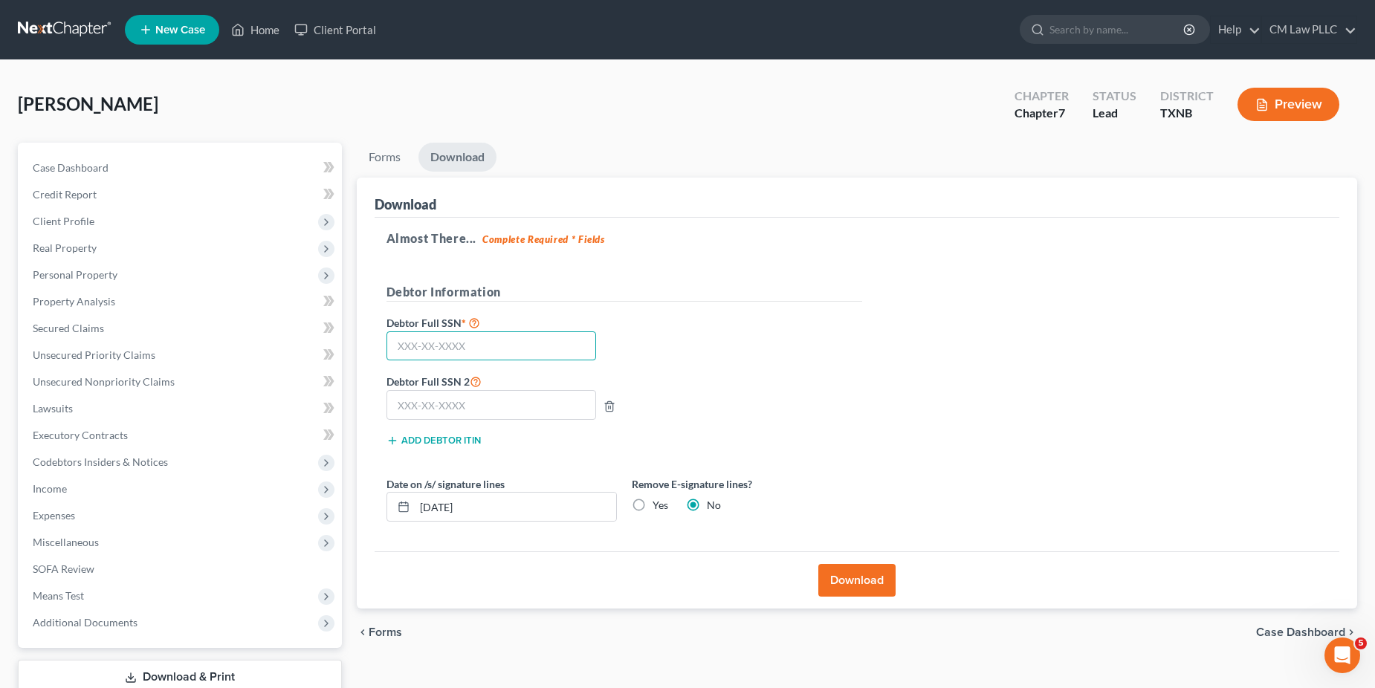
click at [412, 343] on input "text" at bounding box center [492, 347] width 210 height 30
type input "465-71-2953"
click at [653, 506] on label "Yes" at bounding box center [661, 505] width 16 height 15
click at [659, 506] on input "Yes" at bounding box center [664, 503] width 10 height 10
radio input "true"
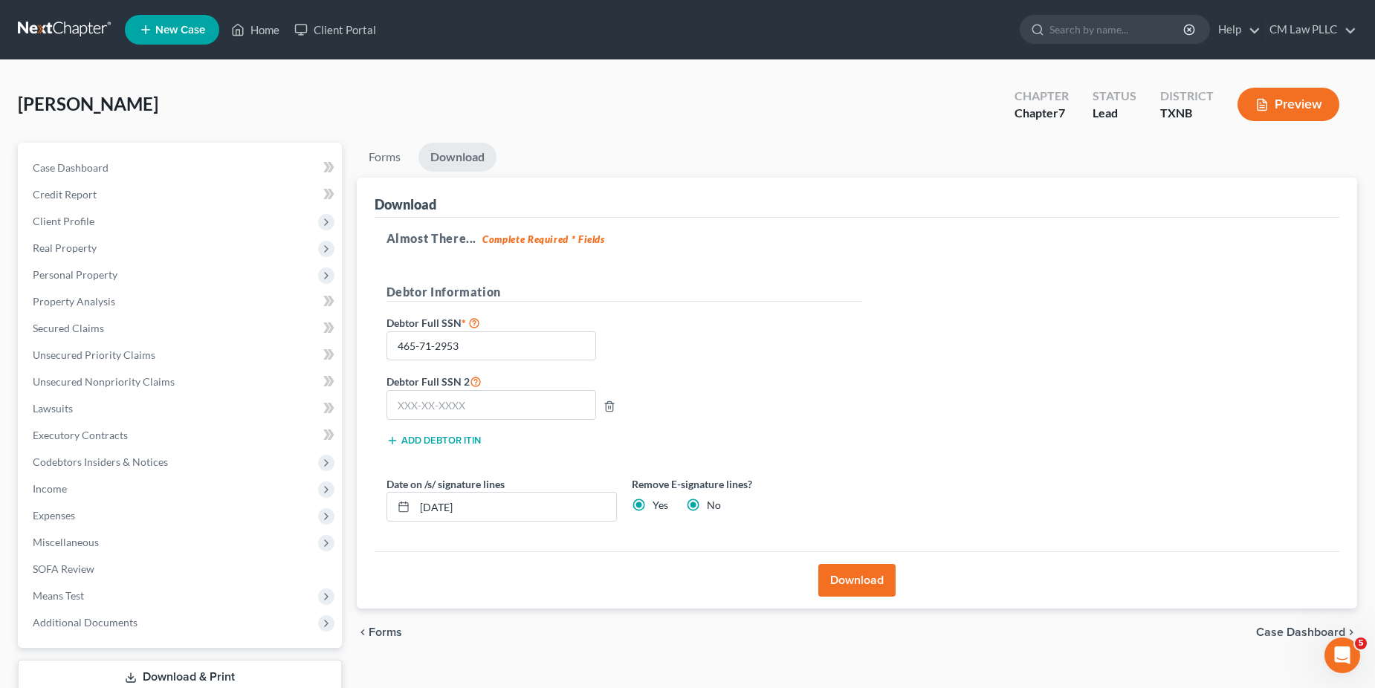
radio input "false"
click at [860, 581] on button "Download" at bounding box center [857, 580] width 77 height 33
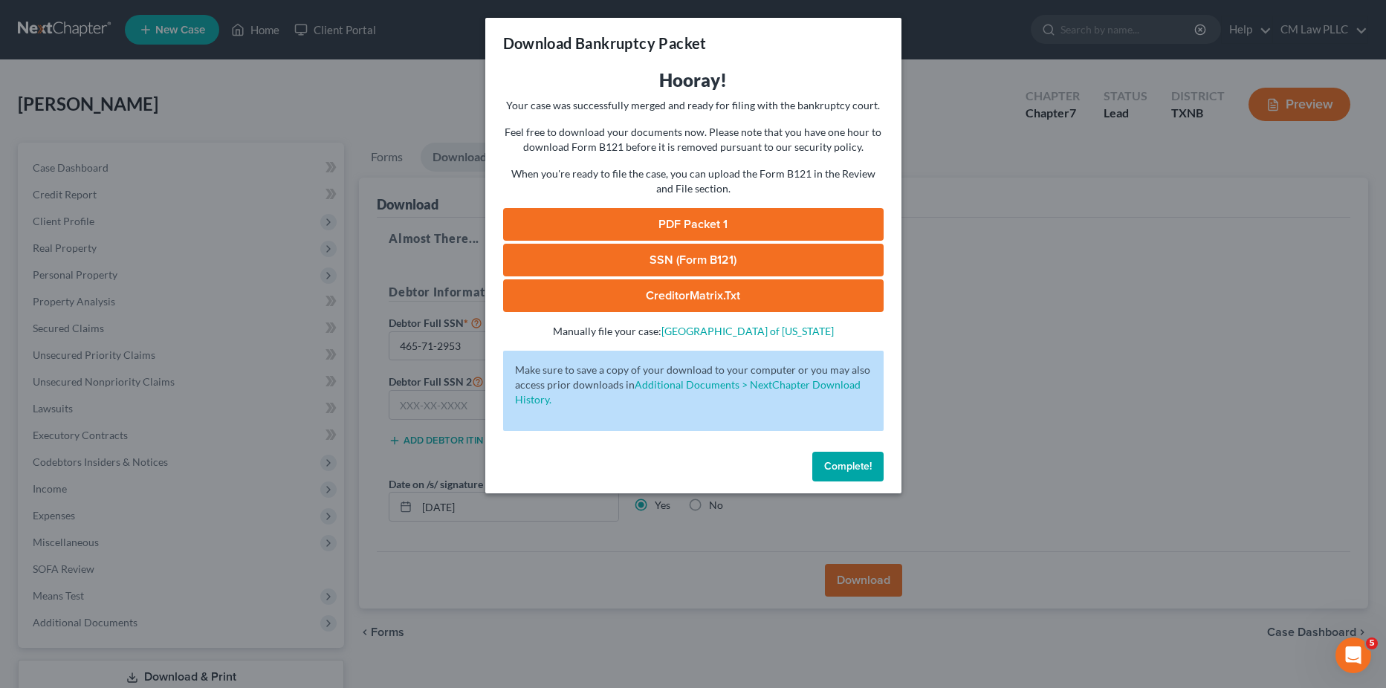
click at [676, 218] on link "PDF Packet 1" at bounding box center [693, 224] width 381 height 33
drag, startPoint x: 866, startPoint y: 469, endPoint x: 768, endPoint y: 445, distance: 101.2
click at [866, 469] on span "Complete!" at bounding box center [848, 466] width 48 height 13
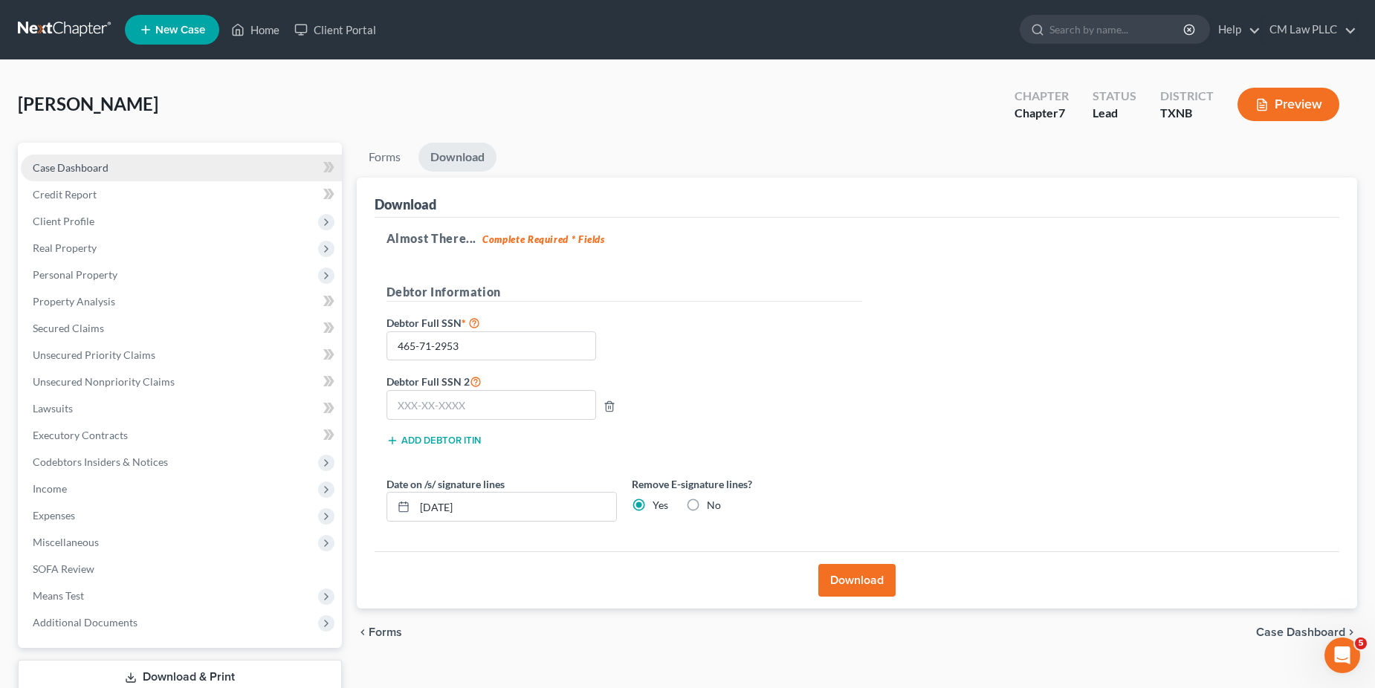
click at [74, 172] on span "Case Dashboard" at bounding box center [71, 167] width 76 height 13
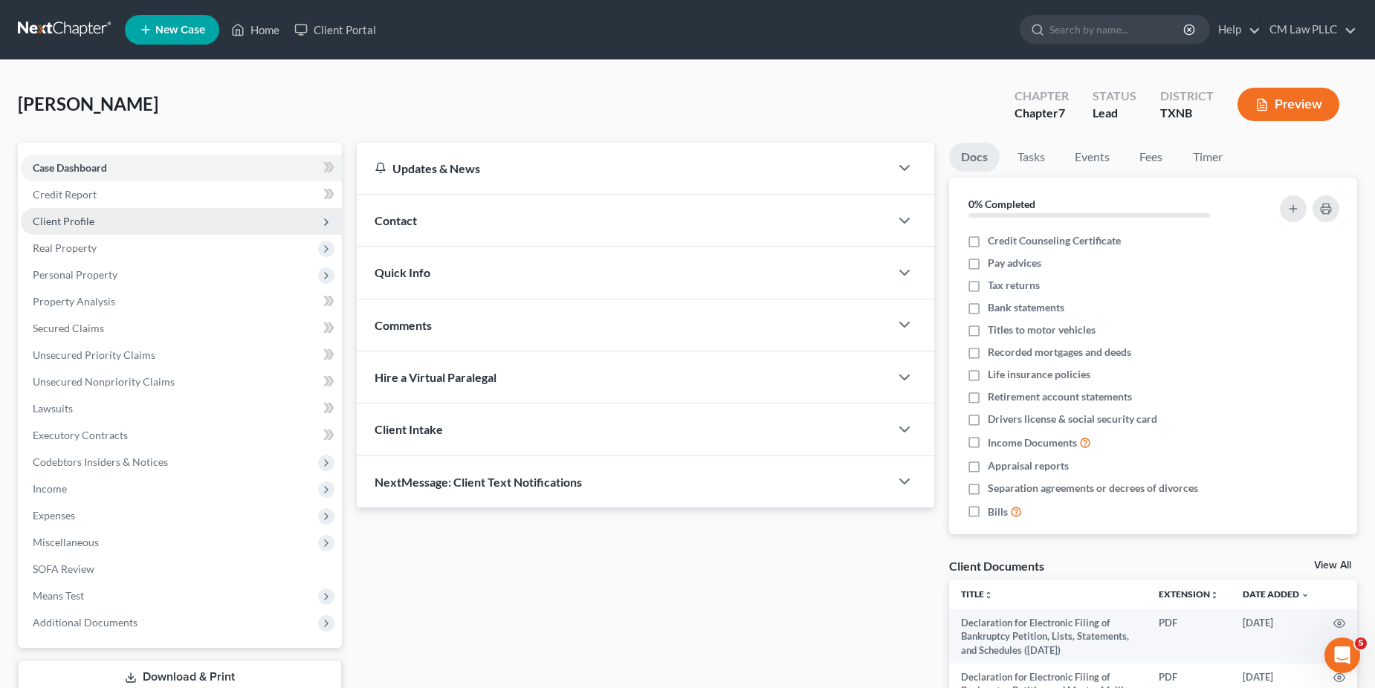
click at [55, 216] on span "Client Profile" at bounding box center [64, 221] width 62 height 13
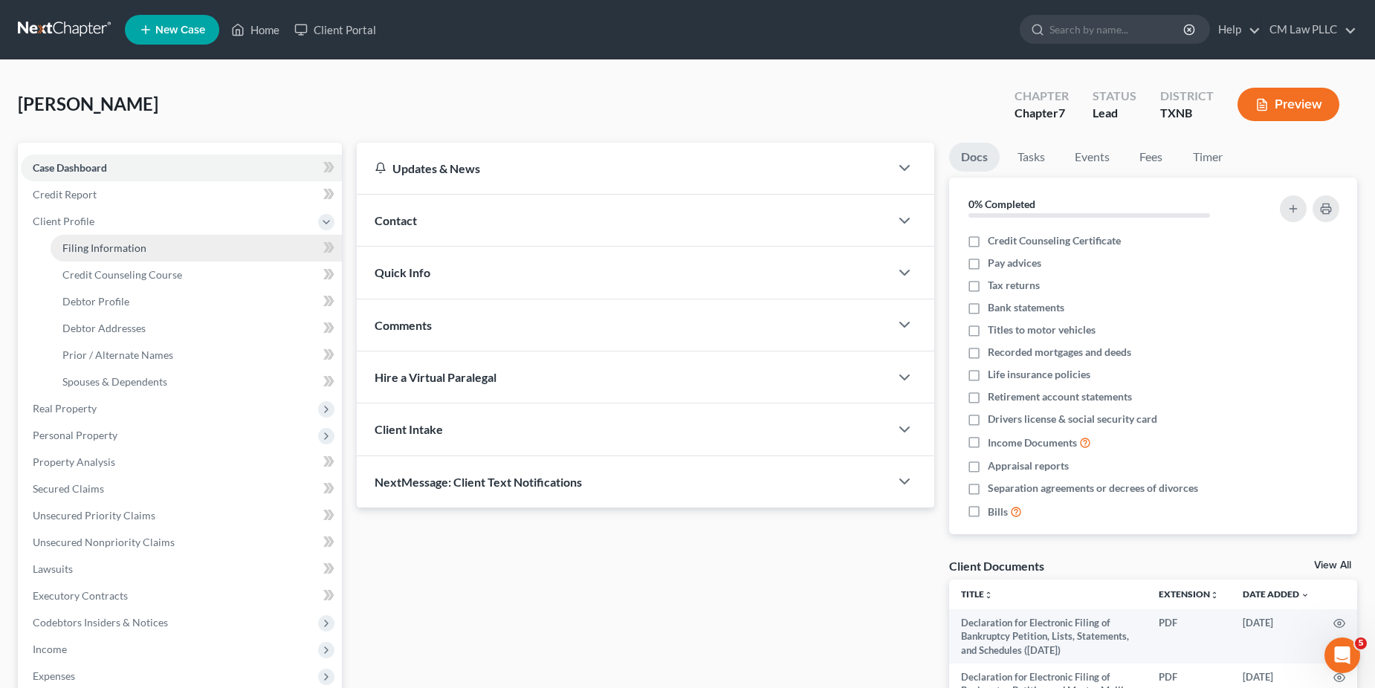
click at [103, 248] on span "Filing Information" at bounding box center [104, 248] width 84 height 13
select select "0"
select select "3"
select select "0"
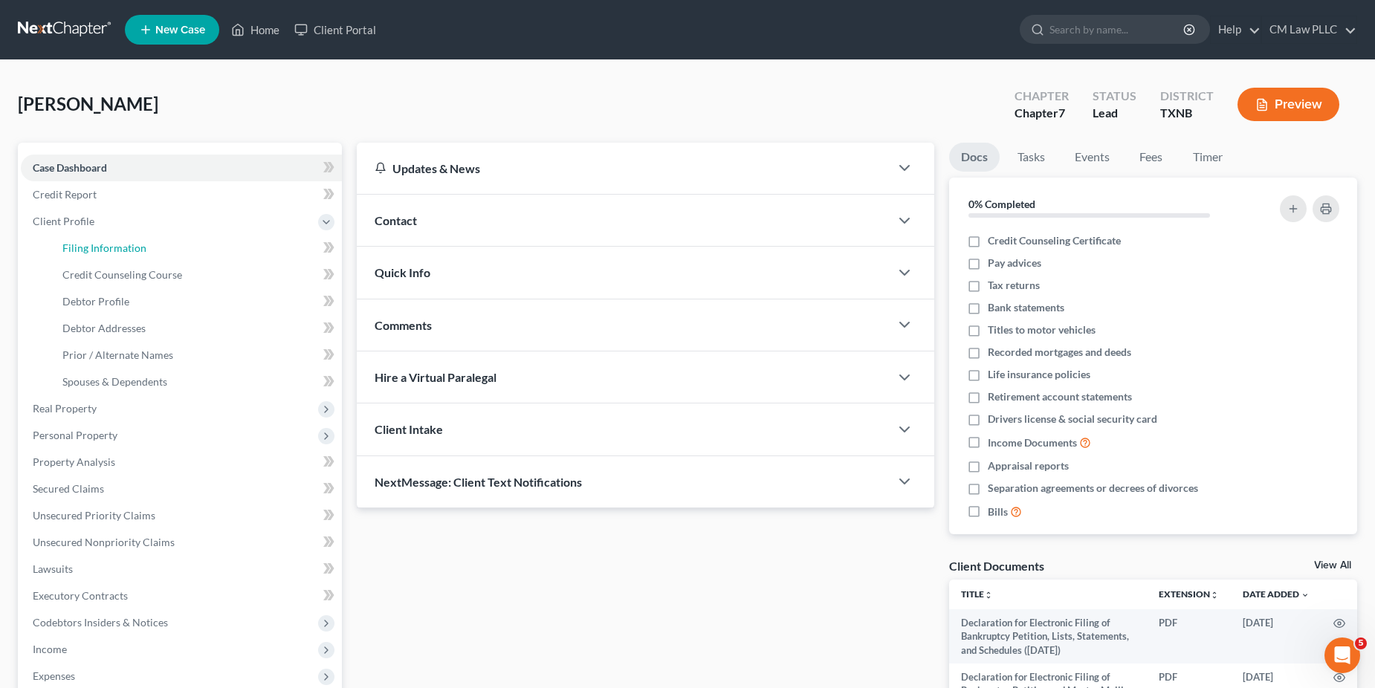
select select "45"
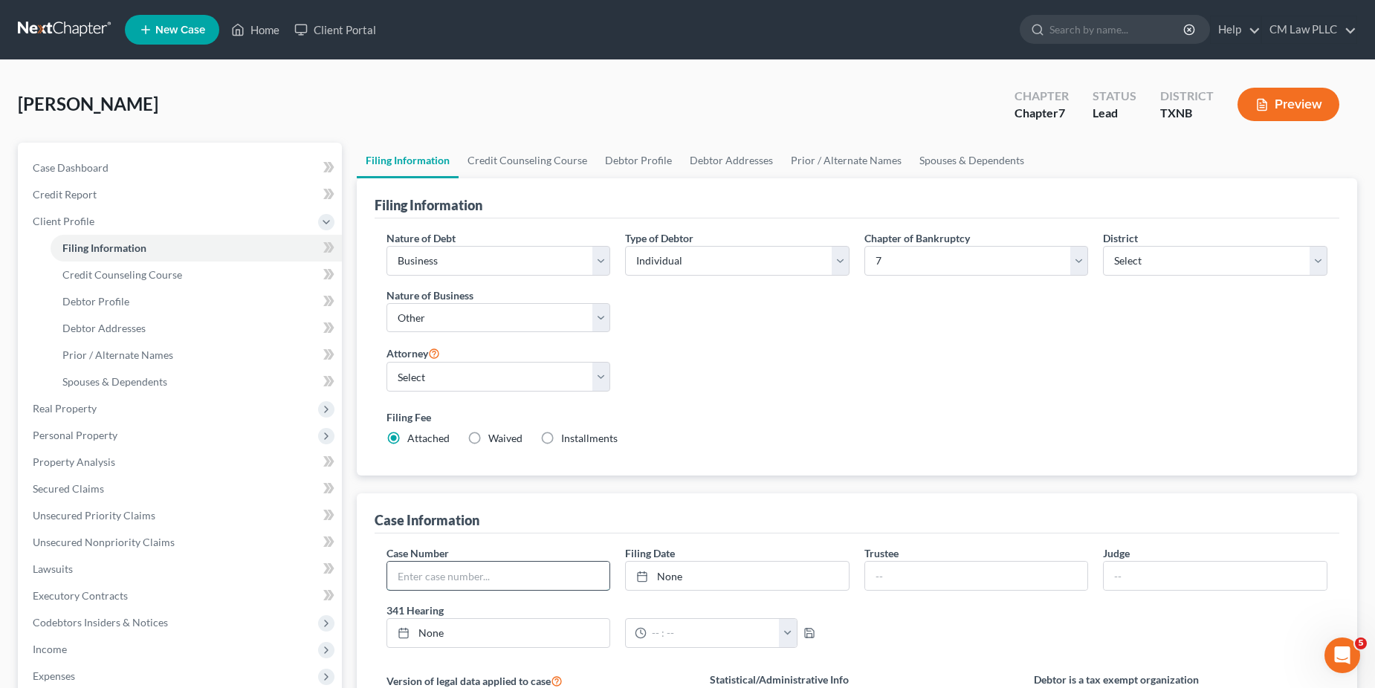
click at [433, 578] on input "text" at bounding box center [498, 576] width 223 height 28
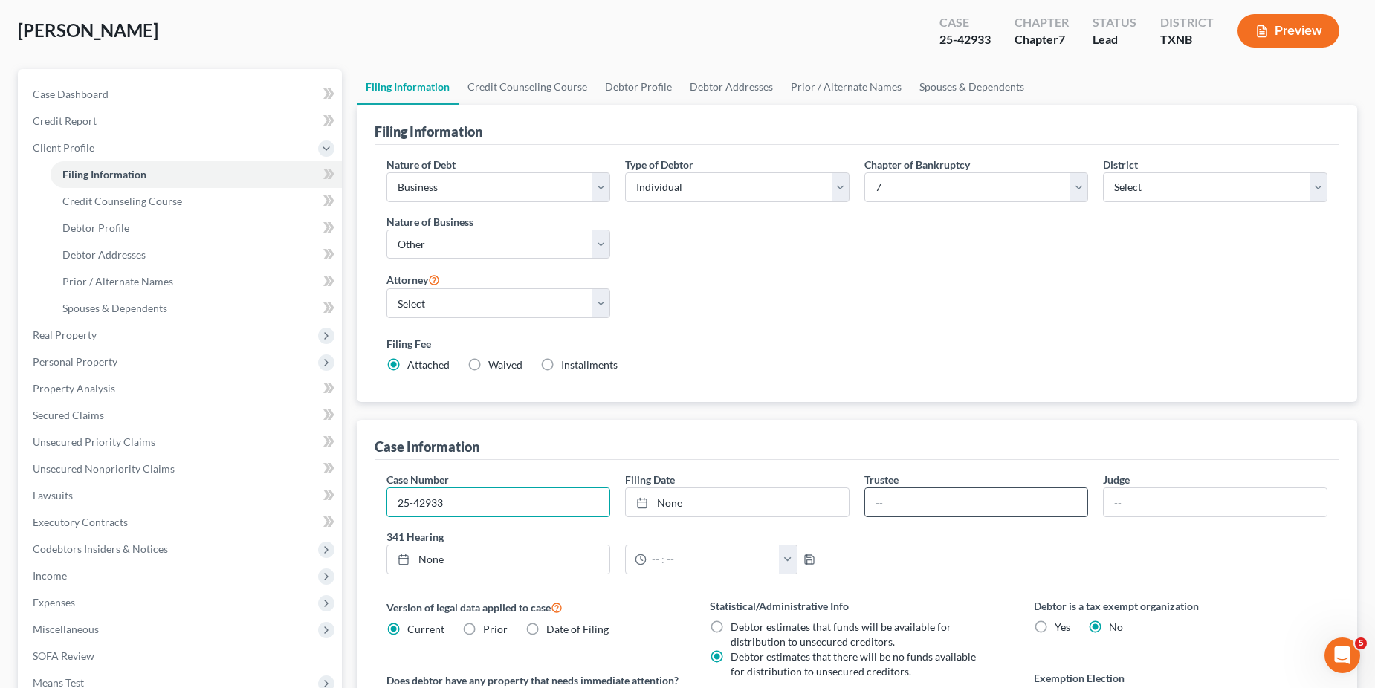
scroll to position [74, 0]
type input "25-42933"
click at [697, 502] on link "None" at bounding box center [737, 502] width 223 height 28
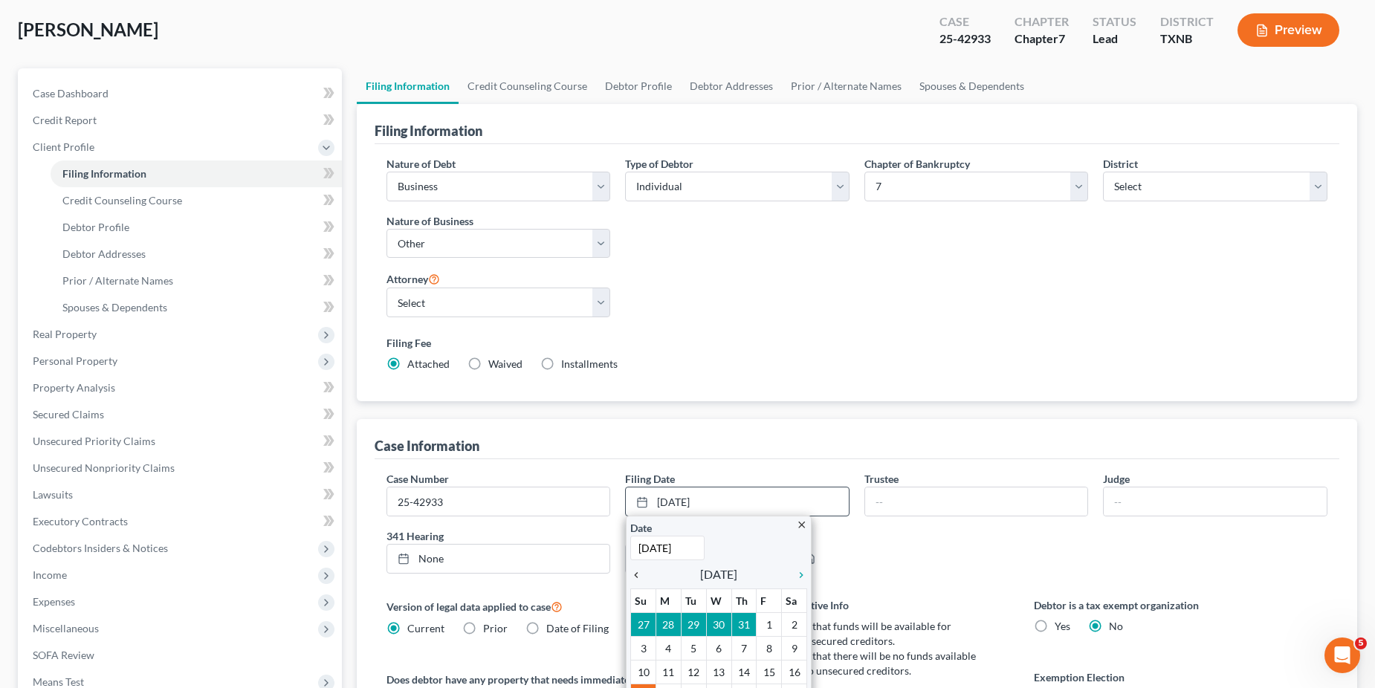
click at [636, 572] on icon "chevron_left" at bounding box center [639, 575] width 19 height 12
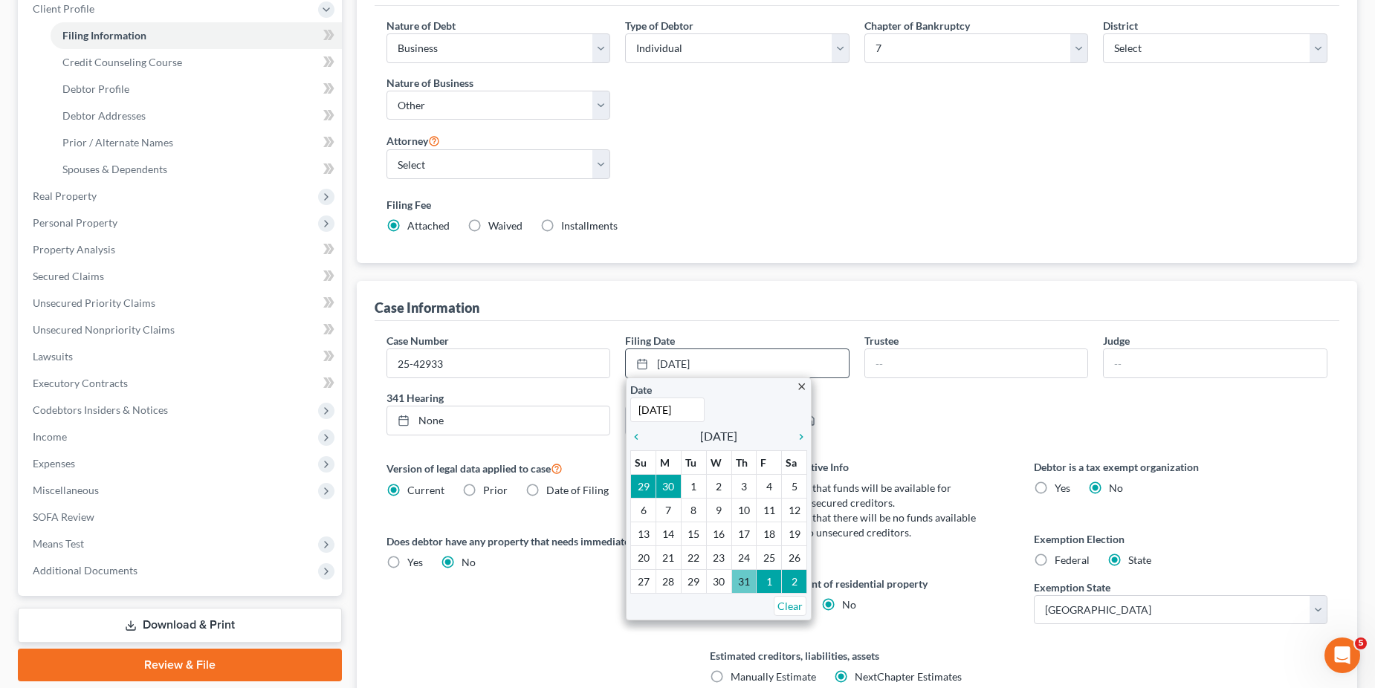
scroll to position [223, 0]
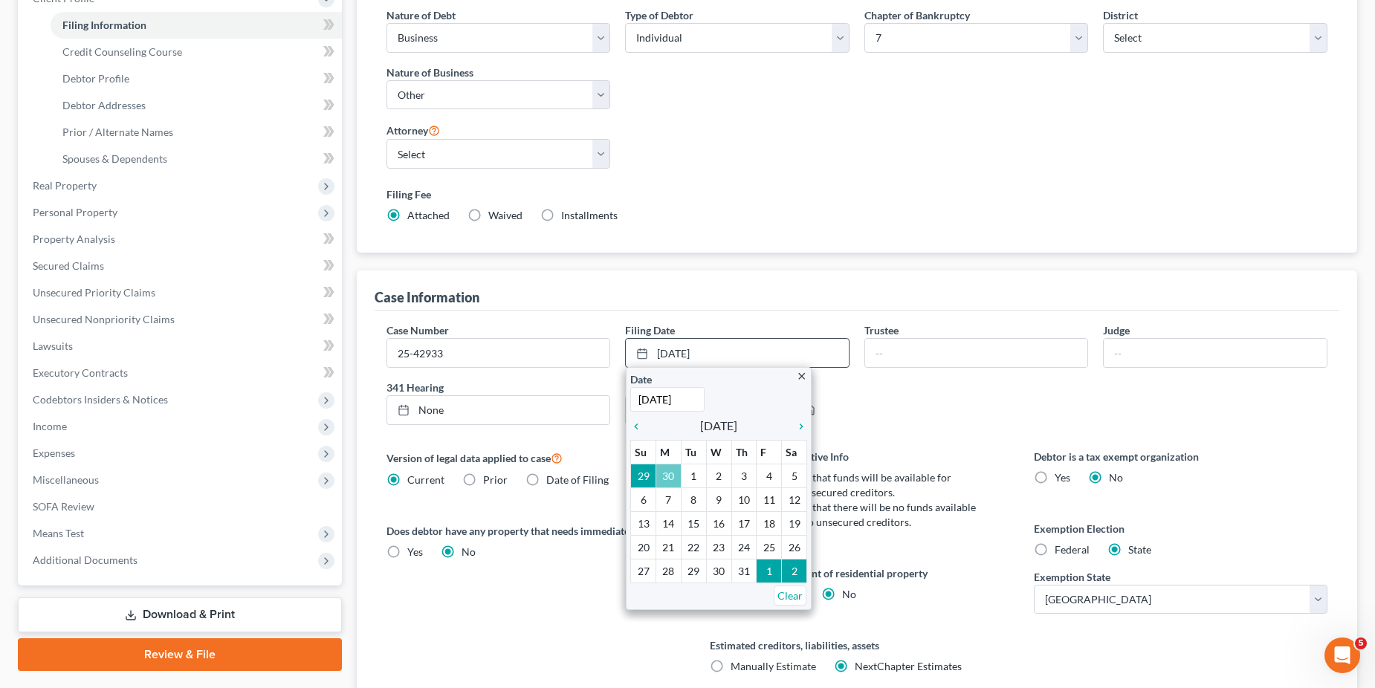
type input "[DATE]"
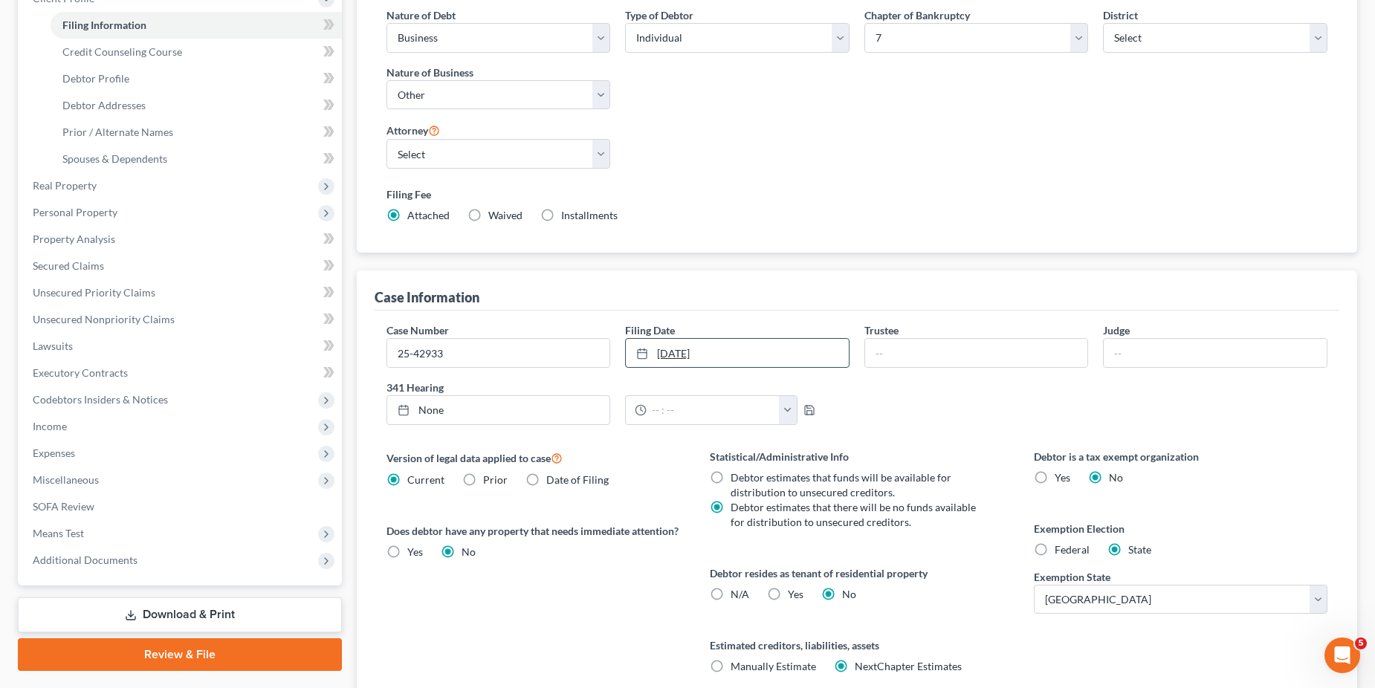
click at [639, 355] on icon at bounding box center [642, 354] width 12 height 12
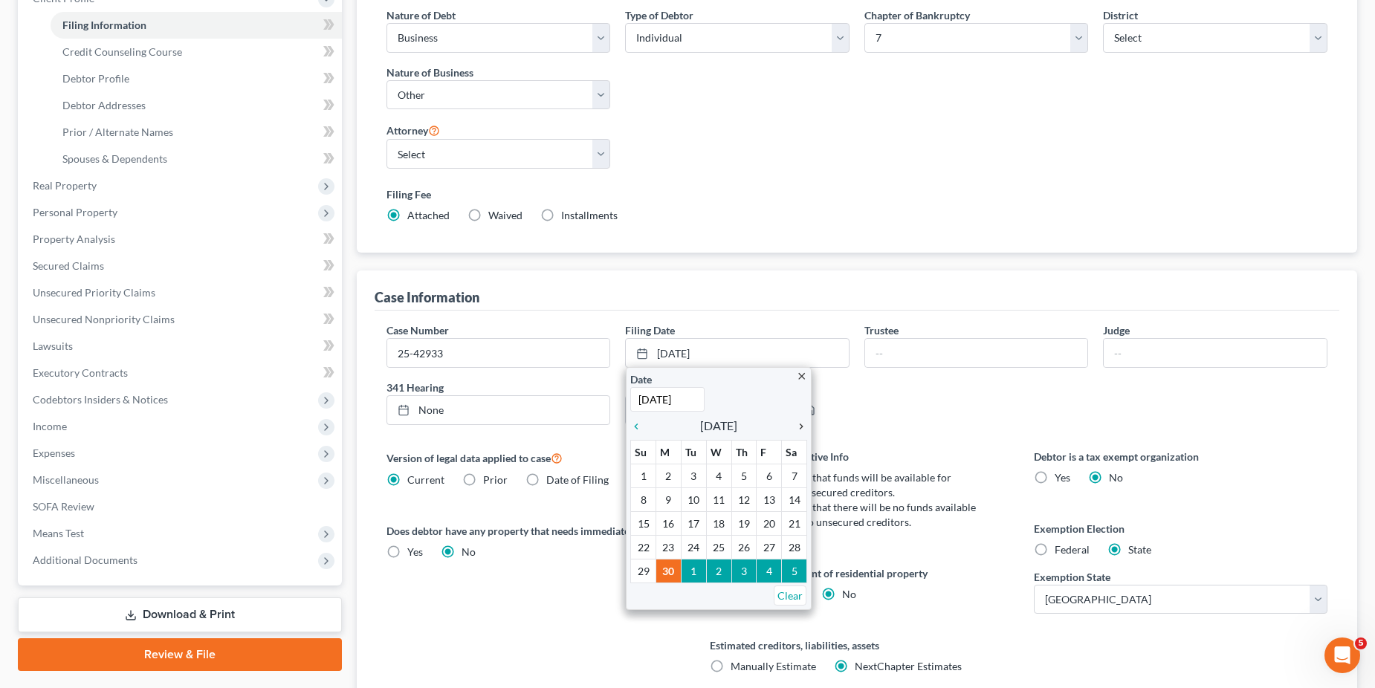
click at [801, 426] on icon "chevron_right" at bounding box center [797, 427] width 19 height 12
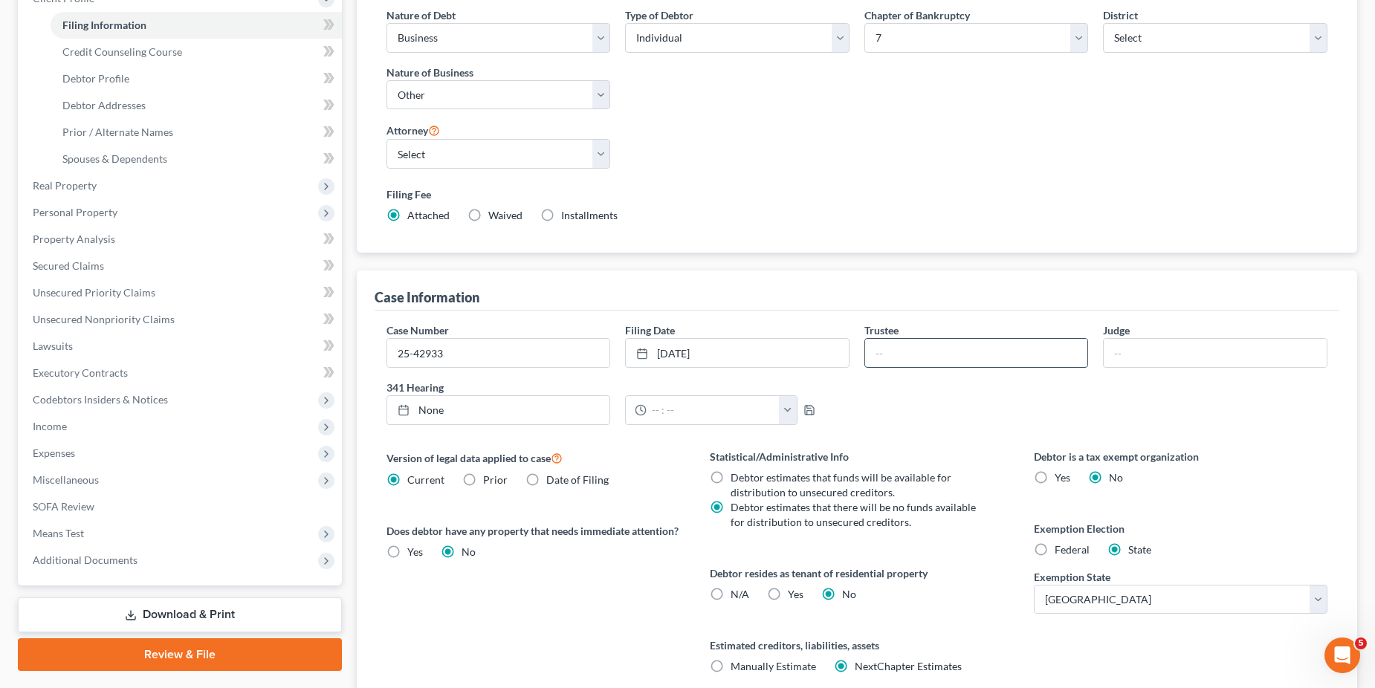
click at [891, 355] on input "text" at bounding box center [976, 353] width 223 height 28
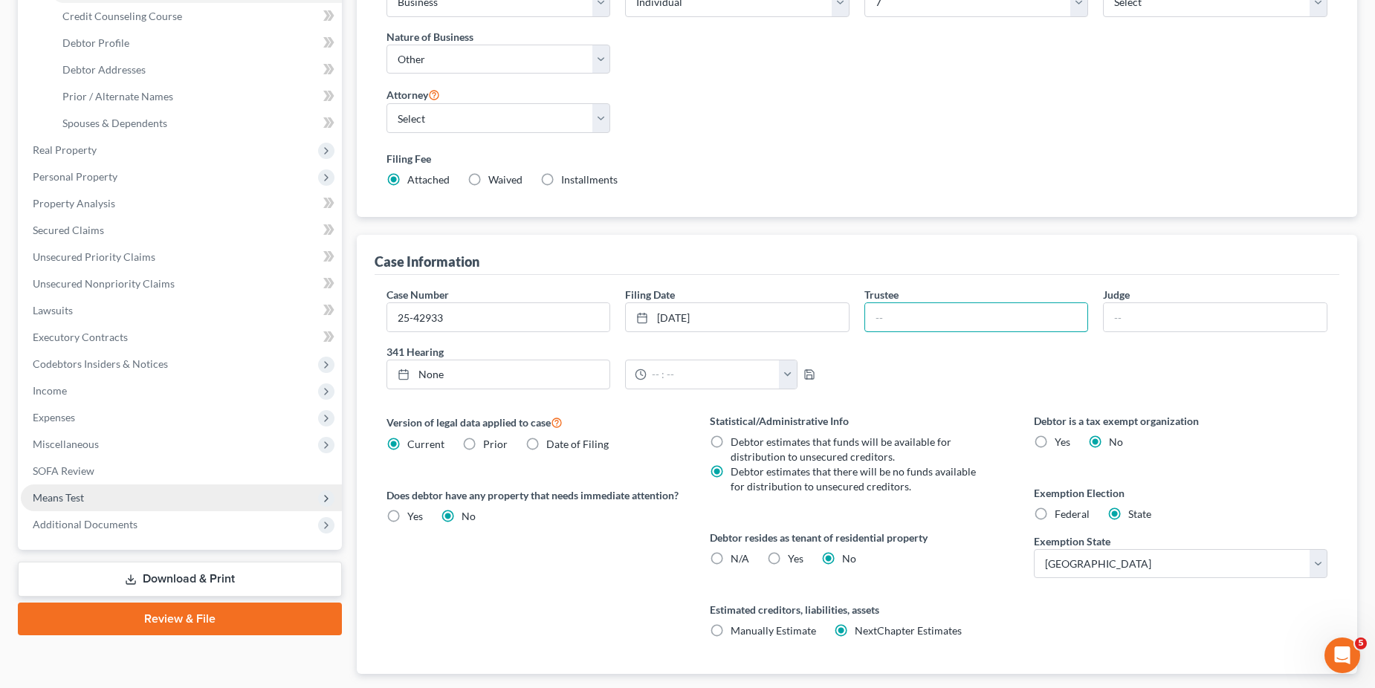
scroll to position [274, 0]
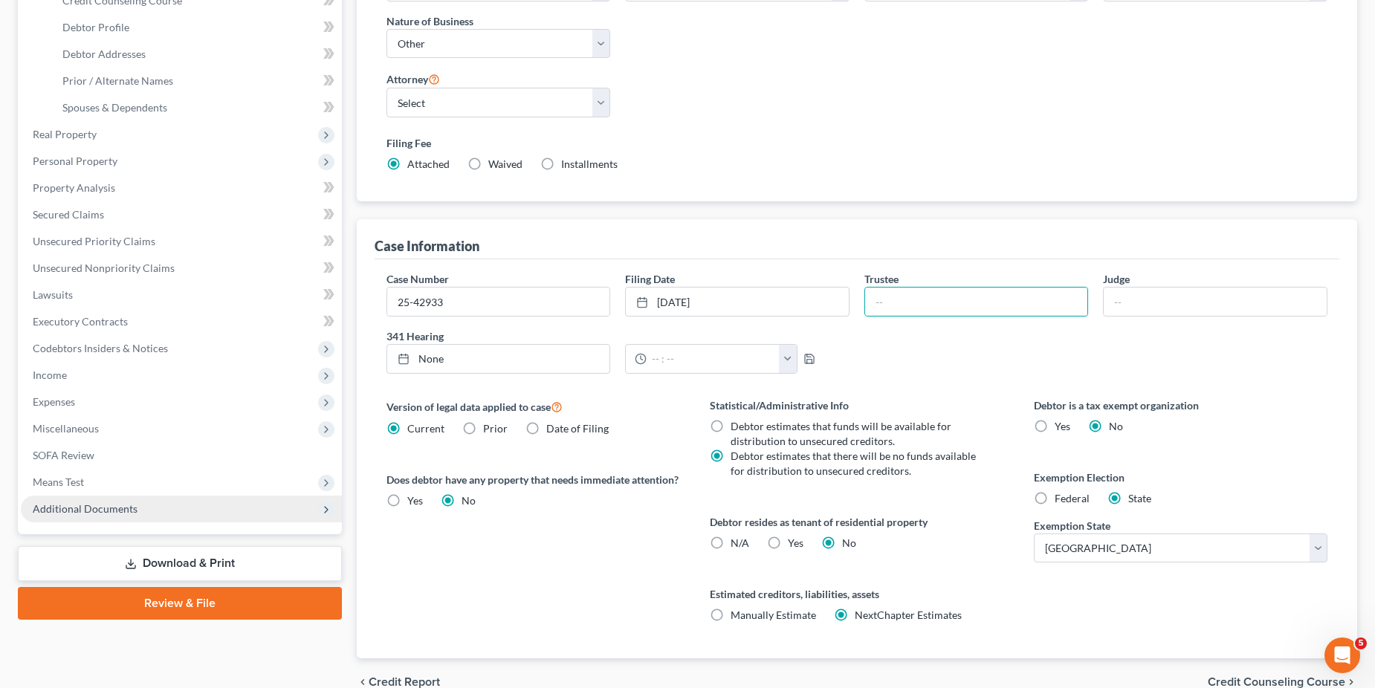
click at [86, 507] on span "Additional Documents" at bounding box center [85, 509] width 105 height 13
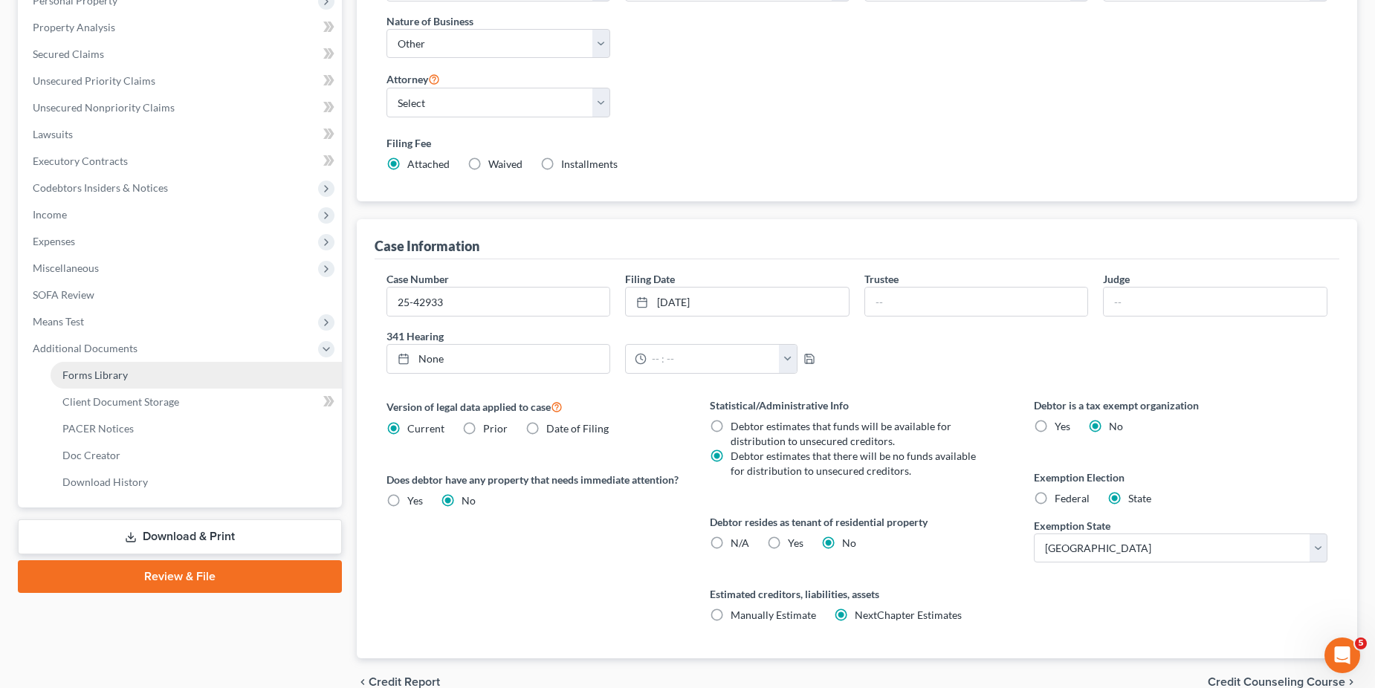
click at [106, 370] on span "Forms Library" at bounding box center [94, 375] width 65 height 13
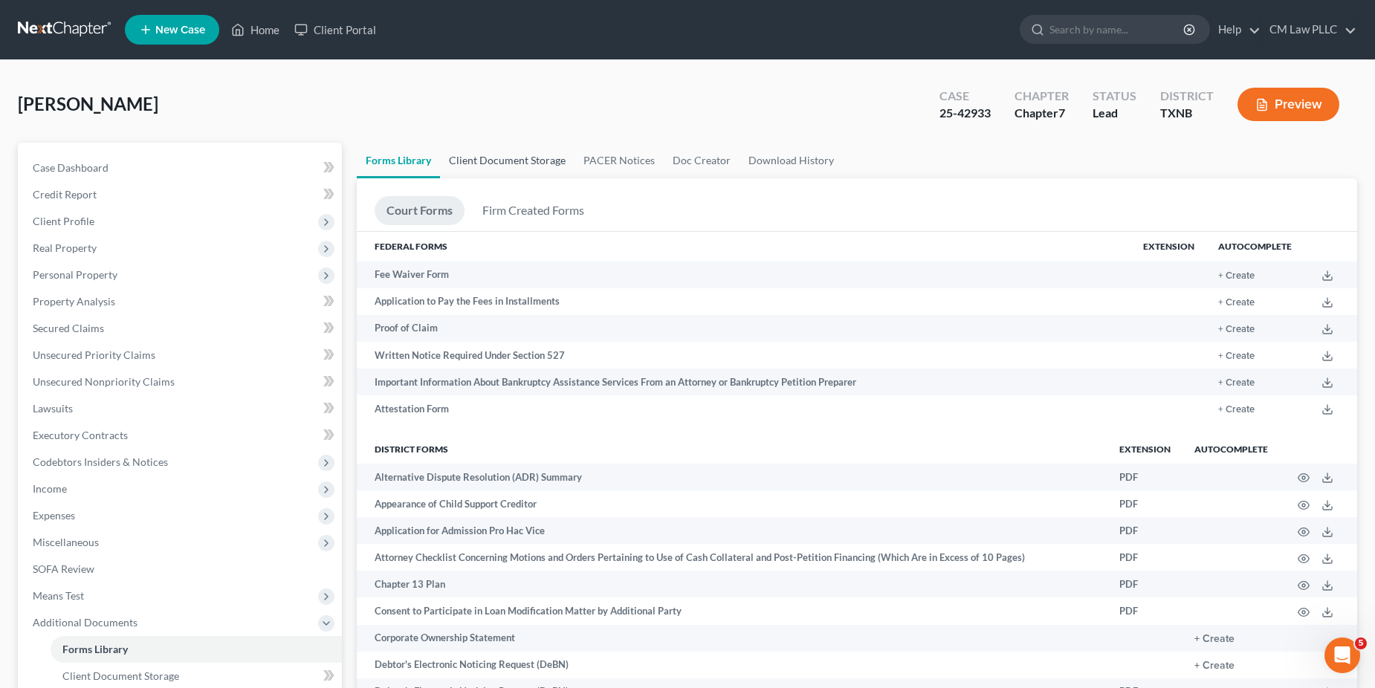
click at [496, 165] on link "Client Document Storage" at bounding box center [507, 161] width 135 height 36
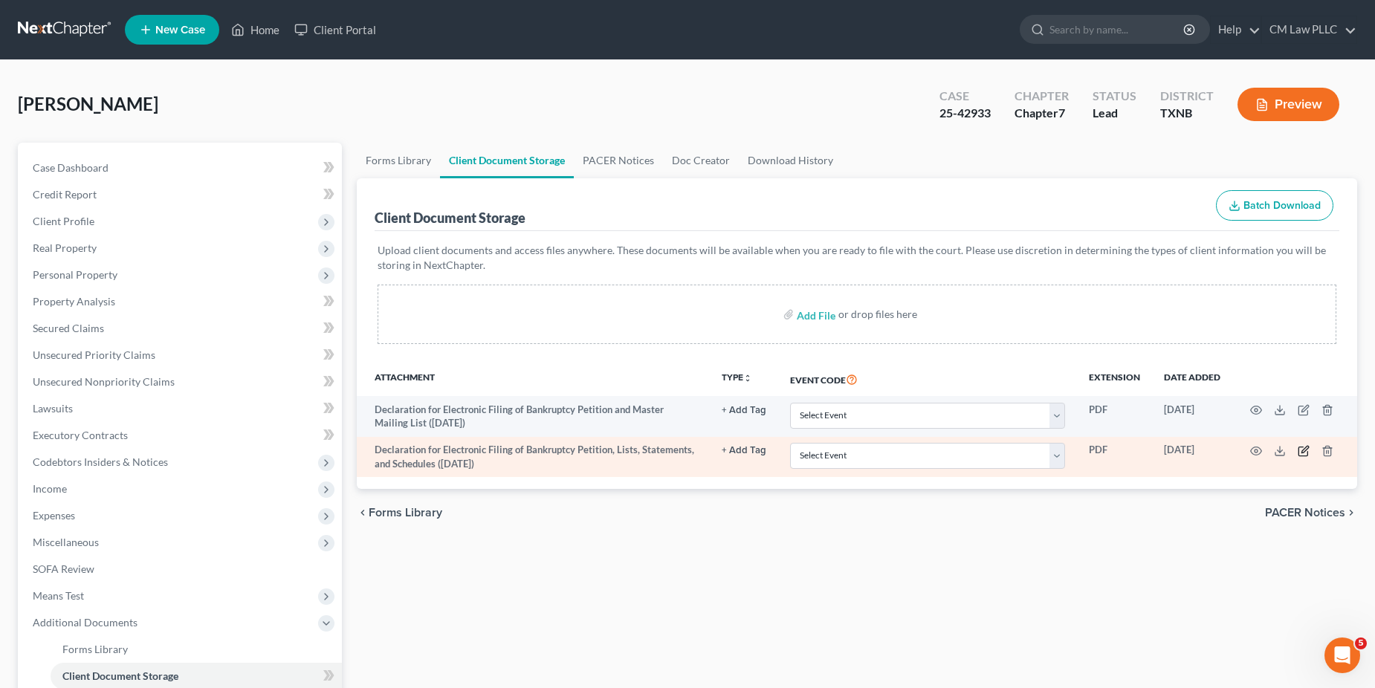
click at [1302, 451] on icon "button" at bounding box center [1304, 451] width 12 height 12
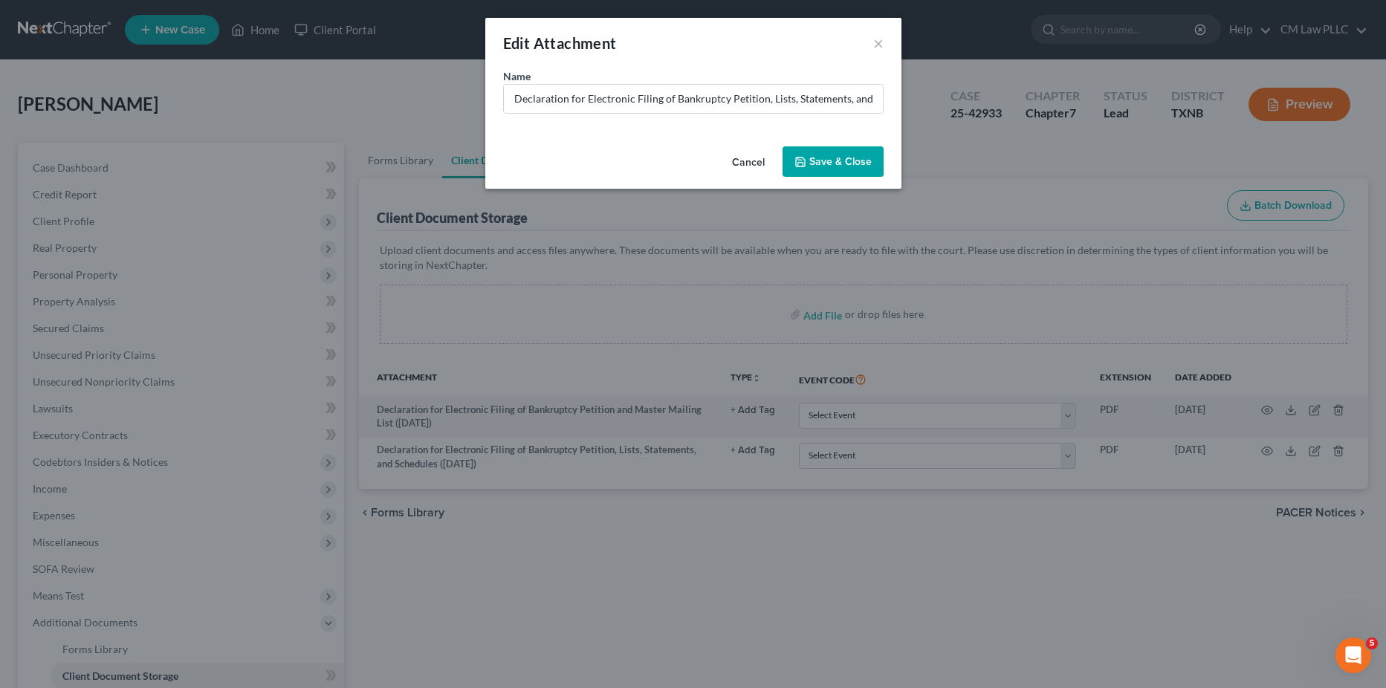
click at [737, 156] on button "Cancel" at bounding box center [748, 163] width 57 height 30
